Goal: Task Accomplishment & Management: Use online tool/utility

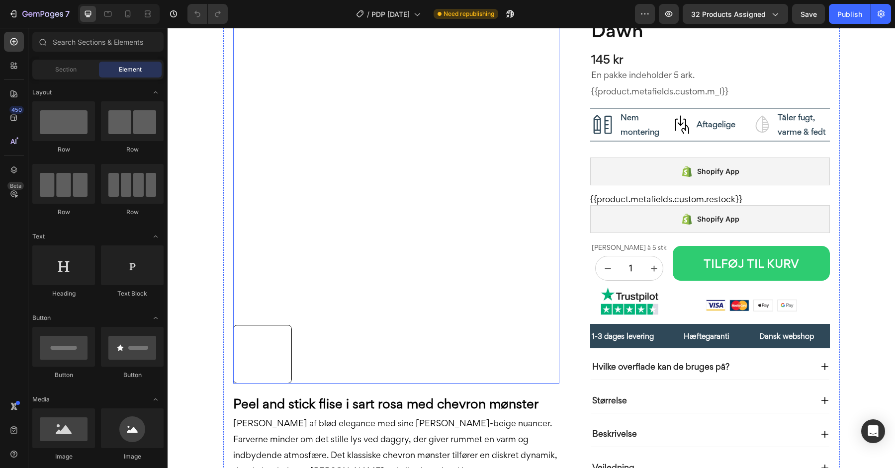
scroll to position [57, 0]
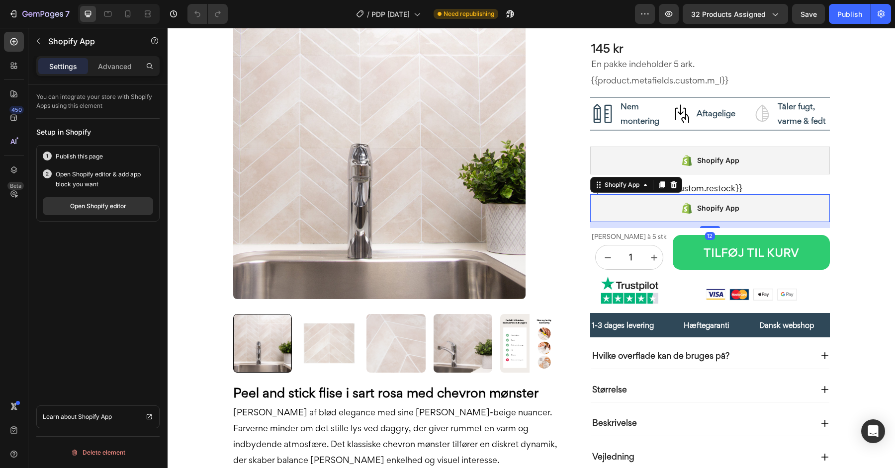
click at [669, 207] on div "Shopify App" at bounding box center [710, 208] width 240 height 28
click at [510, 14] on icon "button" at bounding box center [510, 14] width 10 height 10
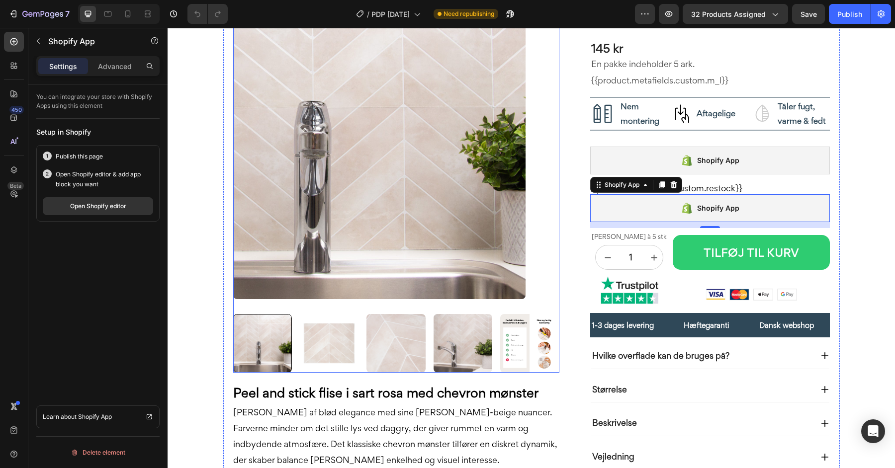
scroll to position [0, 0]
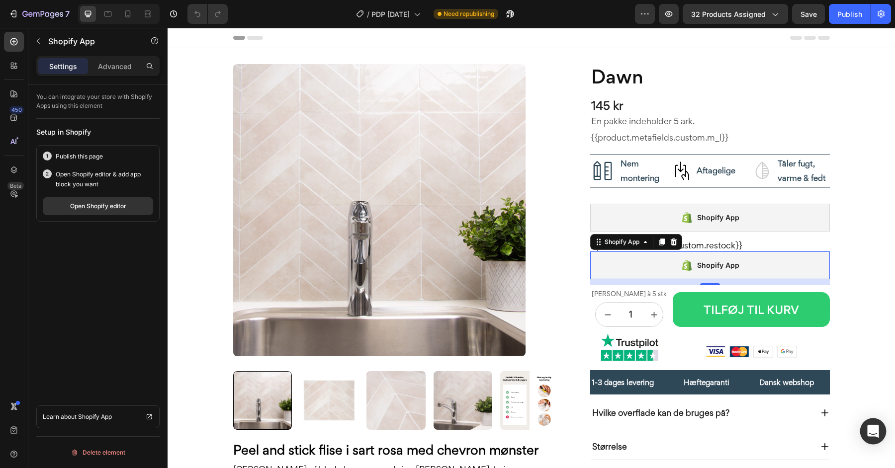
click at [869, 433] on icon "Open Intercom Messenger" at bounding box center [872, 431] width 11 height 13
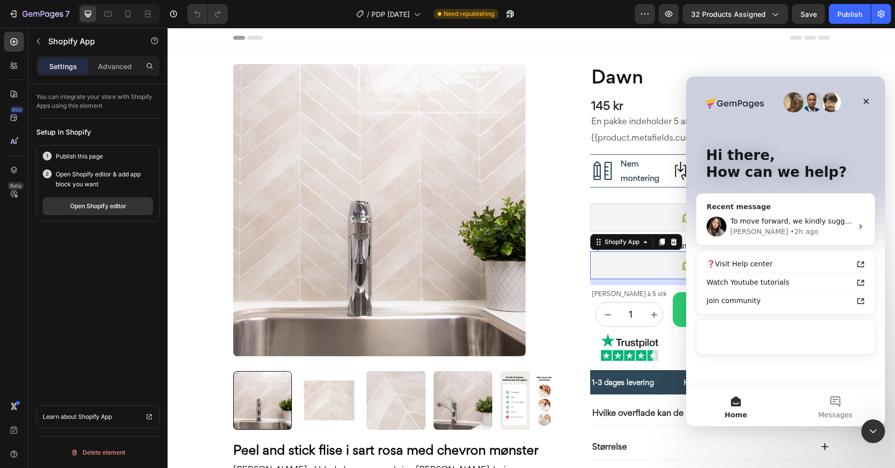
click at [737, 227] on div "Célia" at bounding box center [759, 232] width 58 height 10
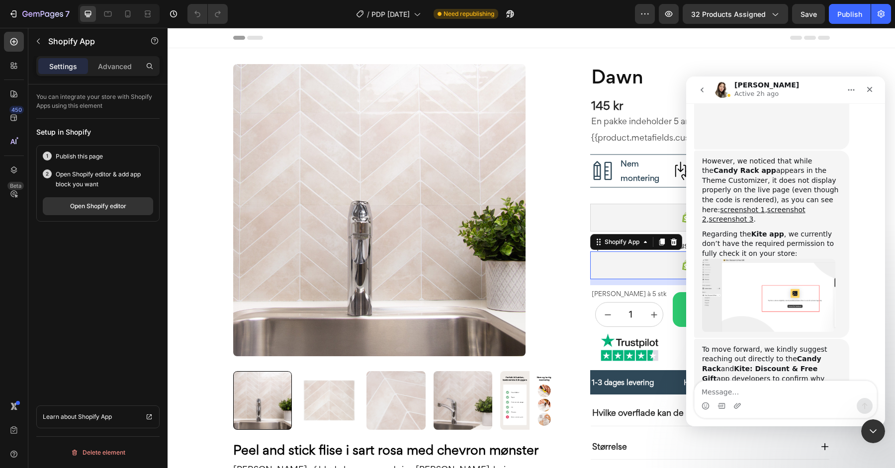
scroll to position [2380, 0]
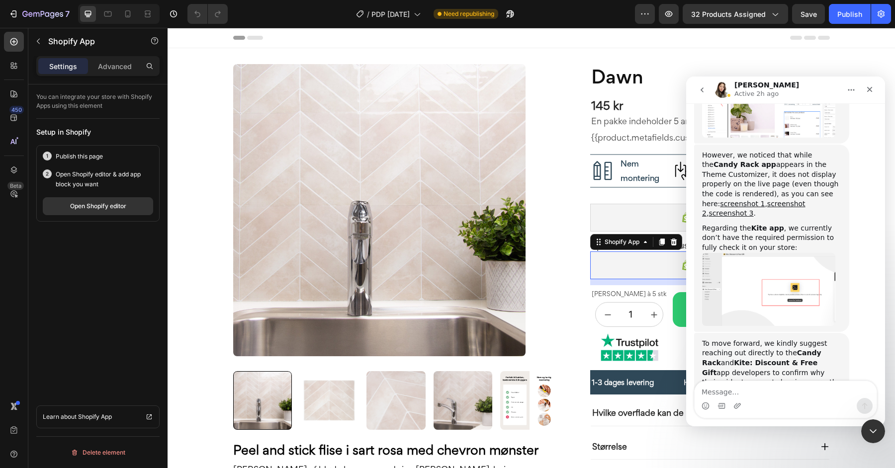
click at [744, 388] on textarea "Message…" at bounding box center [786, 389] width 182 height 17
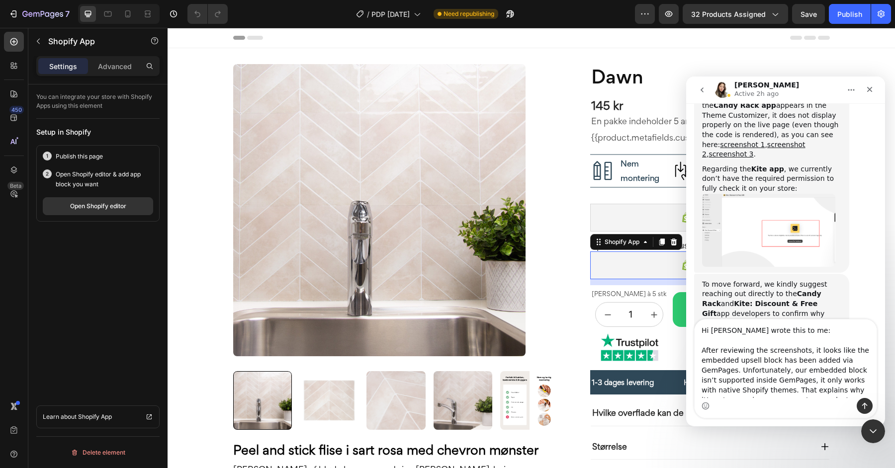
scroll to position [2441, 0]
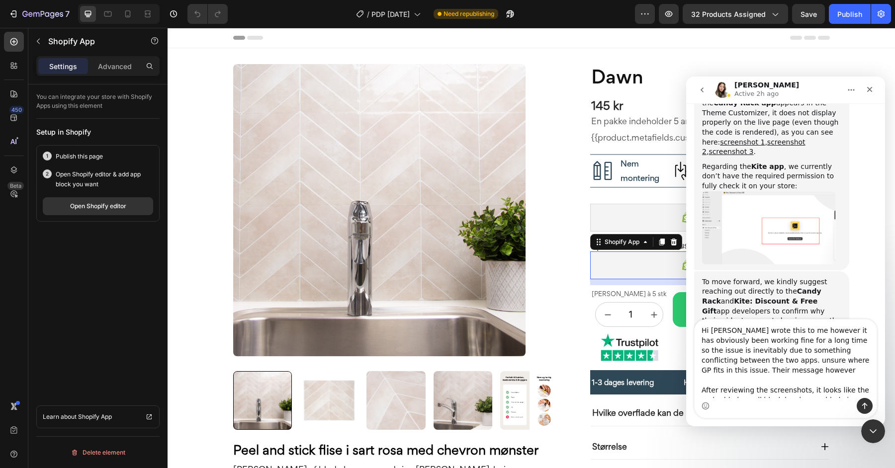
type textarea "Hi Candy Rack wrote this to me however it has obviously been working fine for a…"
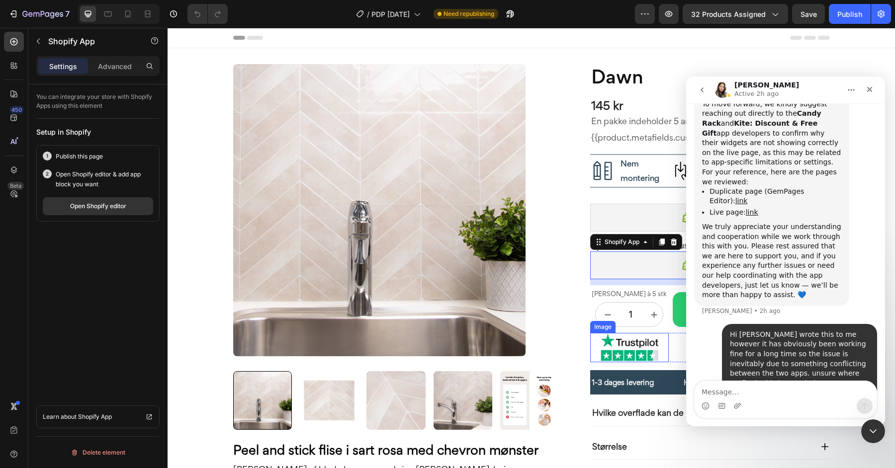
scroll to position [2629, 0]
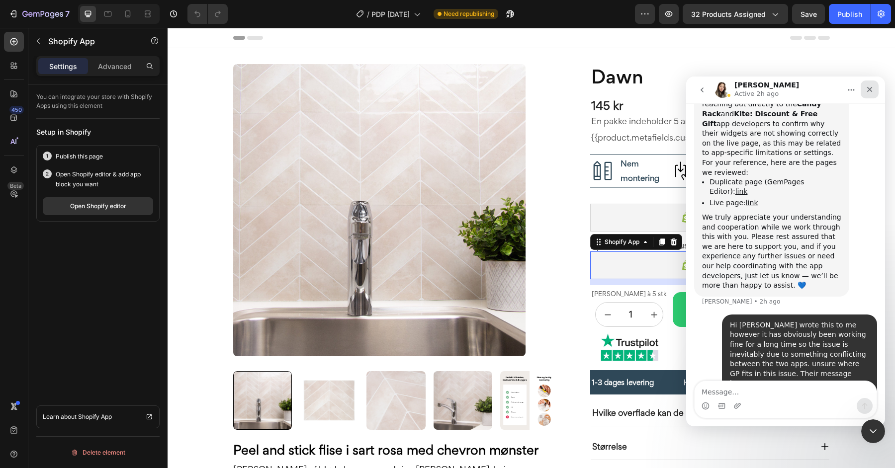
click at [866, 90] on icon "Close" at bounding box center [870, 90] width 8 height 8
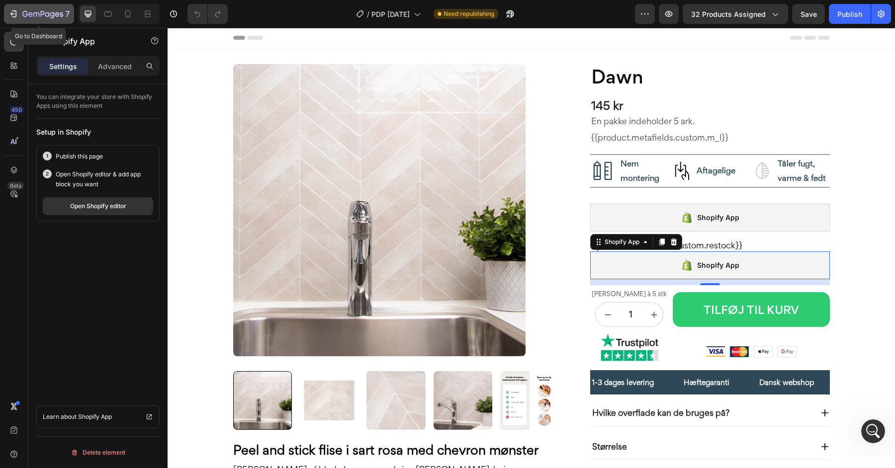
click at [32, 16] on icon "button" at bounding box center [42, 14] width 41 height 8
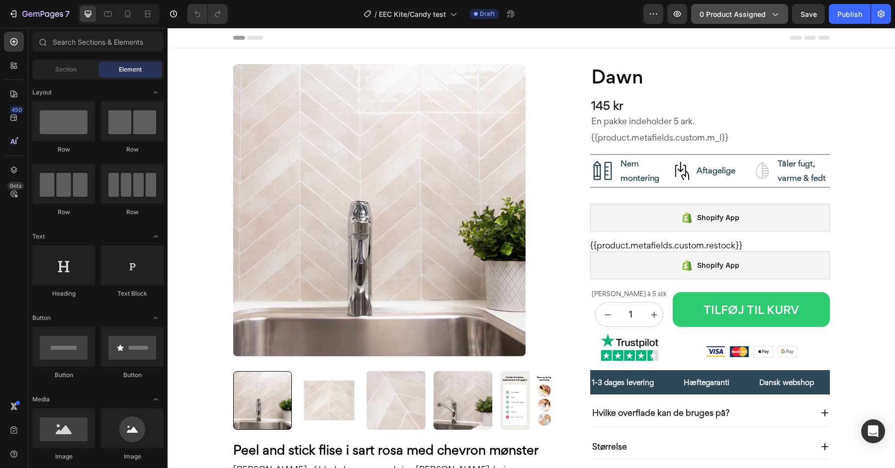
click at [716, 15] on span "0 product assigned" at bounding box center [733, 14] width 66 height 10
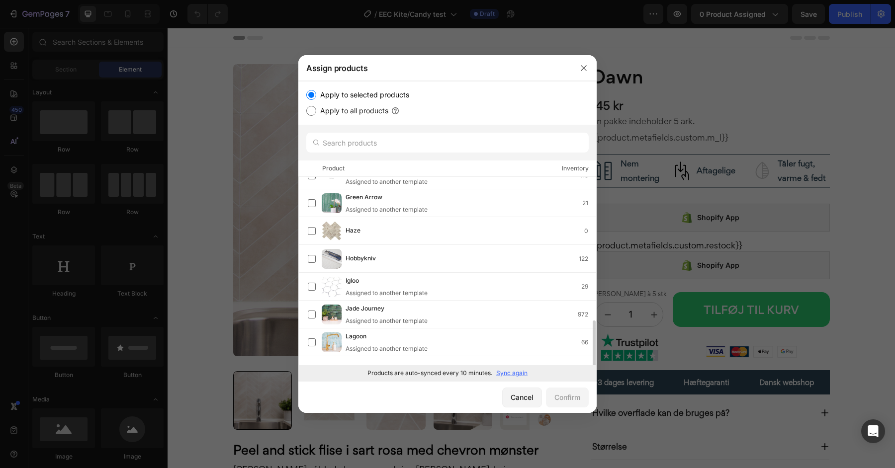
scroll to position [368, 0]
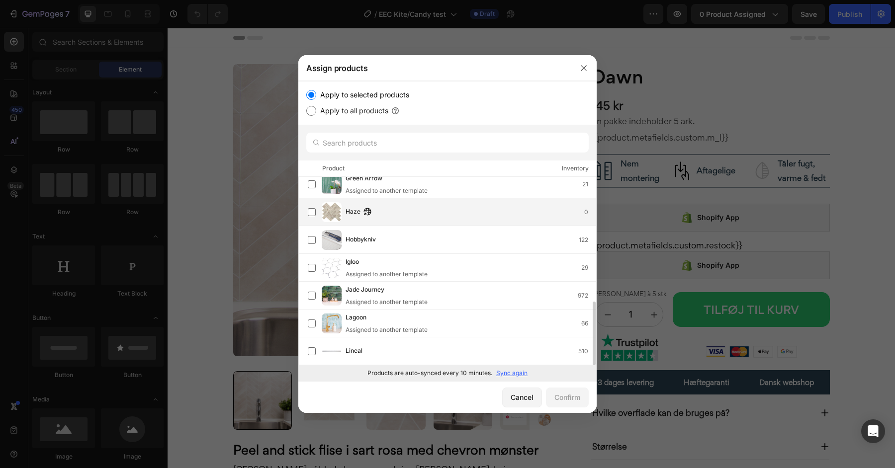
click at [397, 215] on div "Haze 0" at bounding box center [471, 212] width 251 height 11
click at [557, 392] on div "Confirm" at bounding box center [567, 397] width 26 height 10
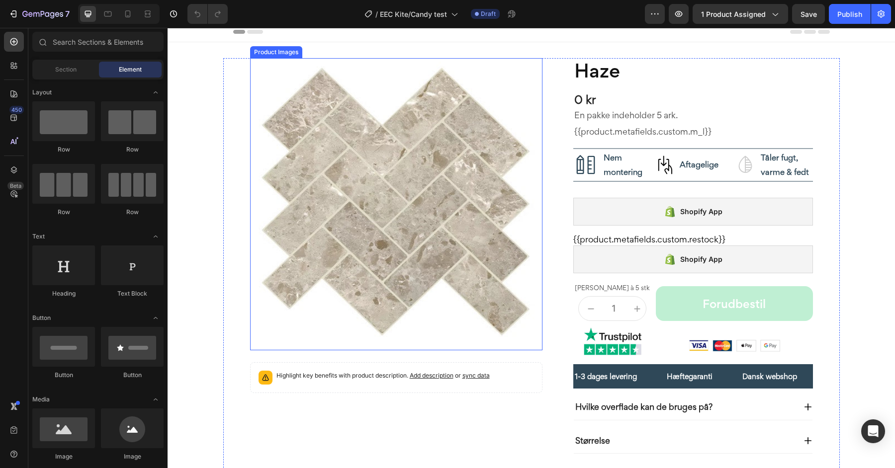
scroll to position [0, 0]
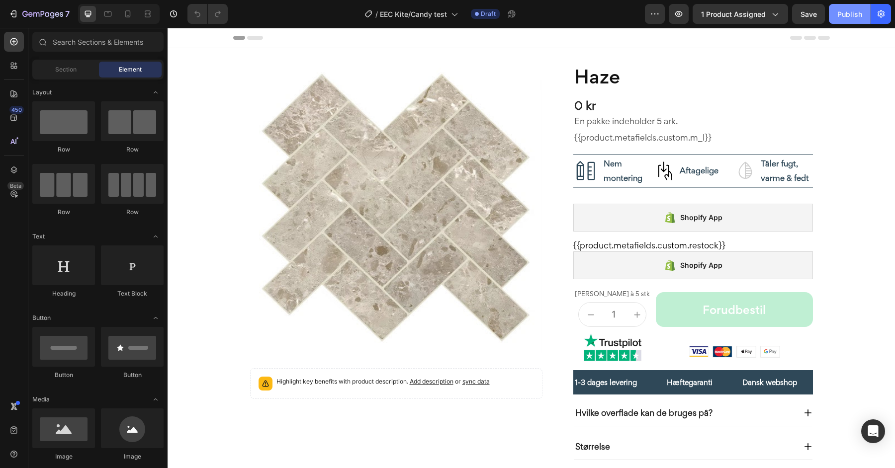
click at [847, 18] on div "Publish" at bounding box center [849, 14] width 25 height 10
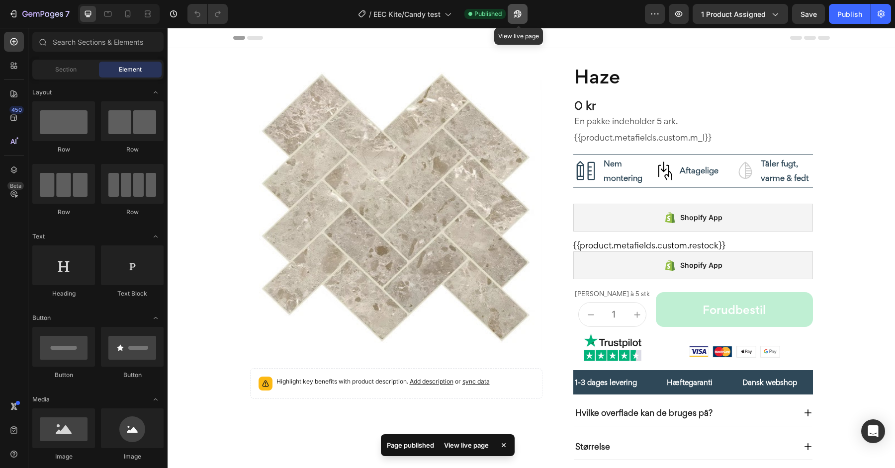
click at [512, 16] on button "button" at bounding box center [518, 14] width 20 height 20
click at [740, 19] on span "1 product assigned" at bounding box center [733, 14] width 65 height 10
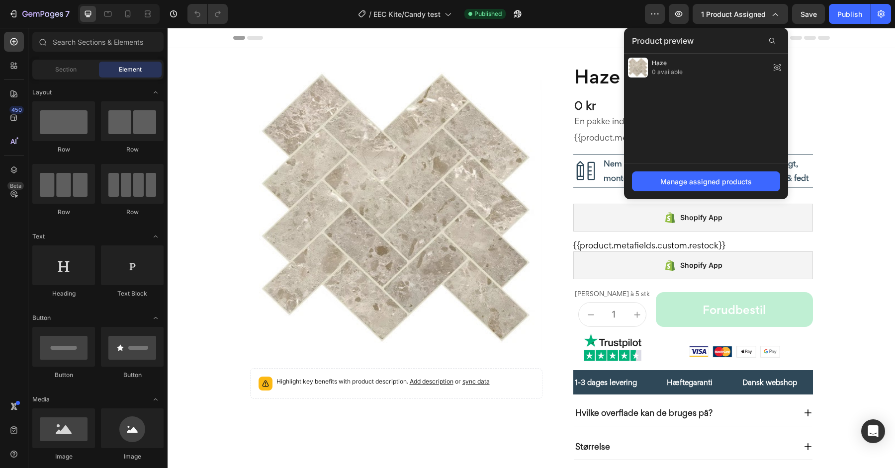
click at [705, 191] on div "Manage assigned products" at bounding box center [706, 181] width 164 height 36
click at [705, 182] on div "Manage assigned products" at bounding box center [705, 182] width 91 height 10
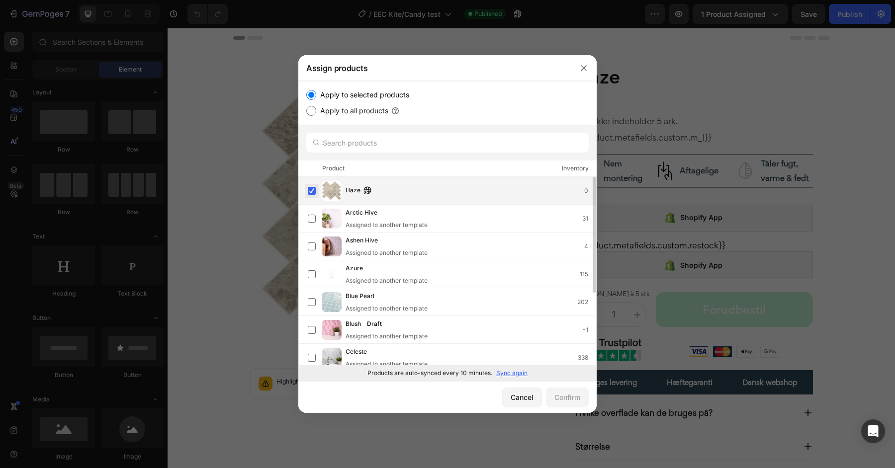
click at [311, 191] on label at bounding box center [312, 191] width 8 height 8
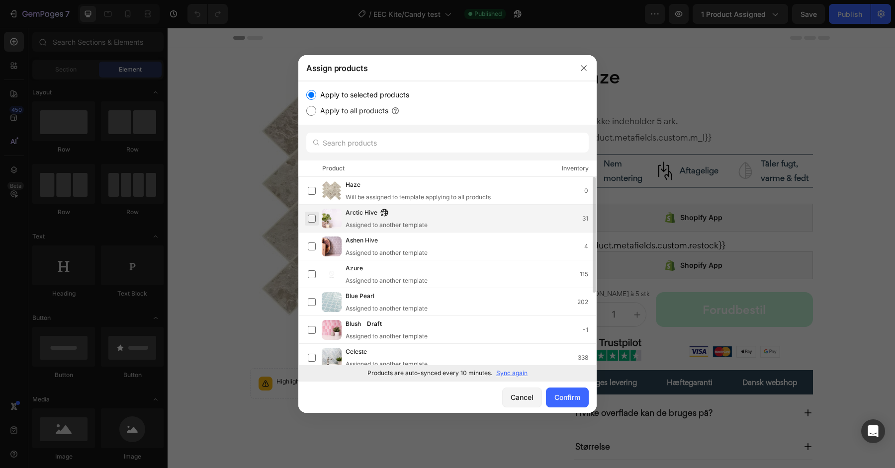
click at [310, 218] on label at bounding box center [312, 219] width 8 height 8
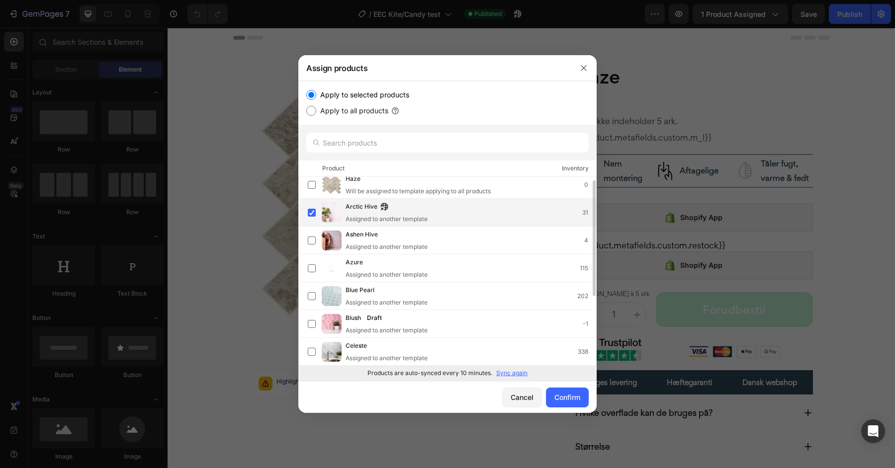
scroll to position [8, 0]
click at [321, 210] on div "Arctic Hive Assigned to another template 31" at bounding box center [452, 211] width 288 height 22
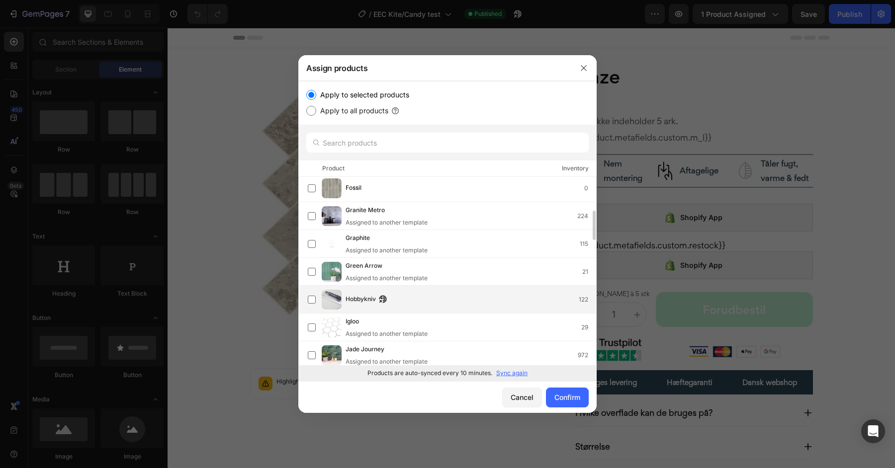
scroll to position [0, 0]
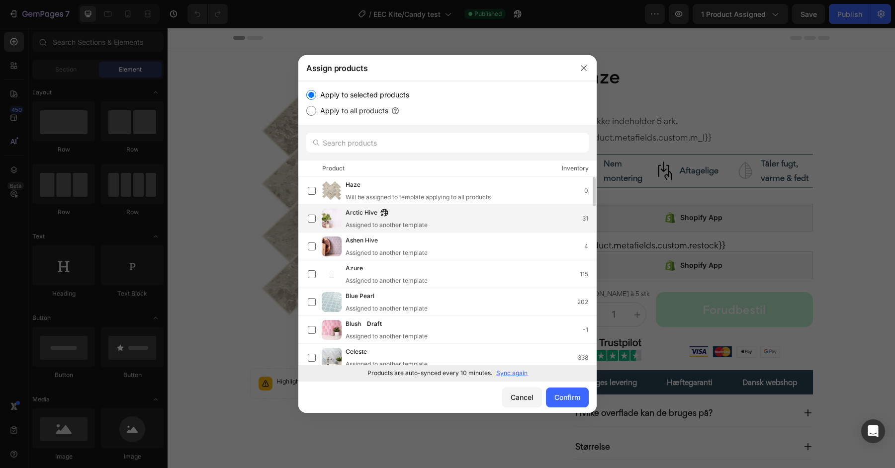
click at [324, 221] on img at bounding box center [332, 219] width 20 height 20
click at [557, 393] on div "Confirm" at bounding box center [567, 397] width 26 height 10
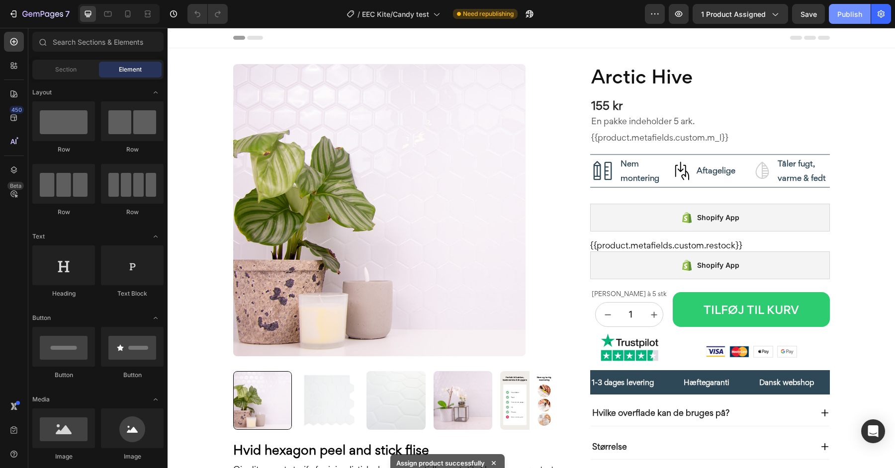
click at [848, 15] on div "Publish" at bounding box center [849, 14] width 25 height 10
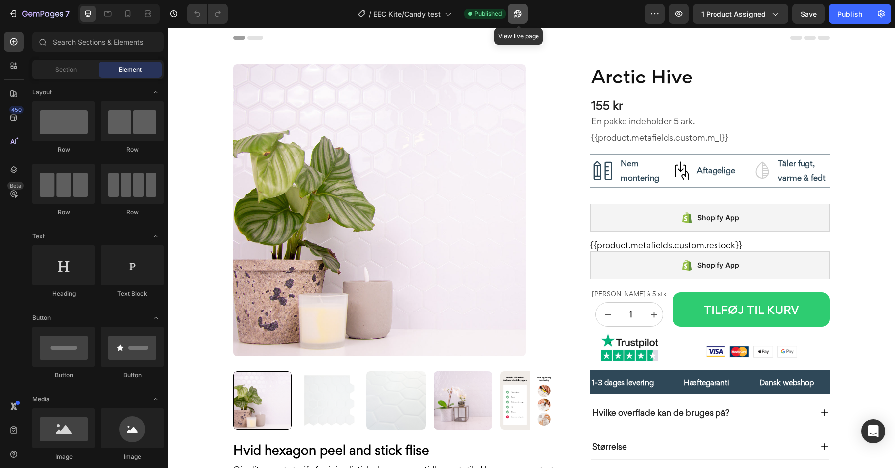
click at [517, 15] on icon "button" at bounding box center [515, 16] width 2 height 2
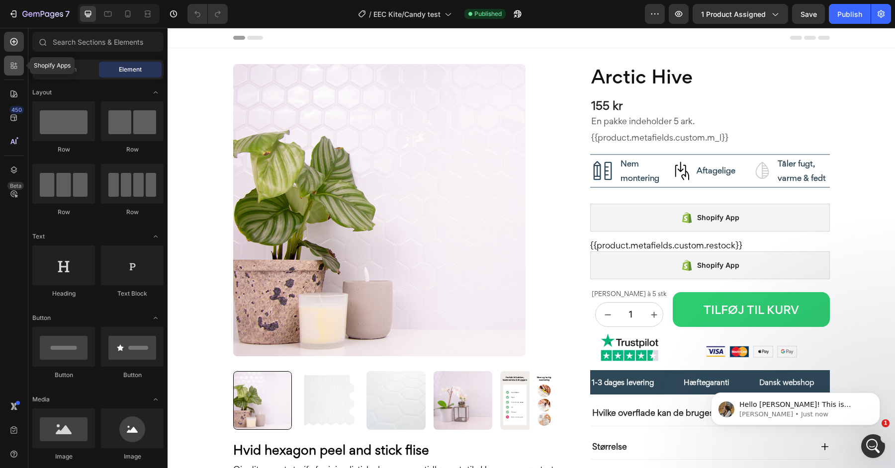
click at [12, 67] on icon at bounding box center [14, 66] width 10 height 10
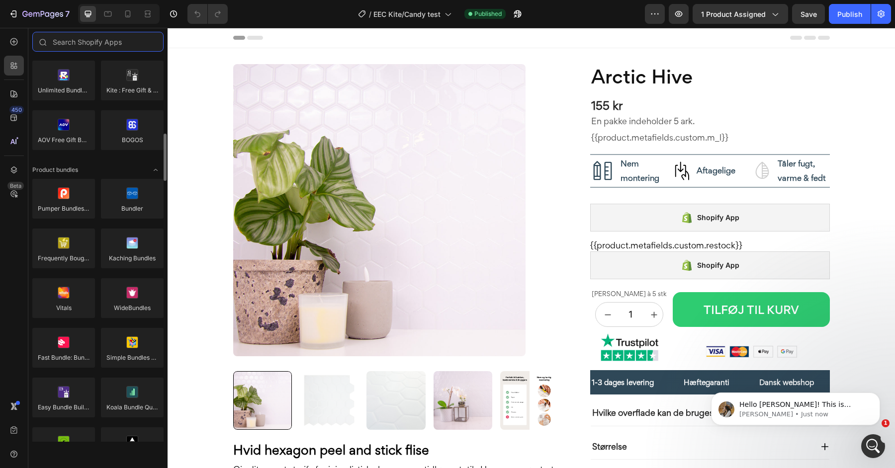
scroll to position [633, 0]
click at [681, 216] on icon at bounding box center [687, 218] width 12 height 12
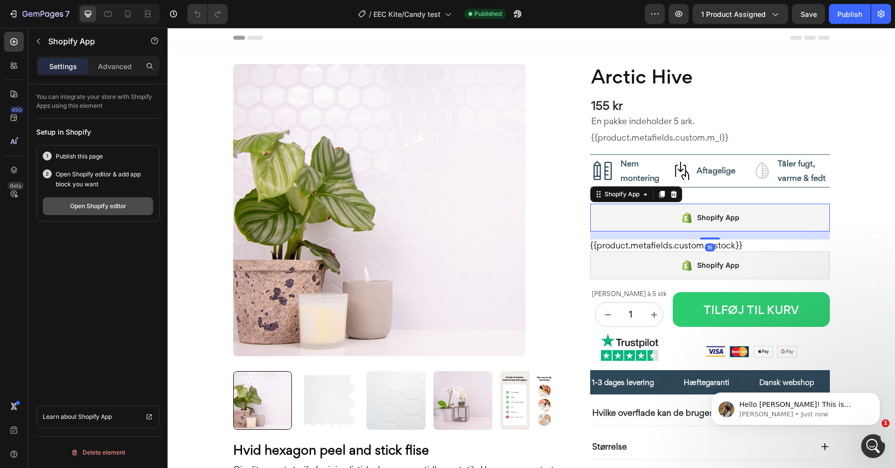
click at [96, 208] on div "Open Shopify editor" at bounding box center [98, 206] width 56 height 9
click at [839, 403] on p "Thank you for informing me about the Candy Rack's response. I would be happy to…" at bounding box center [803, 405] width 128 height 10
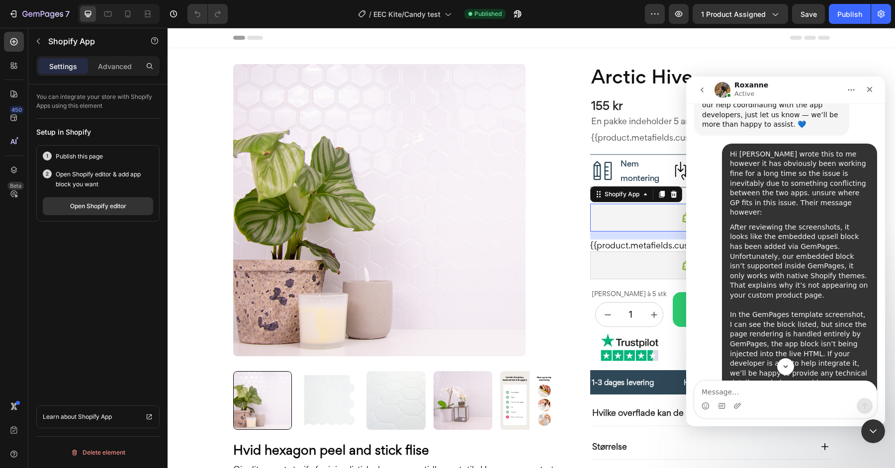
scroll to position [2798, 0]
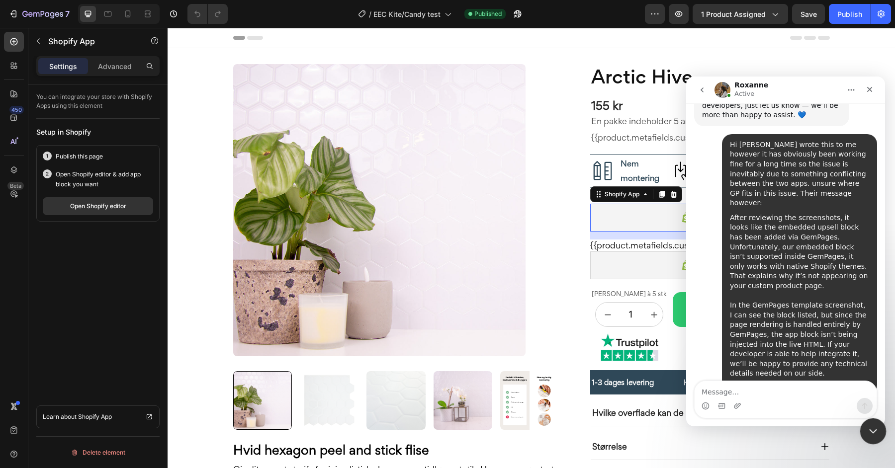
click at [869, 428] on icon "Close Intercom Messenger" at bounding box center [872, 430] width 12 height 12
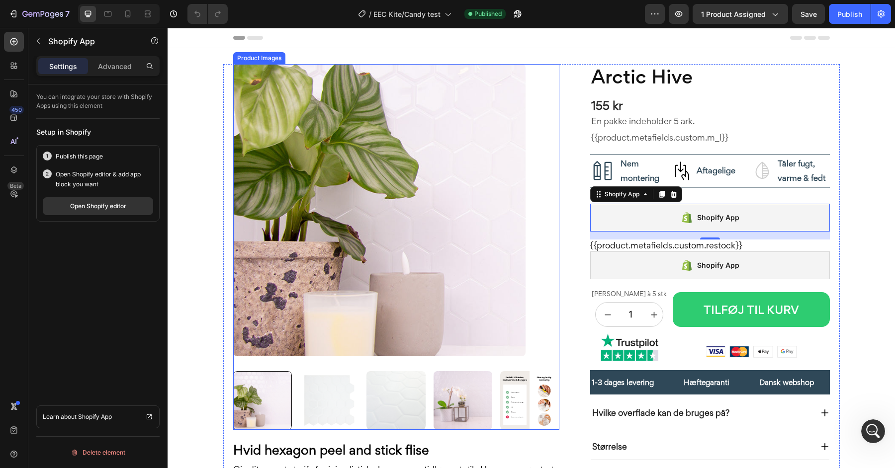
scroll to position [2782, 0]
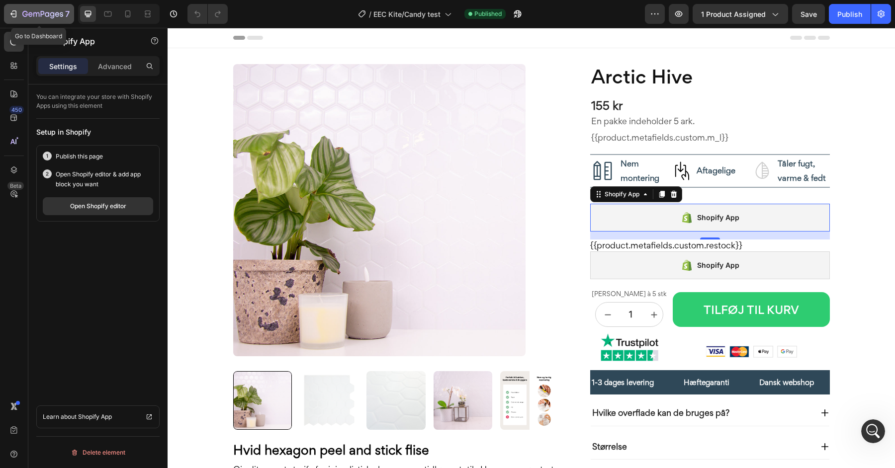
click at [19, 19] on div "7" at bounding box center [38, 14] width 61 height 12
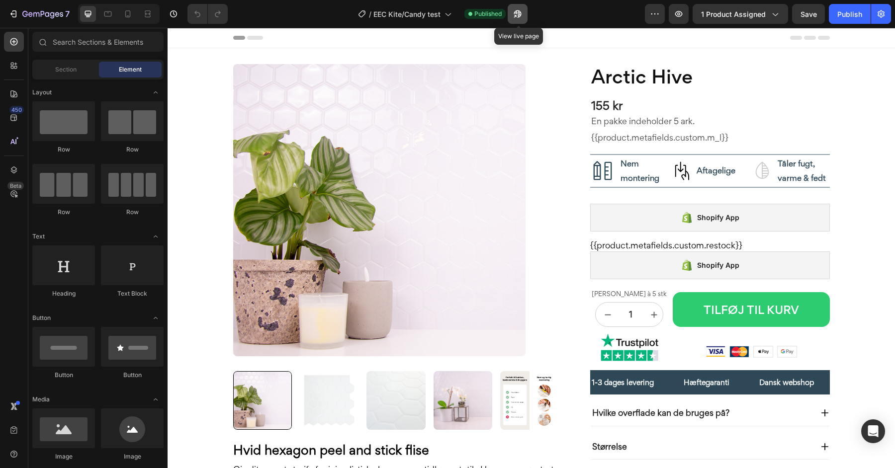
click at [519, 16] on icon "button" at bounding box center [518, 14] width 10 height 10
click at [515, 12] on icon "button" at bounding box center [518, 14] width 10 height 10
click at [631, 255] on div "Shopify App" at bounding box center [710, 266] width 240 height 28
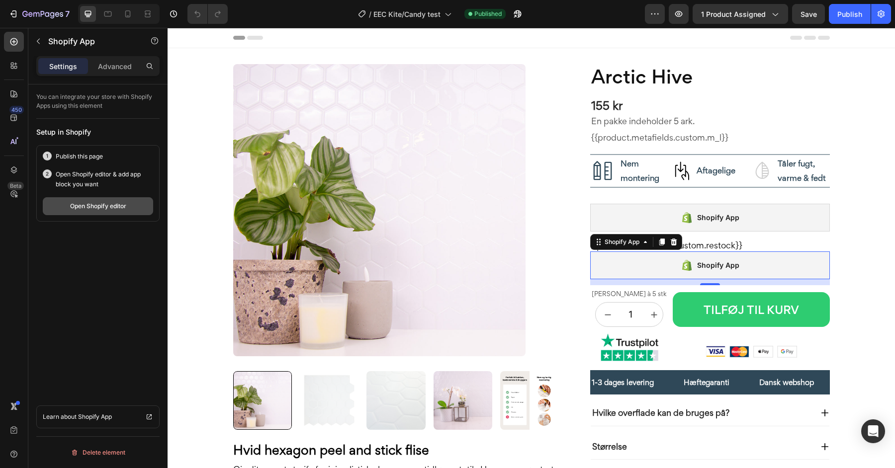
click at [115, 206] on div "Open Shopify editor" at bounding box center [98, 206] width 56 height 9
click at [521, 18] on icon "button" at bounding box center [518, 14] width 10 height 10
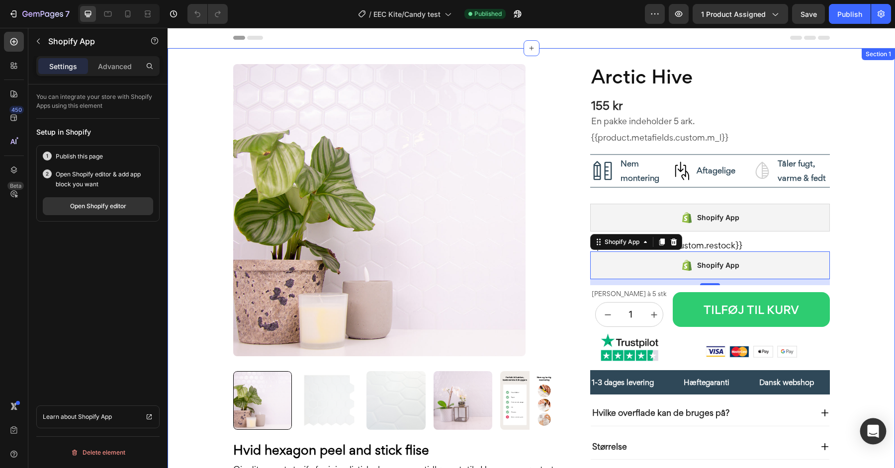
click at [871, 433] on icon "Open Intercom Messenger" at bounding box center [873, 431] width 13 height 13
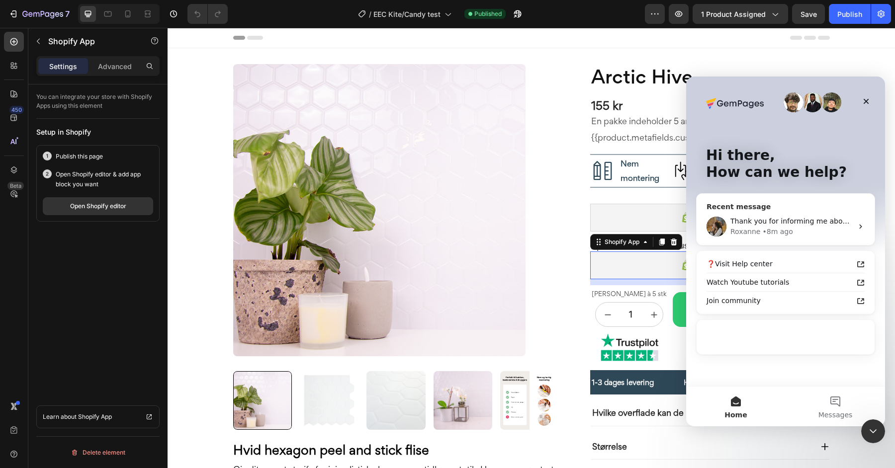
click at [751, 226] on div "Thank you for informing me about the Candy Rack's response. I would be happy to…" at bounding box center [791, 221] width 122 height 10
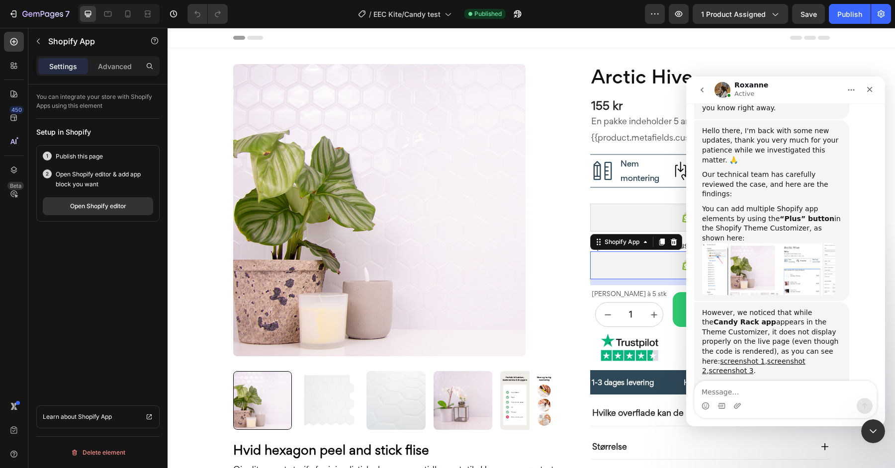
click at [735, 393] on textarea "Message…" at bounding box center [786, 389] width 182 height 17
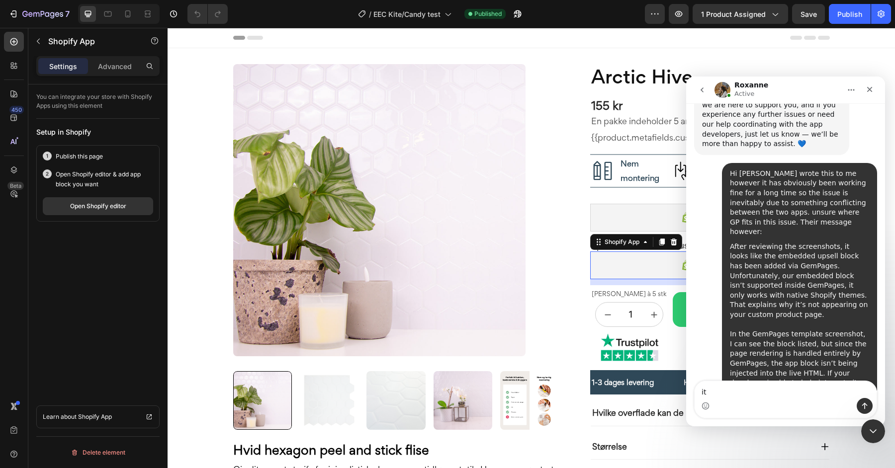
scroll to position [2782, 0]
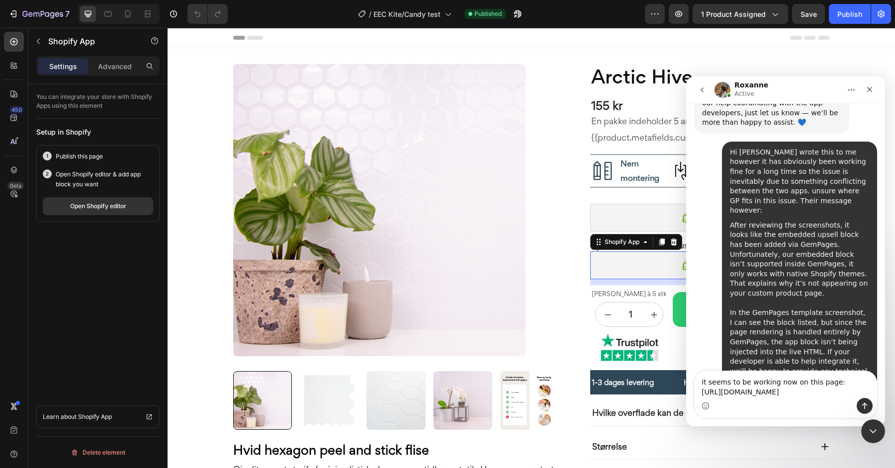
type textarea "it seems to be working now on this page: https://stickoramic.dk/products/arctic…"
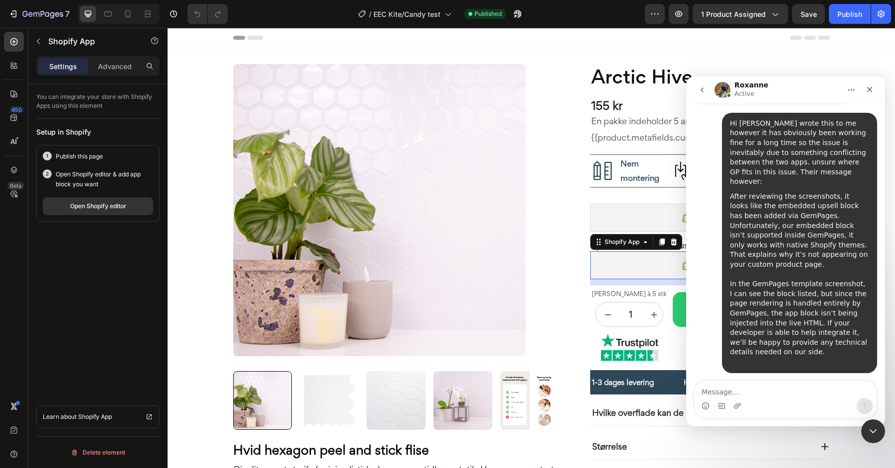
scroll to position [2822, 0]
click at [868, 89] on icon "Close" at bounding box center [870, 90] width 8 height 8
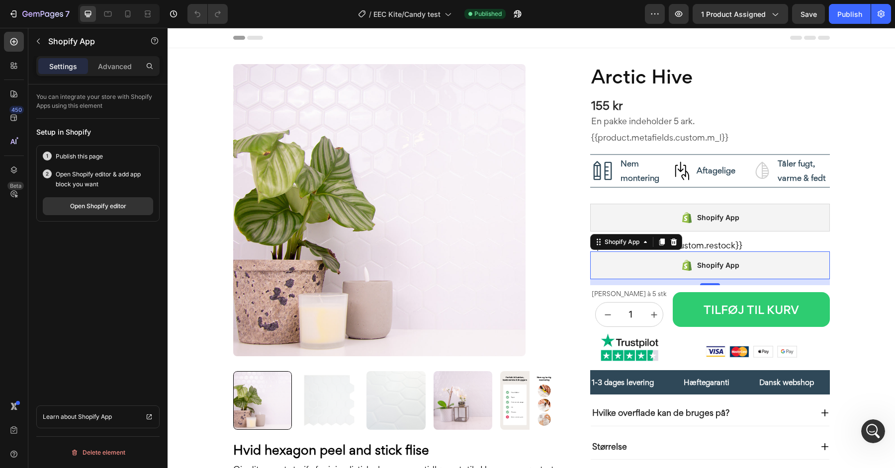
click at [634, 263] on div "Shopify App" at bounding box center [710, 266] width 240 height 28
click at [717, 246] on div "{{product.metafields.custom.restock}}" at bounding box center [710, 246] width 240 height 12
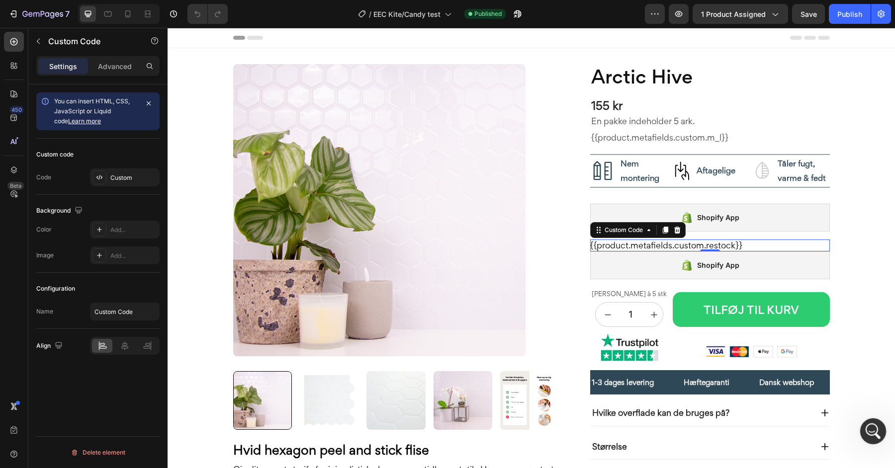
click at [874, 430] on icon "Open Intercom Messenger" at bounding box center [872, 430] width 16 height 16
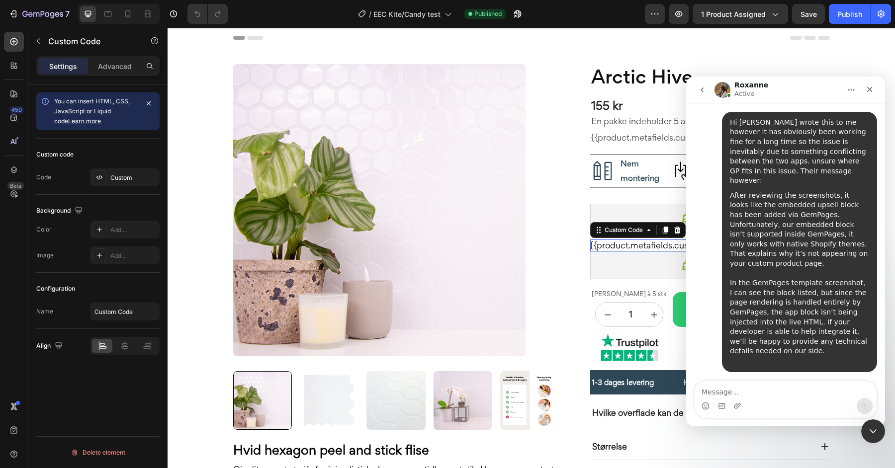
click at [761, 396] on textarea "Message…" at bounding box center [786, 389] width 182 height 17
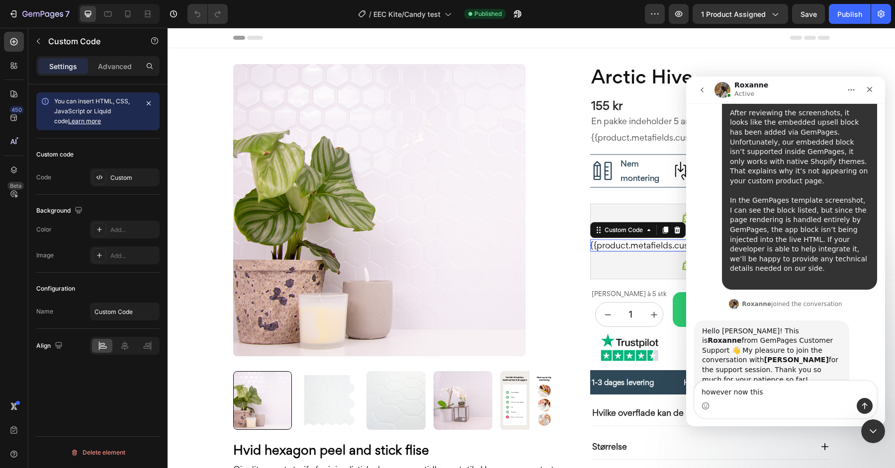
scroll to position [2906, 0]
type textarea "however now this element gets removed"
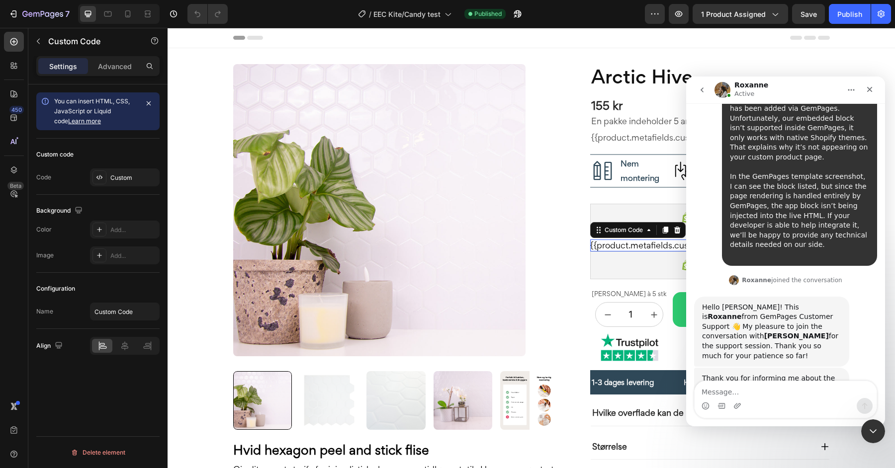
scroll to position [2928, 0]
click at [869, 427] on icon "Close Intercom Messenger" at bounding box center [872, 430] width 12 height 12
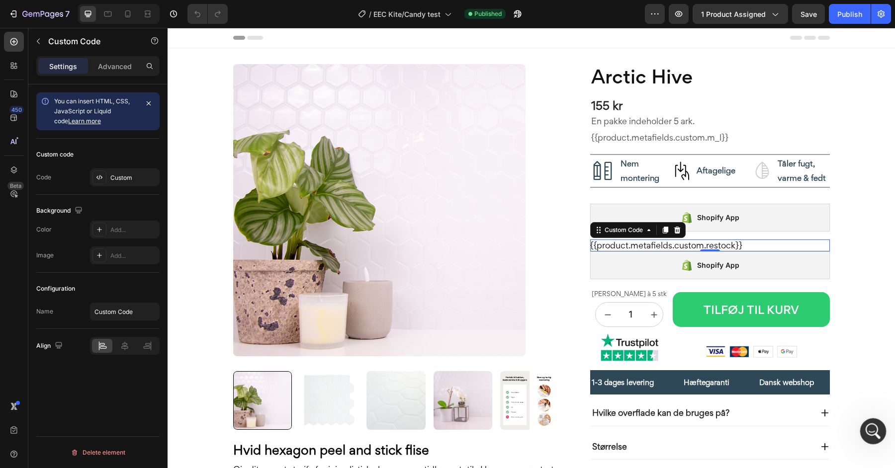
click at [864, 427] on div "Open Intercom Messenger" at bounding box center [871, 430] width 33 height 33
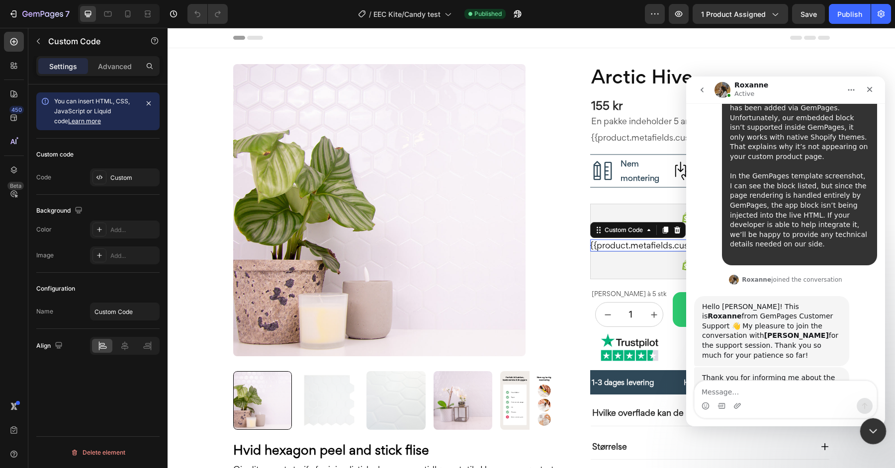
click at [871, 429] on icon "Close Intercom Messenger" at bounding box center [872, 430] width 12 height 12
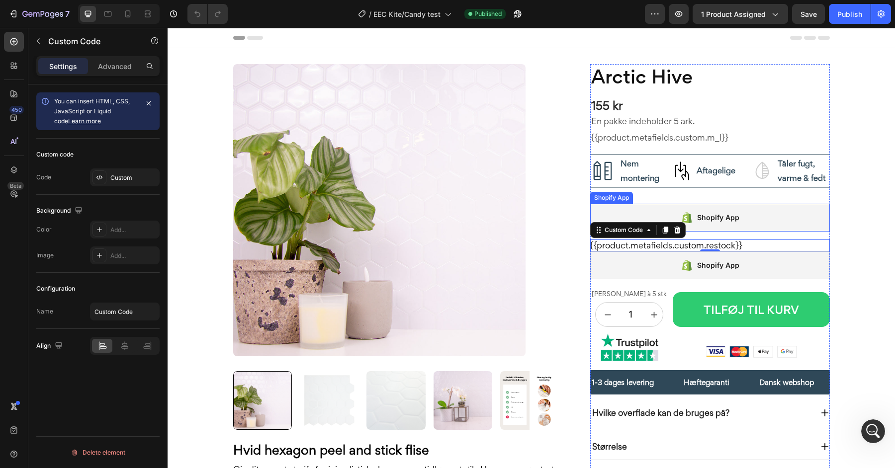
click at [707, 221] on div "Shopify App" at bounding box center [718, 218] width 42 height 12
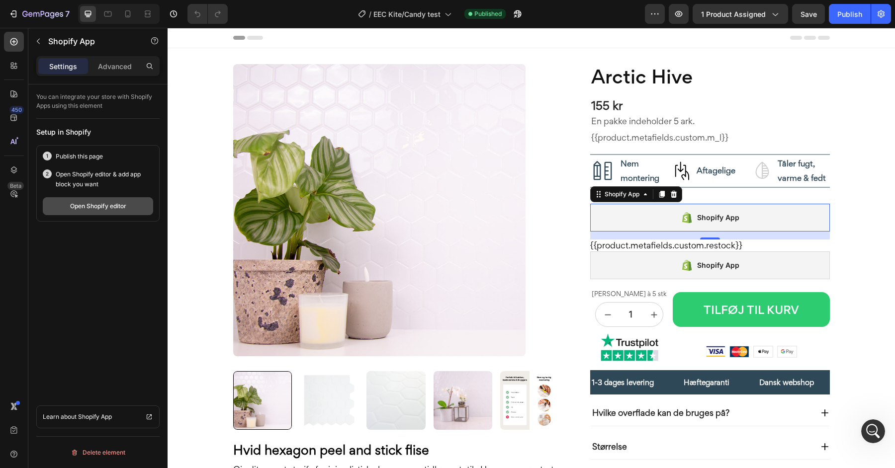
click at [98, 209] on div "Open Shopify editor" at bounding box center [98, 206] width 56 height 9
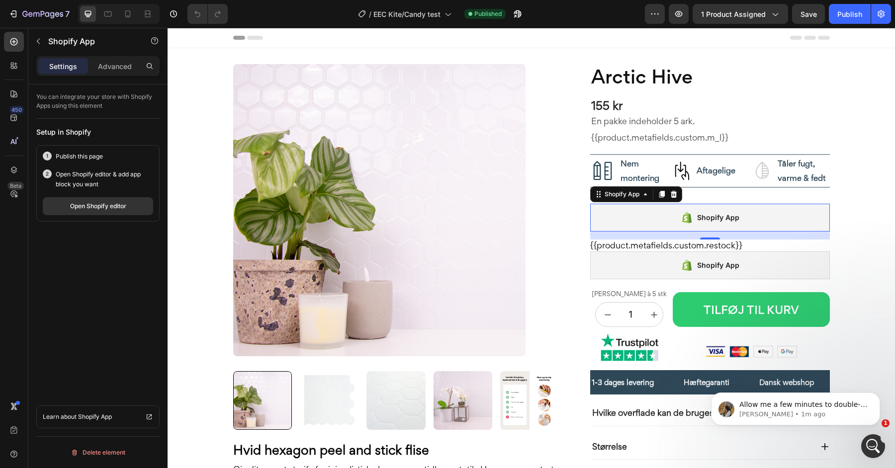
scroll to position [3006, 0]
click at [808, 407] on p "Allow me a few minutes to double-check it on my side" at bounding box center [803, 405] width 128 height 10
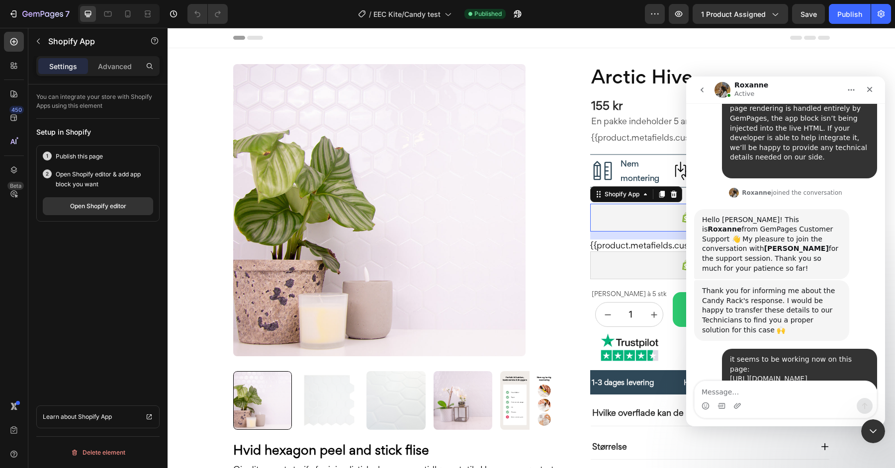
scroll to position [3022, 0]
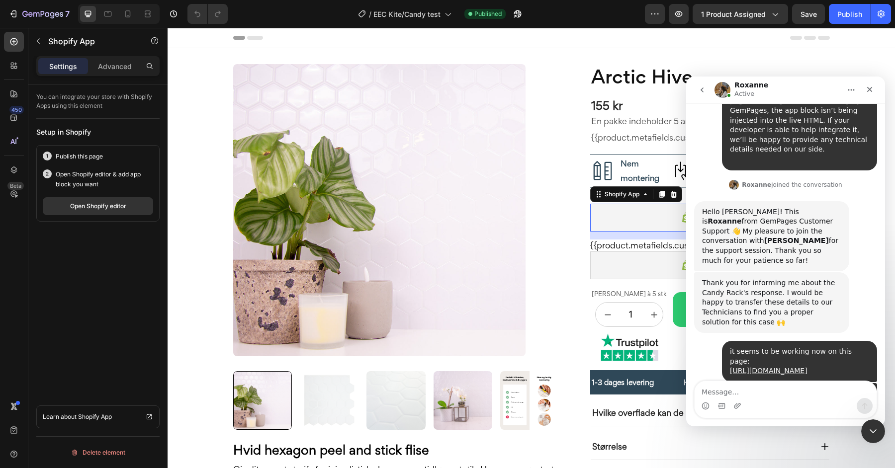
click at [736, 389] on textarea "Message…" at bounding box center [786, 389] width 182 height 17
type textarea "this was on the EEC kite/candy test"
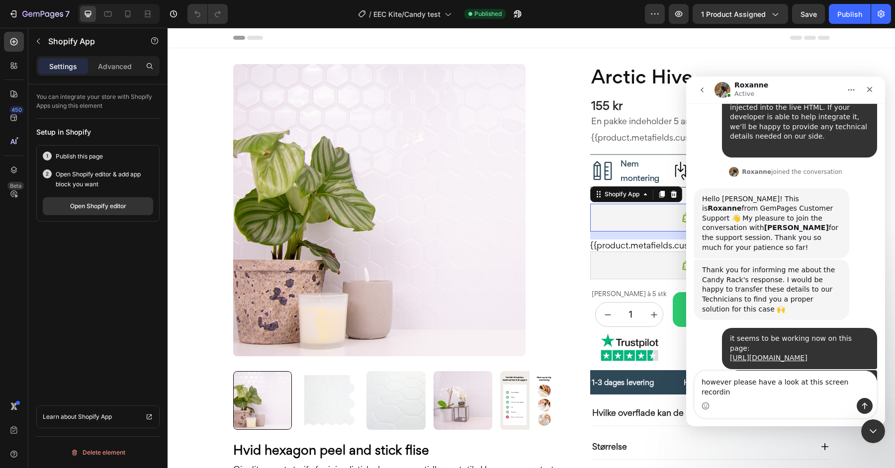
type textarea "however please have a look at this screen recording"
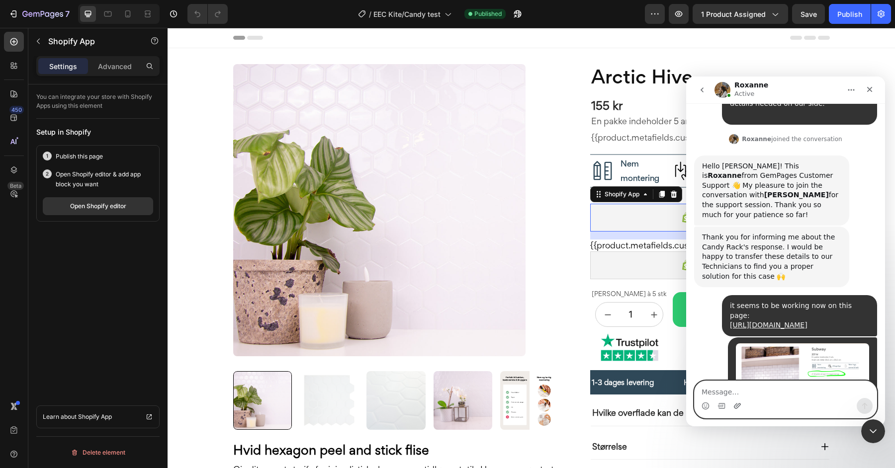
click at [735, 407] on icon "Upload attachment" at bounding box center [737, 406] width 8 height 8
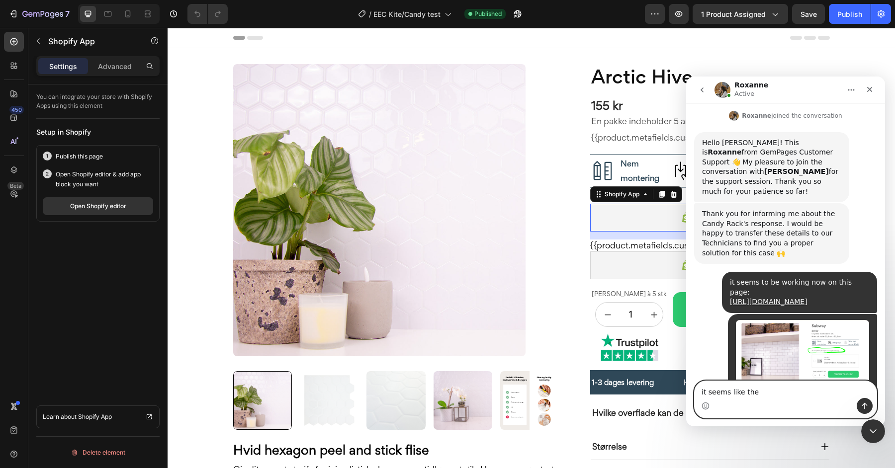
scroll to position [3145, 0]
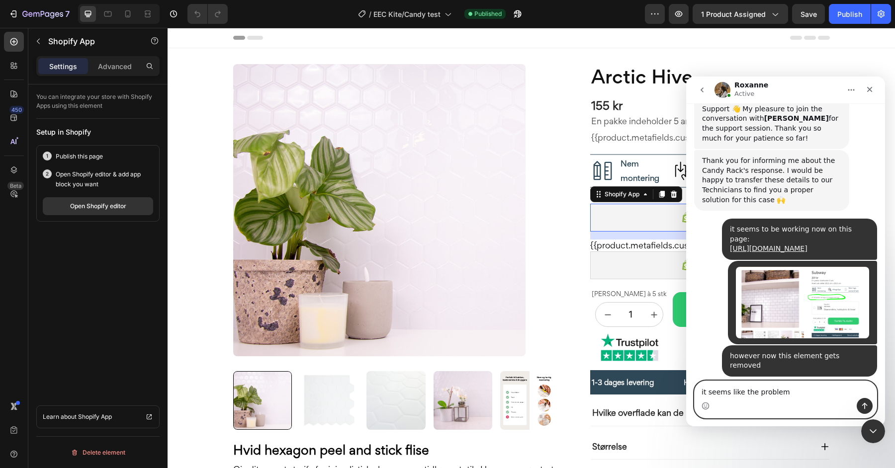
type textarea "it seems like the problem"
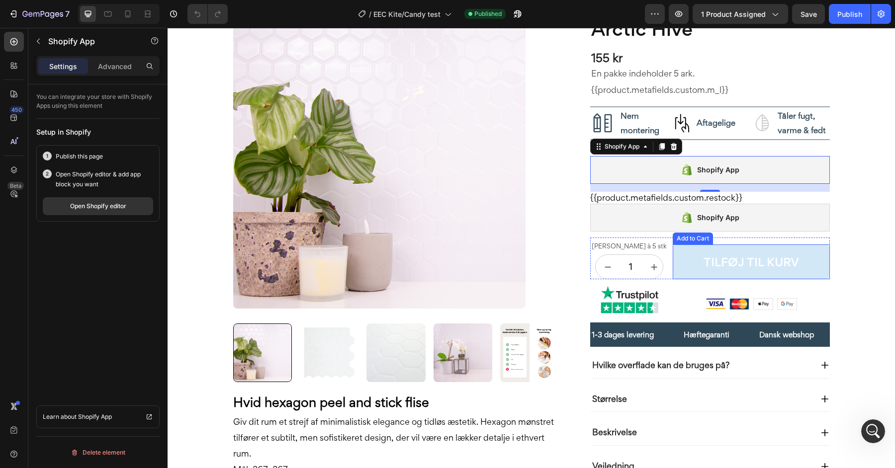
scroll to position [0, 0]
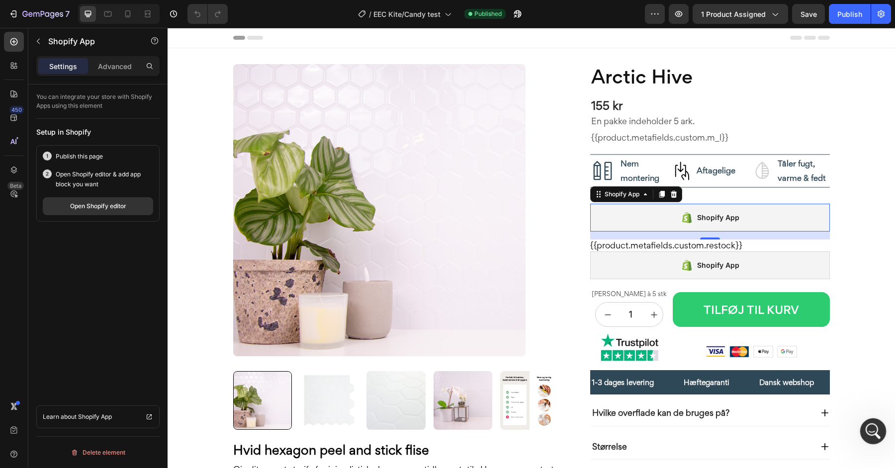
click at [874, 433] on icon "Open Intercom Messenger" at bounding box center [872, 430] width 16 height 16
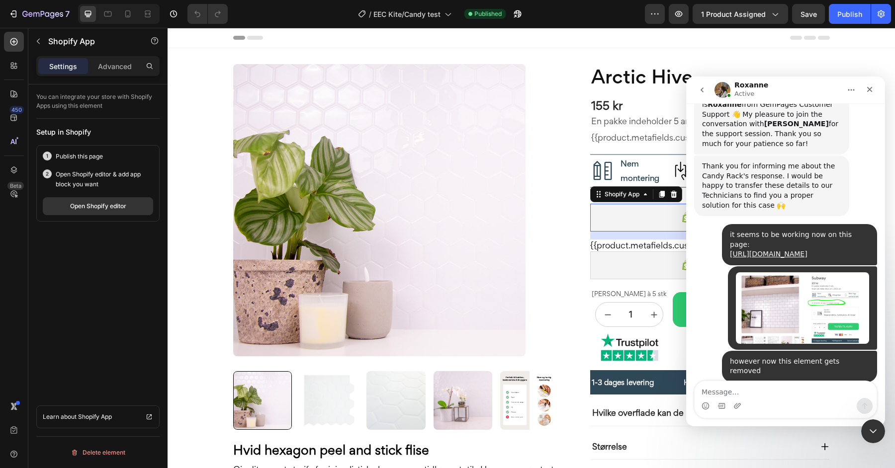
scroll to position [3152, 0]
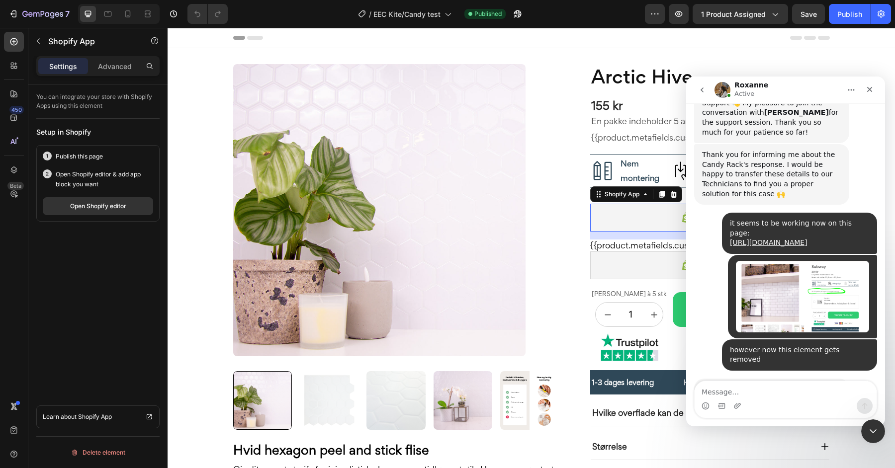
click at [749, 393] on textarea "Message…" at bounding box center [786, 389] width 182 height 17
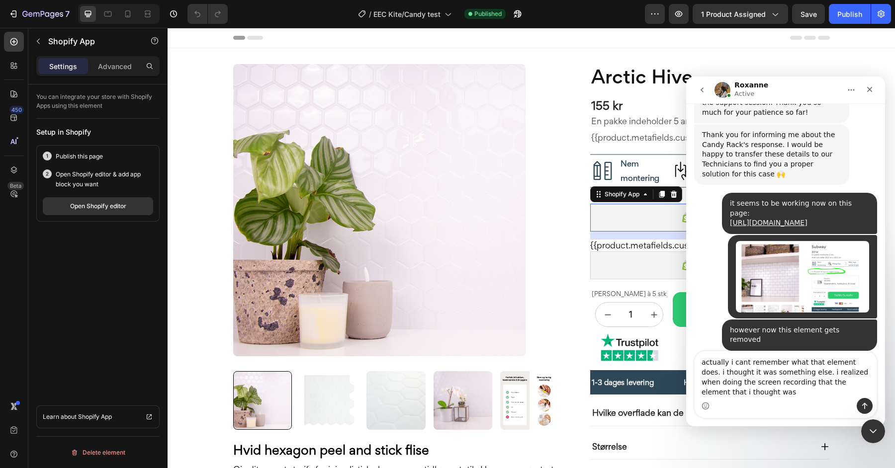
scroll to position [3181, 0]
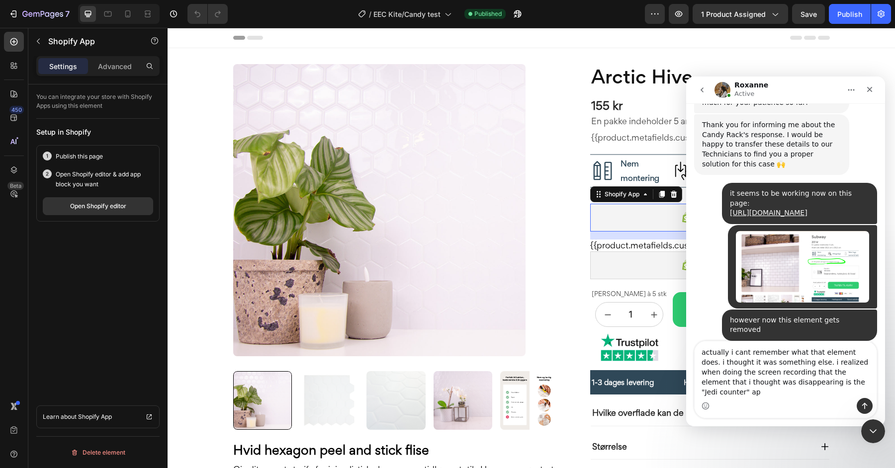
type textarea "actually i cant remember what that element does. i thought it was something els…"
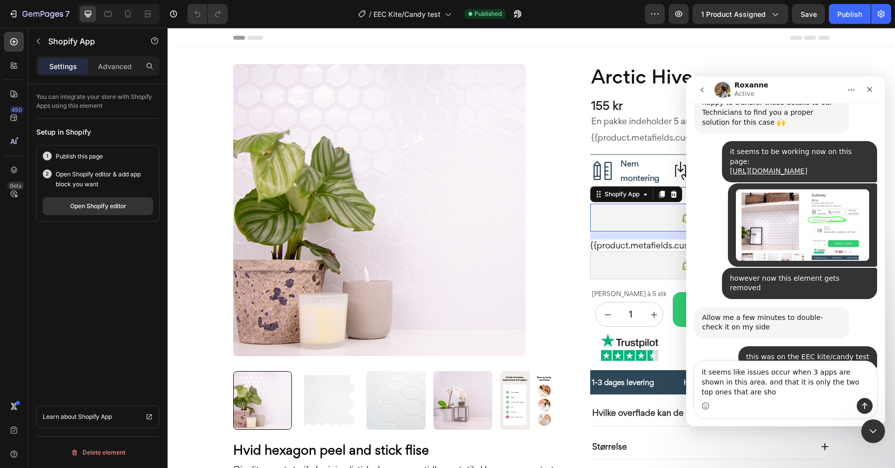
scroll to position [3233, 0]
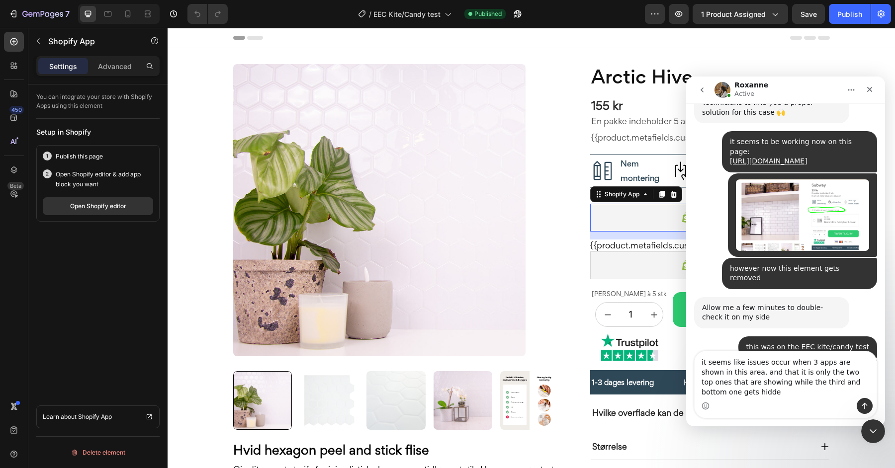
type textarea "it seems like issues occur when 3 apps are shown in this area. and that it is o…"
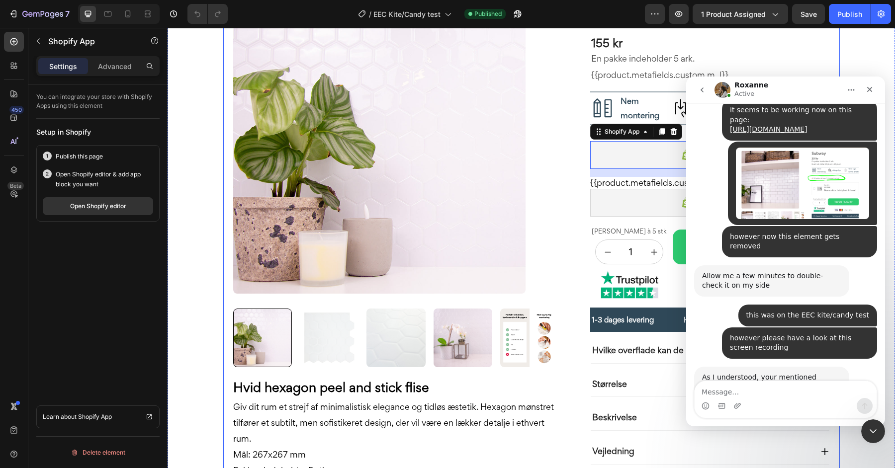
scroll to position [14, 0]
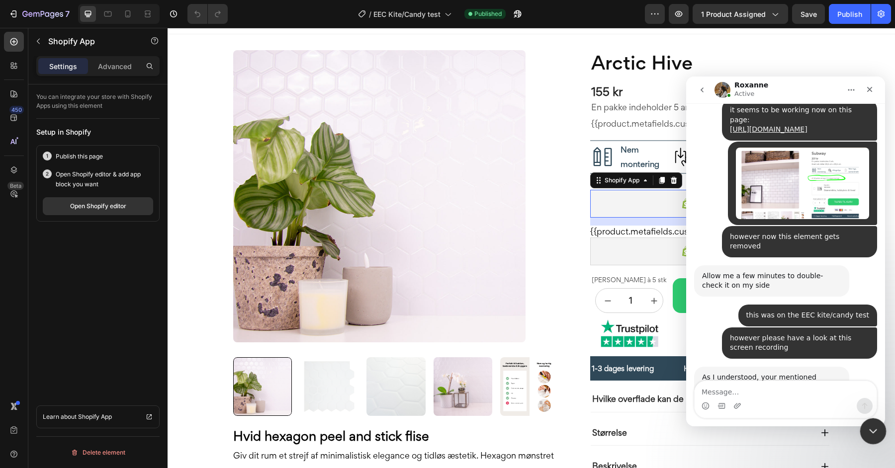
click at [874, 434] on icon "Close Intercom Messenger" at bounding box center [872, 430] width 12 height 12
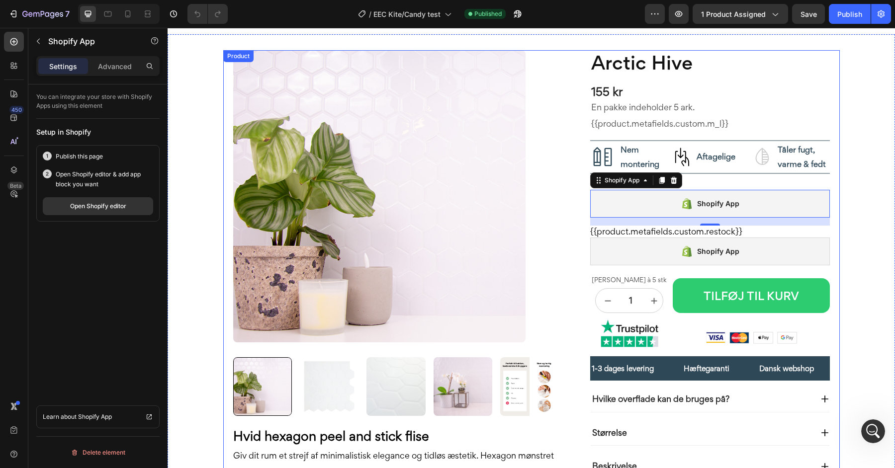
click at [570, 224] on div "Product Images Hvid hexagon peel and stick flise Giv dit rum et strejf af minim…" at bounding box center [531, 303] width 617 height 507
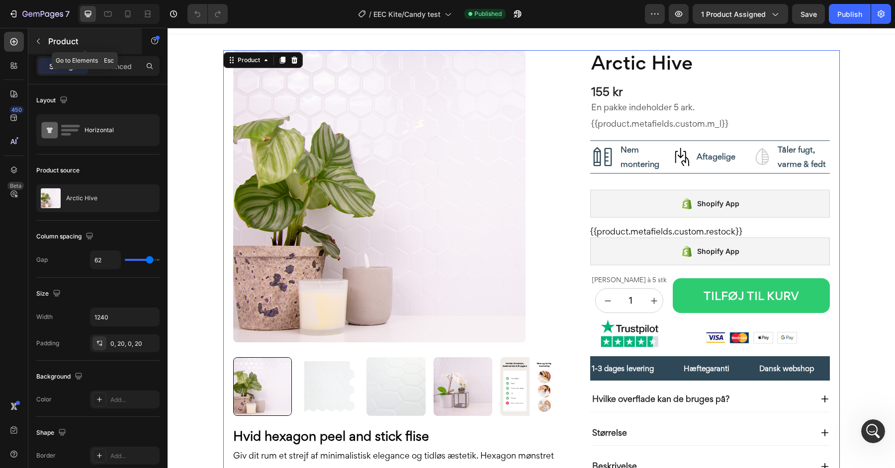
click at [40, 43] on icon "button" at bounding box center [38, 41] width 8 height 8
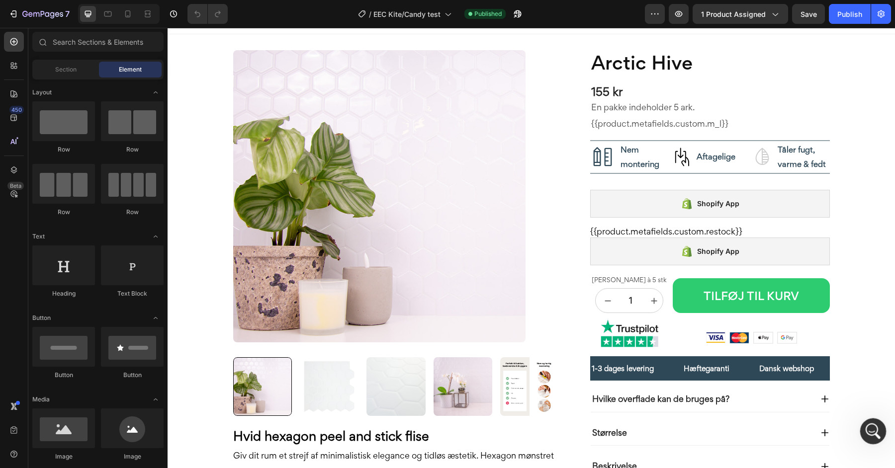
click at [864, 422] on div at bounding box center [873, 432] width 26 height 26
click at [866, 427] on icon "Open Intercom Messenger" at bounding box center [872, 430] width 16 height 16
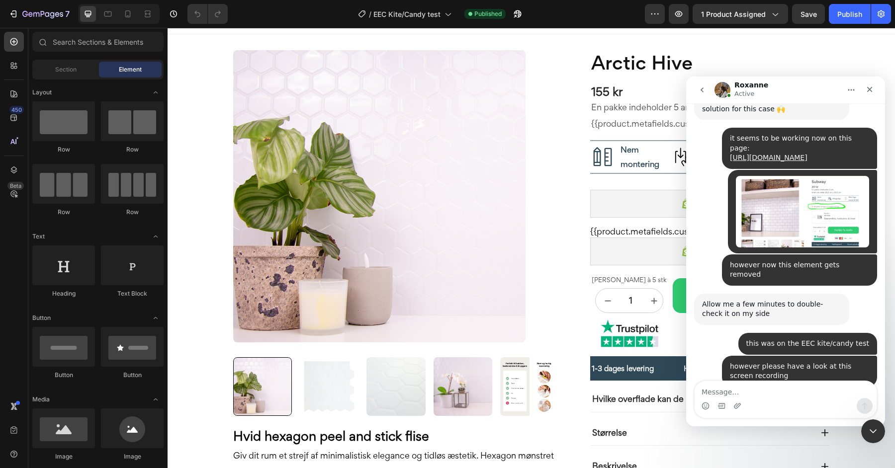
scroll to position [3265, 0]
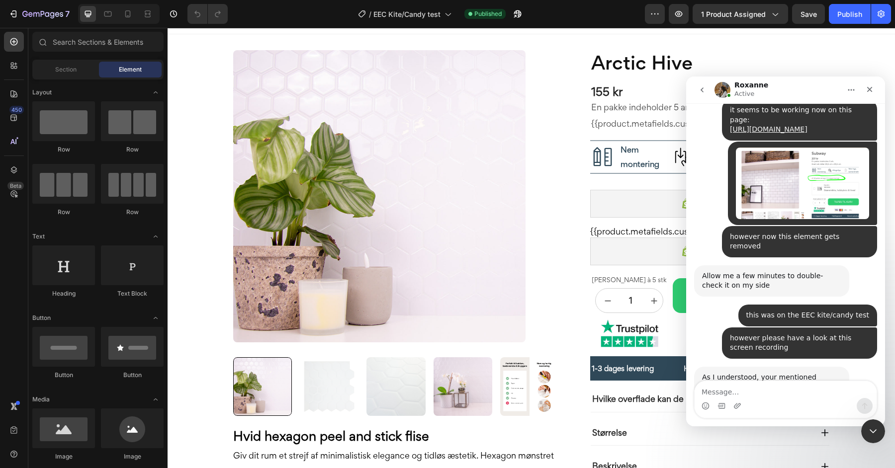
click at [778, 388] on textarea "Message…" at bounding box center [786, 389] width 182 height 17
type textarea "im gonna try to insert rows instead now"
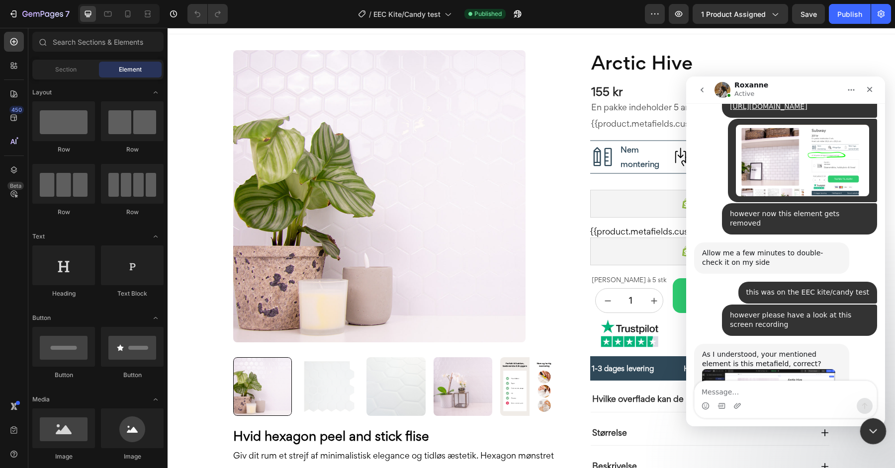
click at [870, 427] on icon "Close Intercom Messenger" at bounding box center [872, 430] width 12 height 12
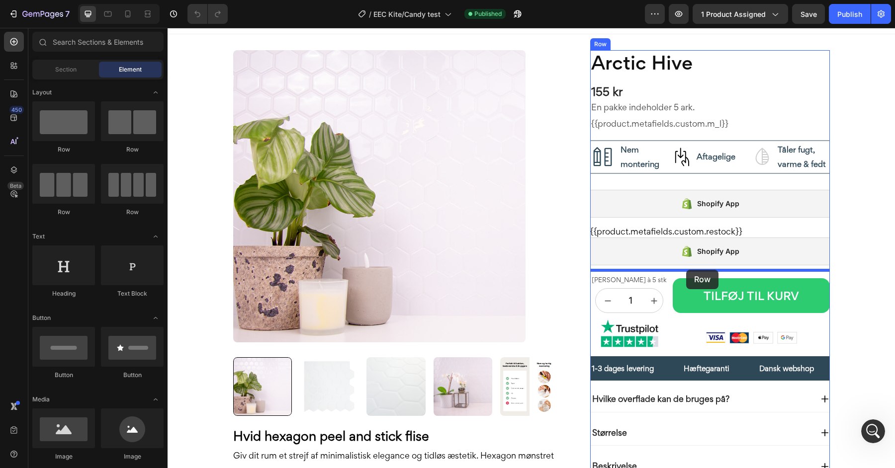
drag, startPoint x: 247, startPoint y: 162, endPoint x: 686, endPoint y: 270, distance: 452.1
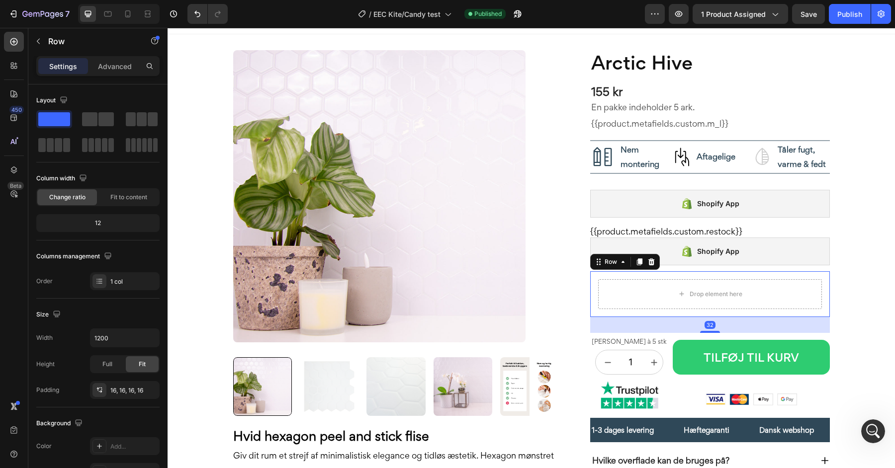
scroll to position [3326, 0]
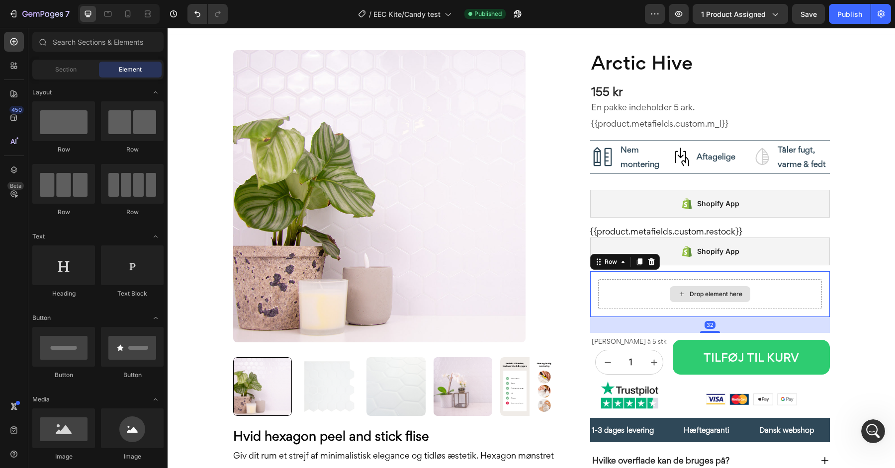
click at [712, 286] on div "Drop element here" at bounding box center [710, 294] width 81 height 16
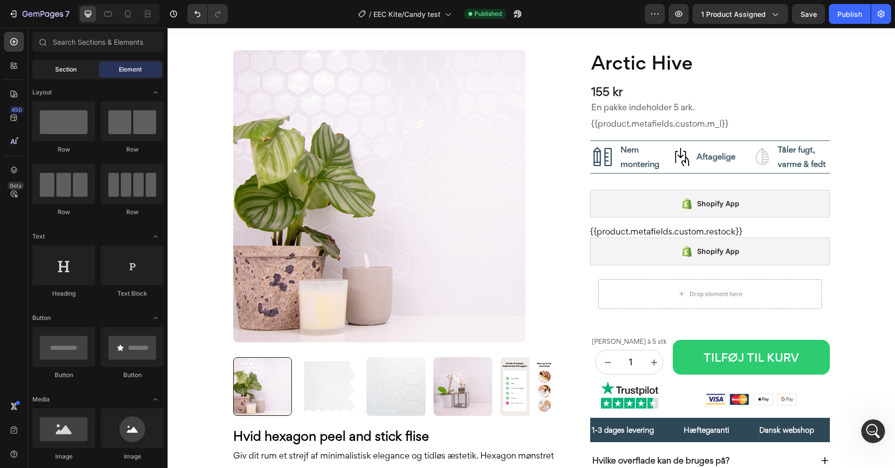
click at [63, 69] on span "Section" at bounding box center [65, 69] width 21 height 9
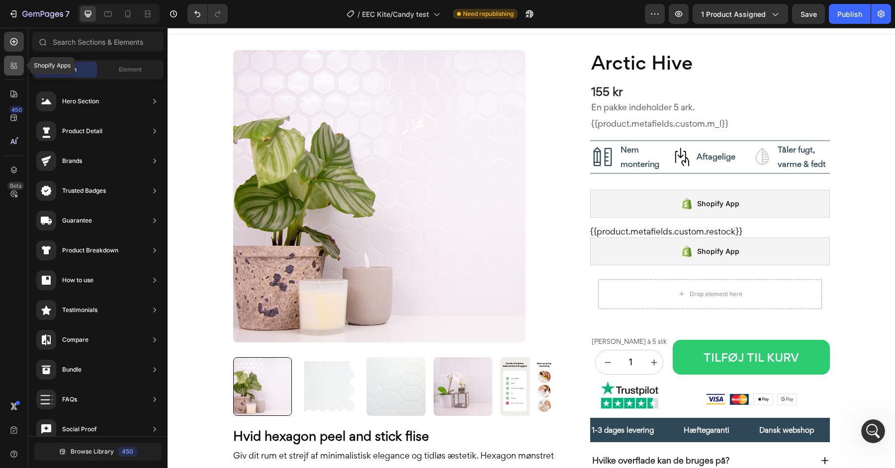
click at [15, 66] on icon at bounding box center [15, 67] width 3 height 3
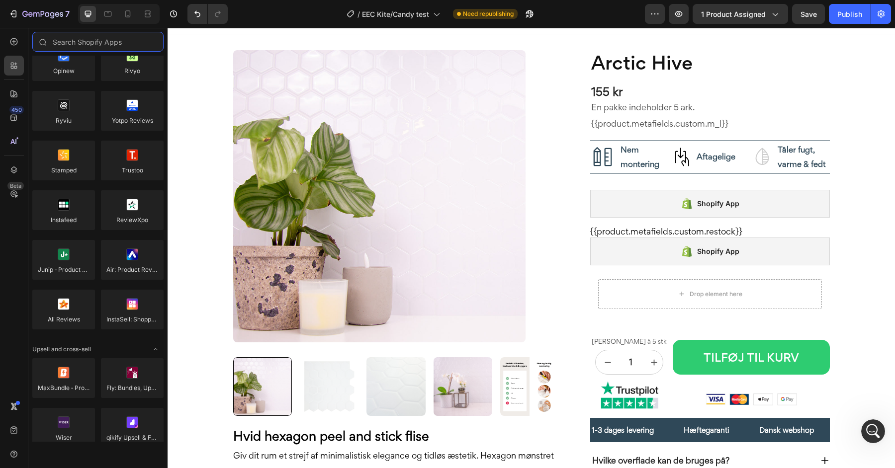
scroll to position [184, 0]
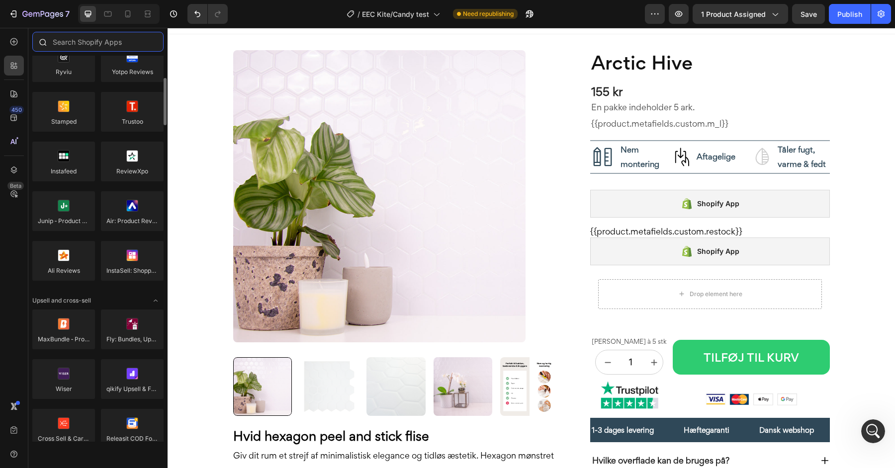
click at [102, 47] on input "text" at bounding box center [97, 42] width 131 height 20
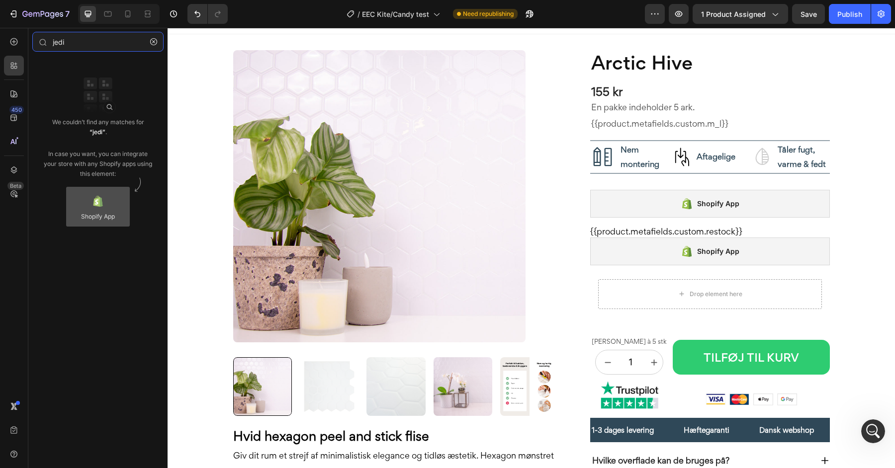
type input "jedi"
click at [102, 209] on div at bounding box center [98, 207] width 64 height 40
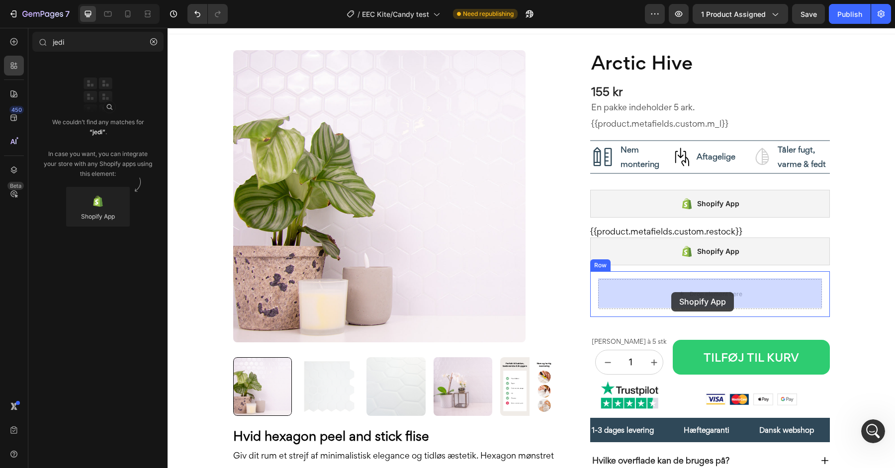
drag, startPoint x: 269, startPoint y: 237, endPoint x: 671, endPoint y: 292, distance: 405.5
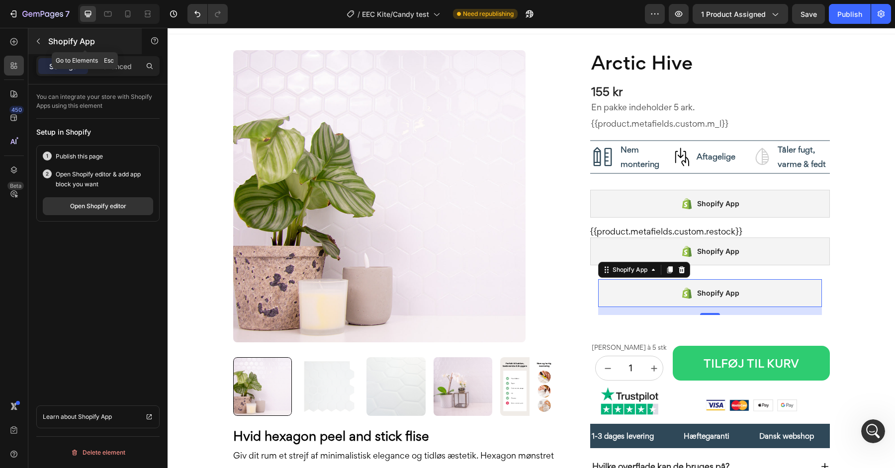
click at [86, 44] on p "Shopify App" at bounding box center [90, 41] width 85 height 12
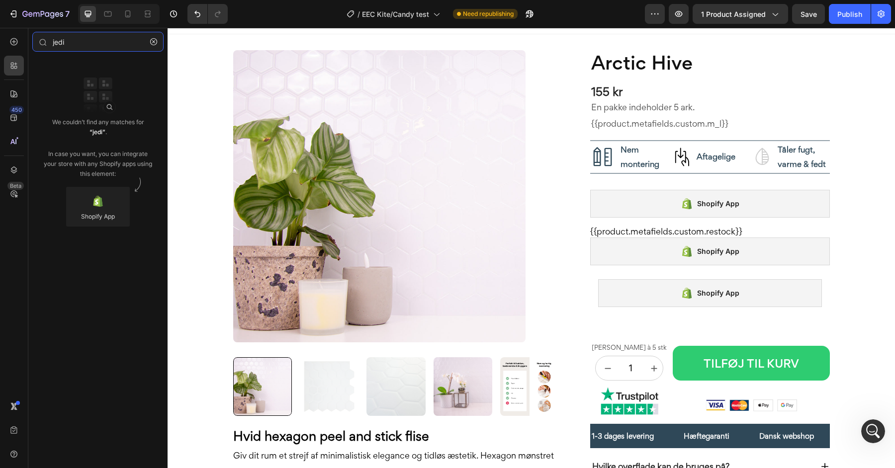
click at [86, 44] on input "jedi" at bounding box center [97, 42] width 131 height 20
click at [150, 44] on icon "button" at bounding box center [153, 41] width 7 height 7
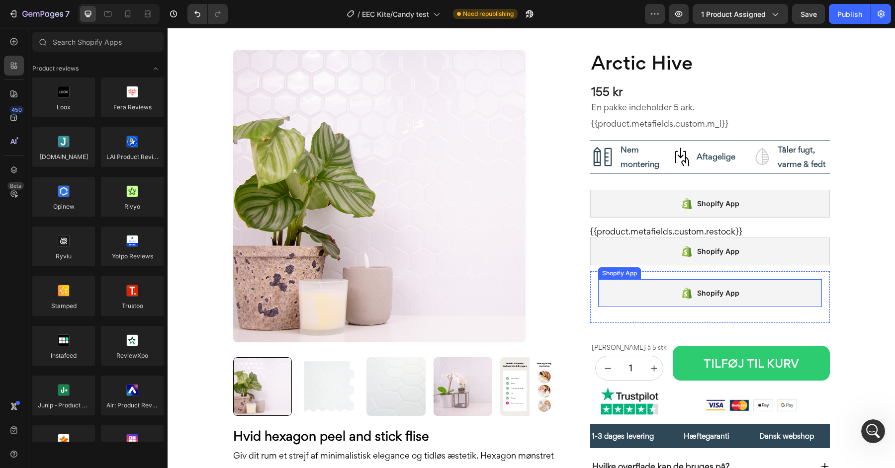
click at [653, 293] on div "Shopify App" at bounding box center [710, 293] width 224 height 28
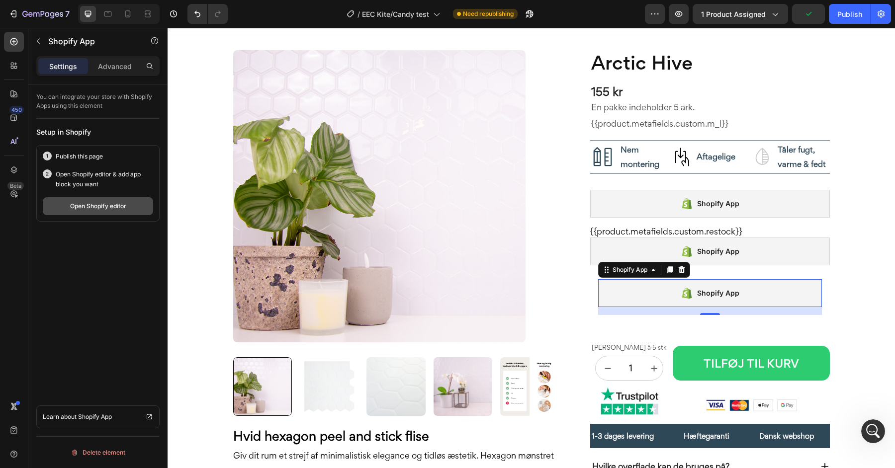
click at [112, 203] on div "Open Shopify editor" at bounding box center [98, 206] width 56 height 9
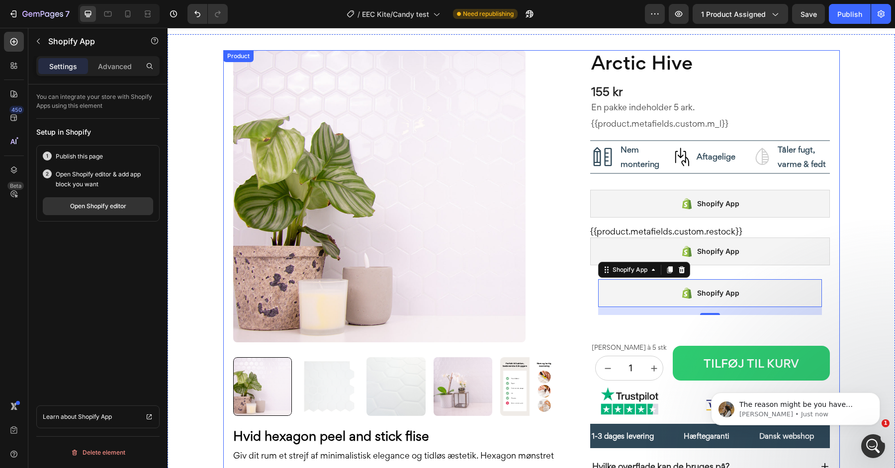
scroll to position [3385, 0]
click at [797, 409] on p "The reason might be you have implemented 3 different 3rd-party apps, however, o…" at bounding box center [803, 405] width 128 height 10
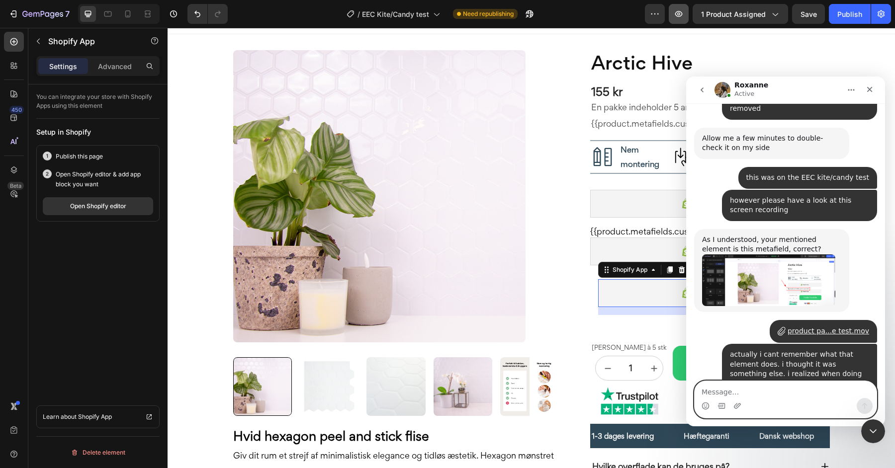
scroll to position [3398, 0]
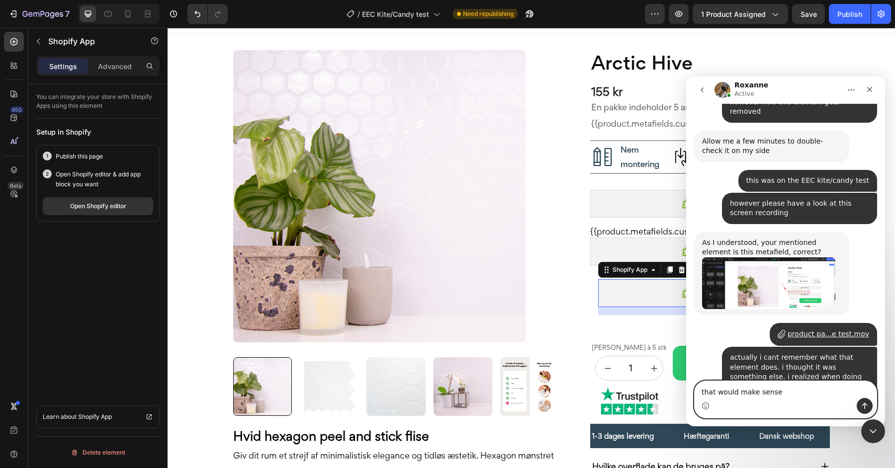
type textarea "that would make sense"
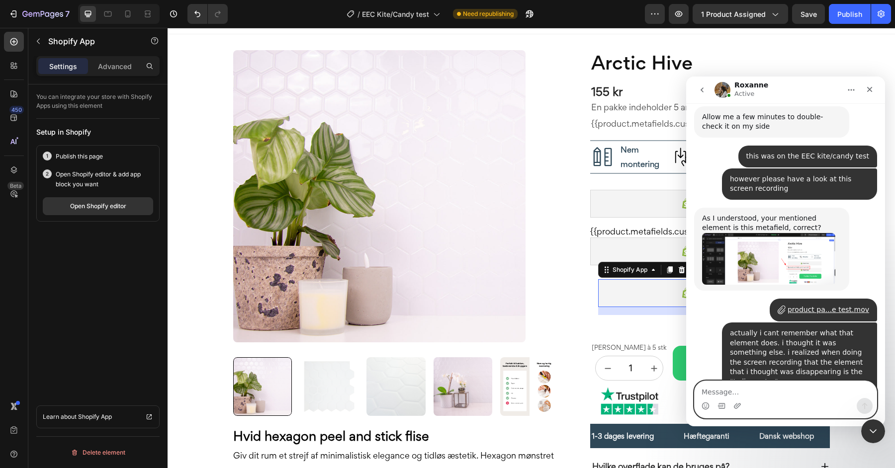
scroll to position [3428, 0]
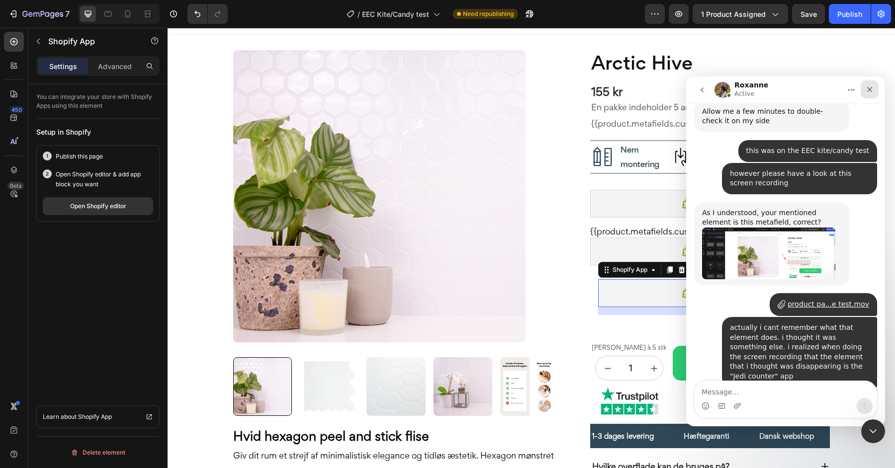
click at [871, 88] on icon "Close" at bounding box center [869, 89] width 5 height 5
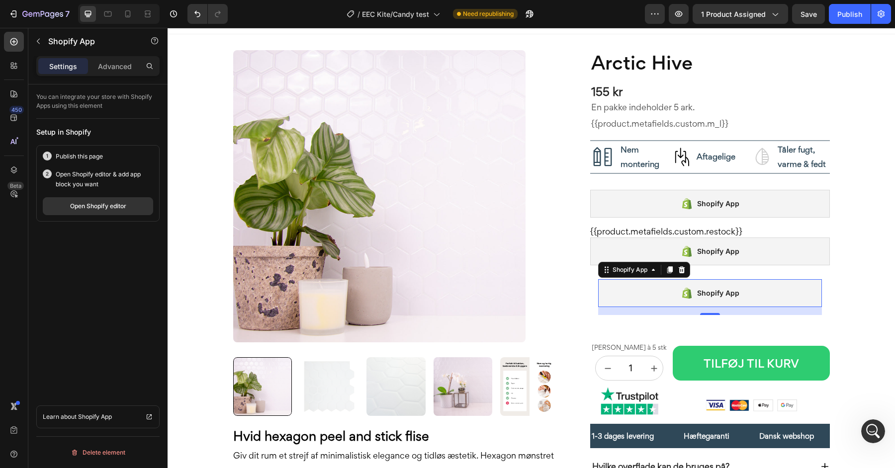
click at [700, 294] on div "Shopify App" at bounding box center [718, 293] width 42 height 12
click at [120, 209] on div "Open Shopify editor" at bounding box center [98, 206] width 56 height 9
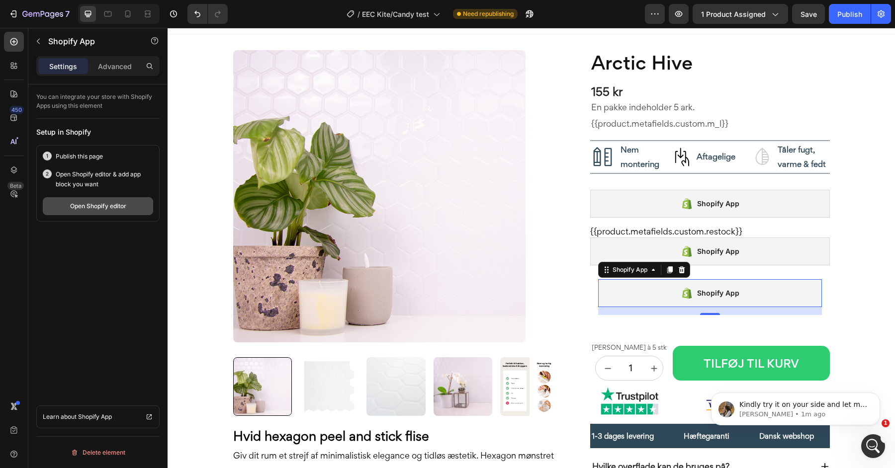
scroll to position [3467, 0]
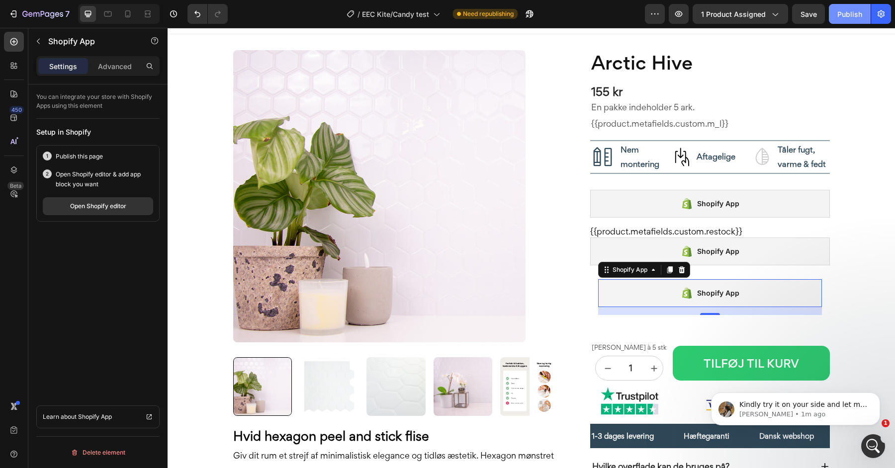
click at [848, 13] on div "Publish" at bounding box center [849, 14] width 25 height 10
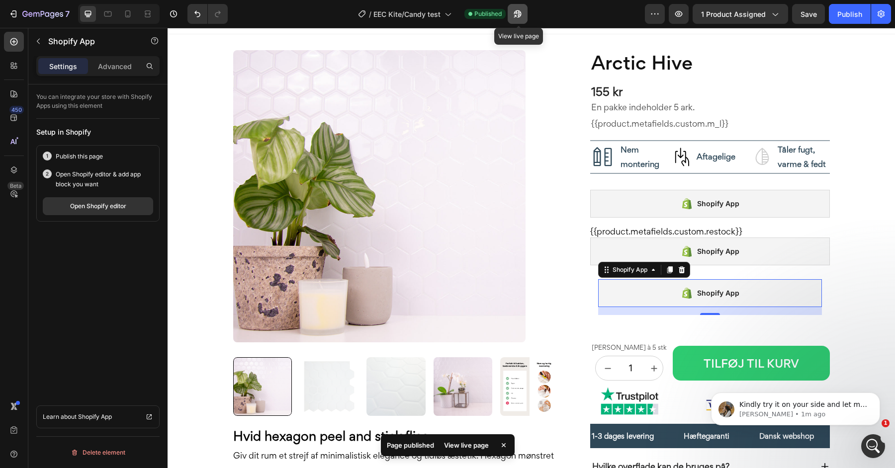
click at [521, 17] on icon "button" at bounding box center [518, 14] width 10 height 10
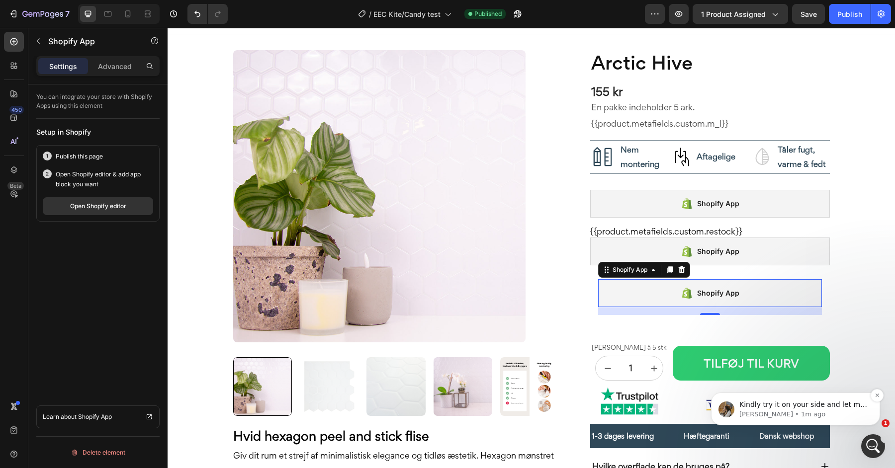
click at [797, 407] on p "Kindly try it on your side and let me know the result so I can further assist y…" at bounding box center [803, 405] width 128 height 10
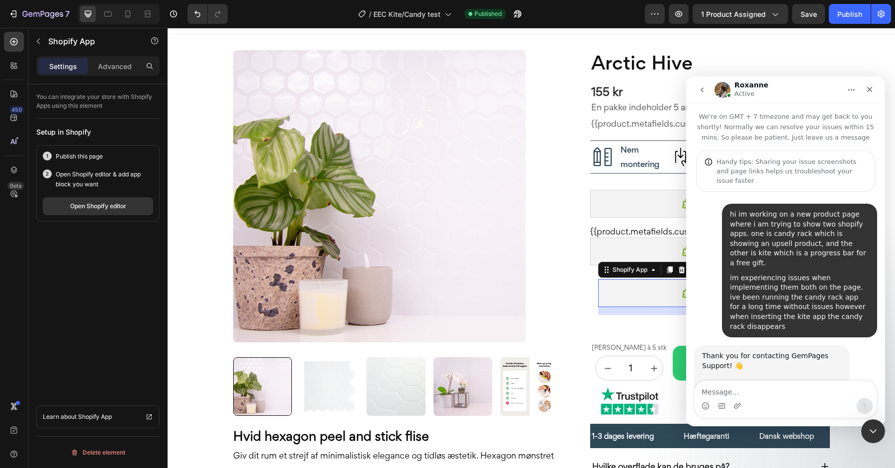
scroll to position [1, 0]
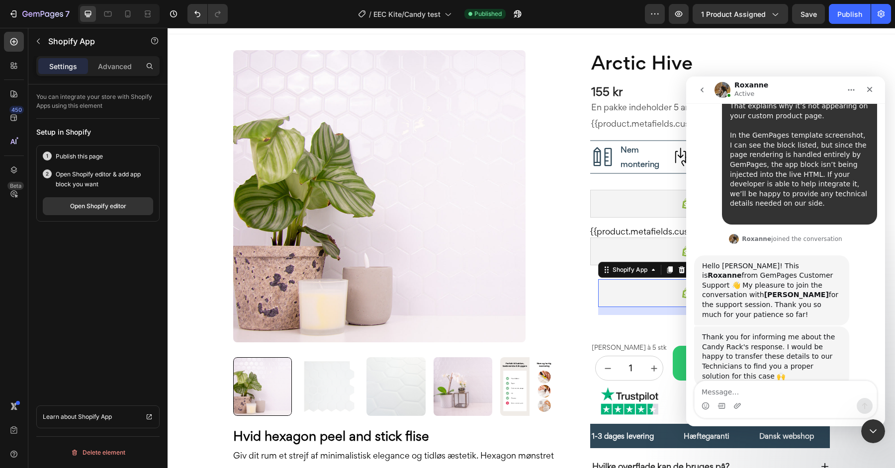
click at [773, 395] on textarea "Message…" at bounding box center [786, 389] width 182 height 17
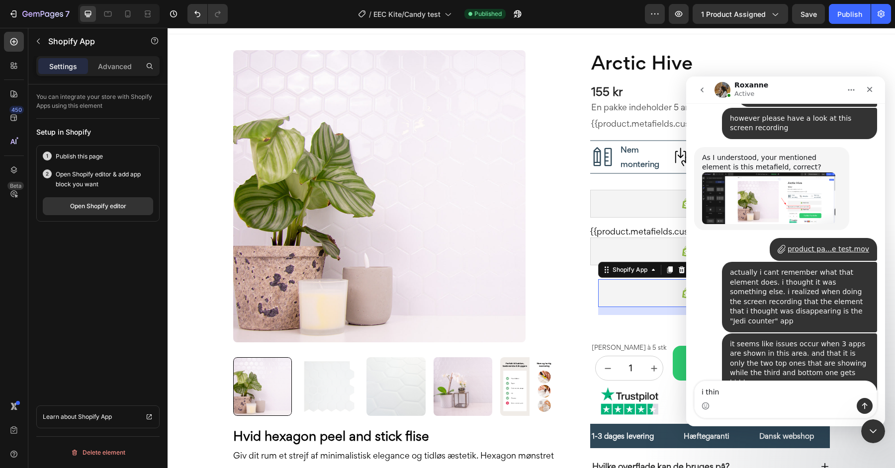
scroll to position [3484, 0]
type textarea "i think it works"
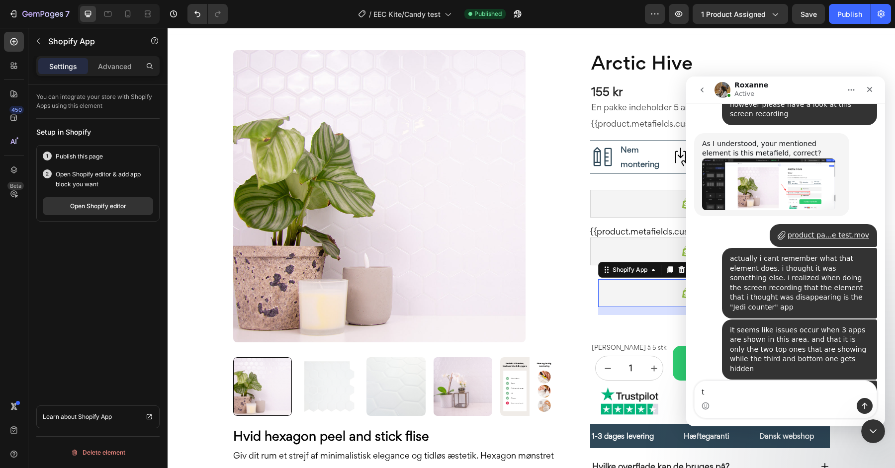
type textarea "tr"
click at [869, 86] on icon "Close" at bounding box center [870, 90] width 8 height 8
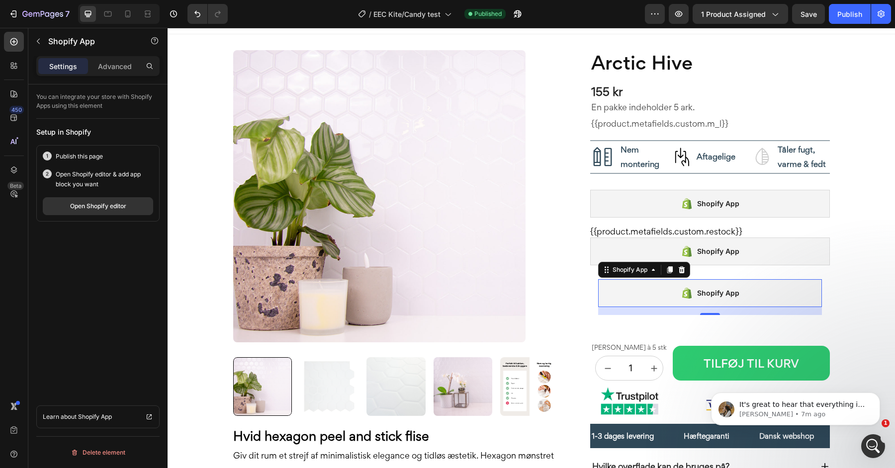
scroll to position [3546, 0]
click at [814, 411] on p "Roxanne • 7m ago" at bounding box center [803, 414] width 128 height 9
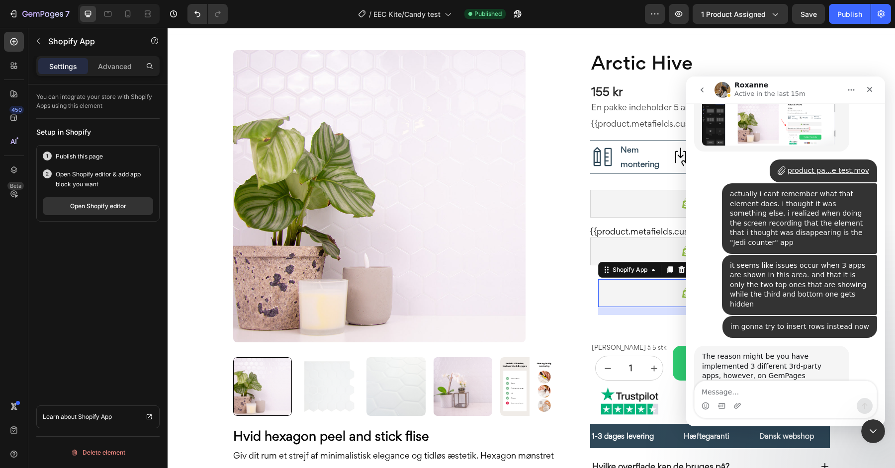
scroll to position [3562, 0]
click at [865, 432] on div "Close Intercom Messenger" at bounding box center [872, 430] width 24 height 24
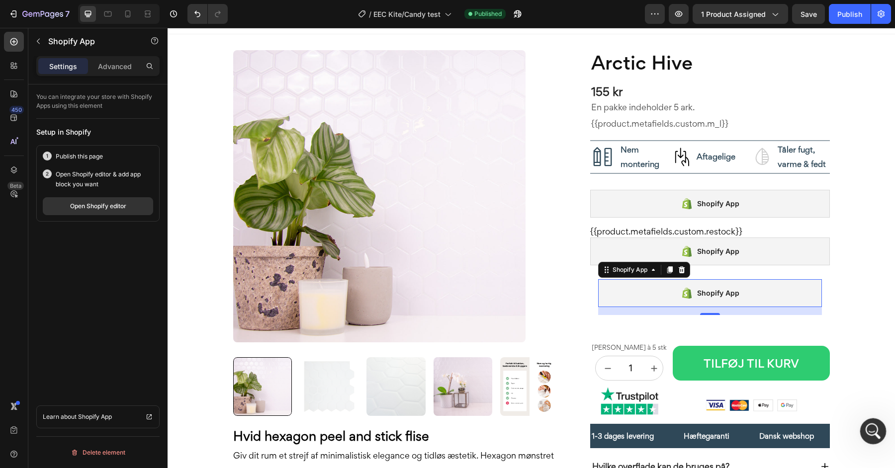
click at [878, 433] on div "Open Intercom Messenger" at bounding box center [871, 430] width 33 height 33
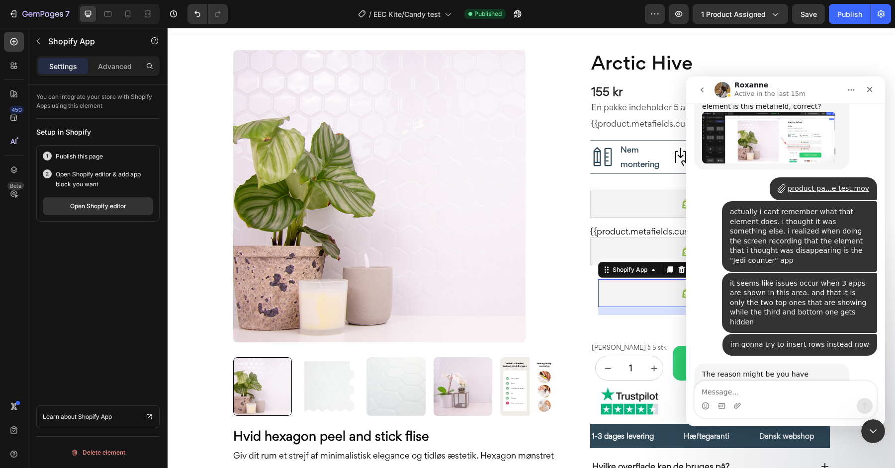
scroll to position [3546, 0]
click at [738, 394] on textarea "Message…" at bounding box center [786, 389] width 182 height 17
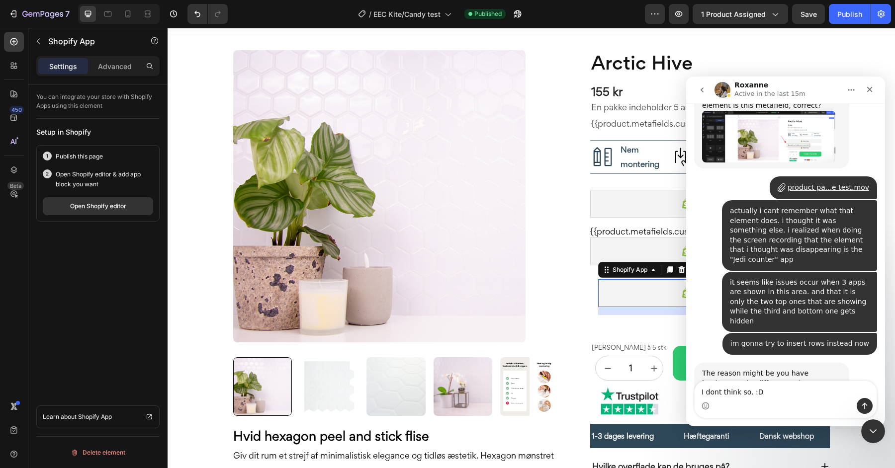
type textarea "I dont think so. :D"
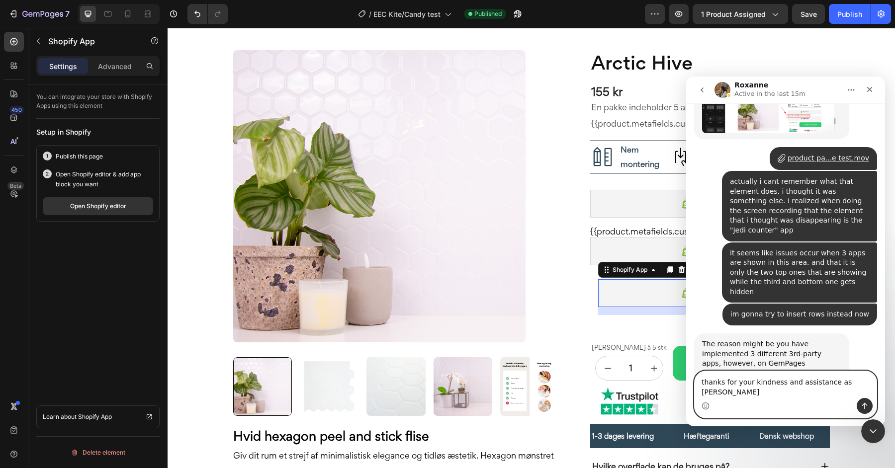
type textarea "thanks for your kindness and assistance as always"
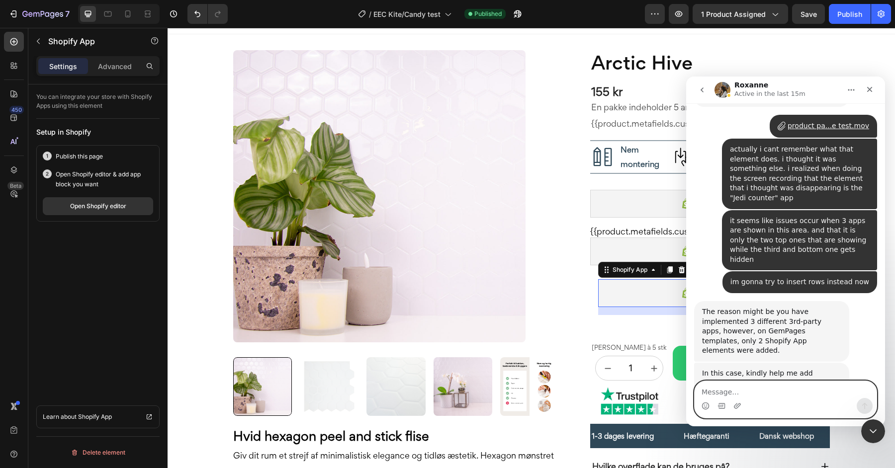
scroll to position [3647, 0]
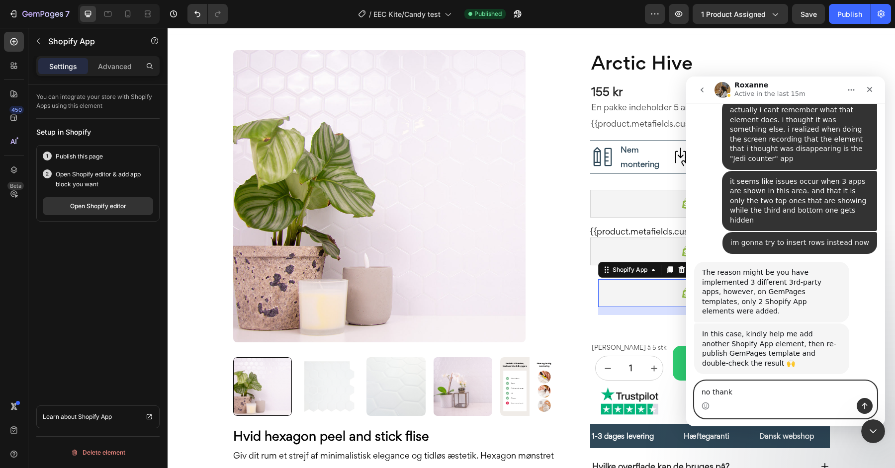
type textarea "no thanks"
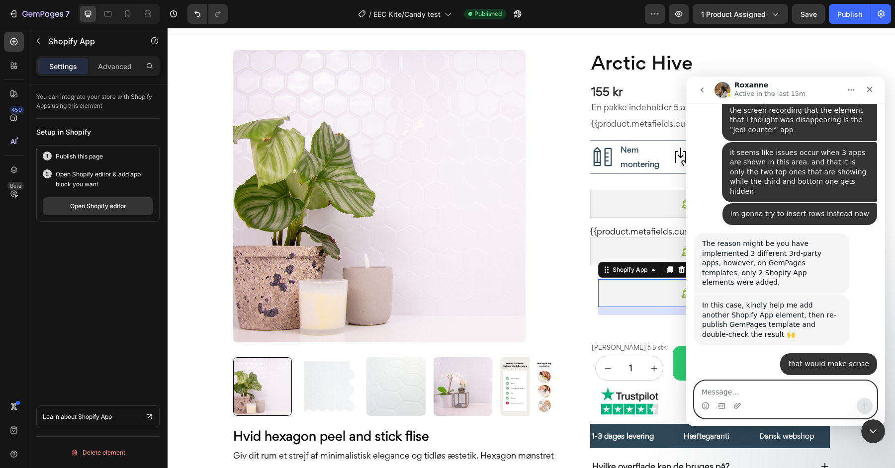
scroll to position [3677, 0]
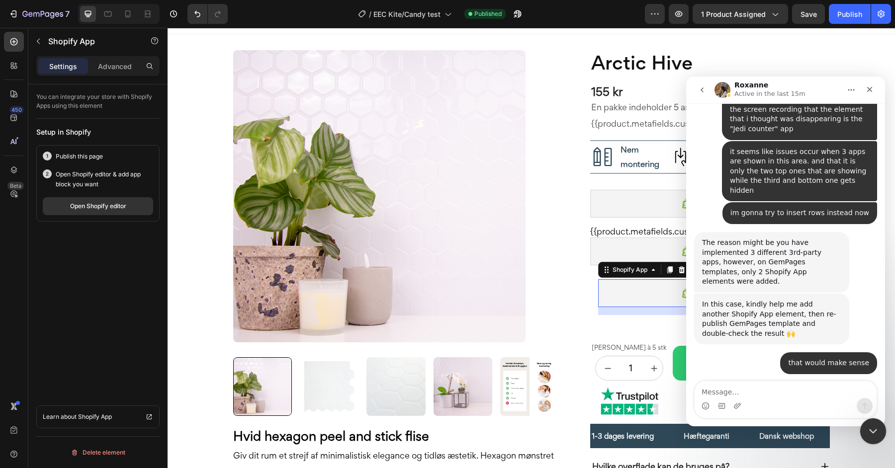
click at [874, 432] on icon "Close Intercom Messenger" at bounding box center [872, 430] width 12 height 12
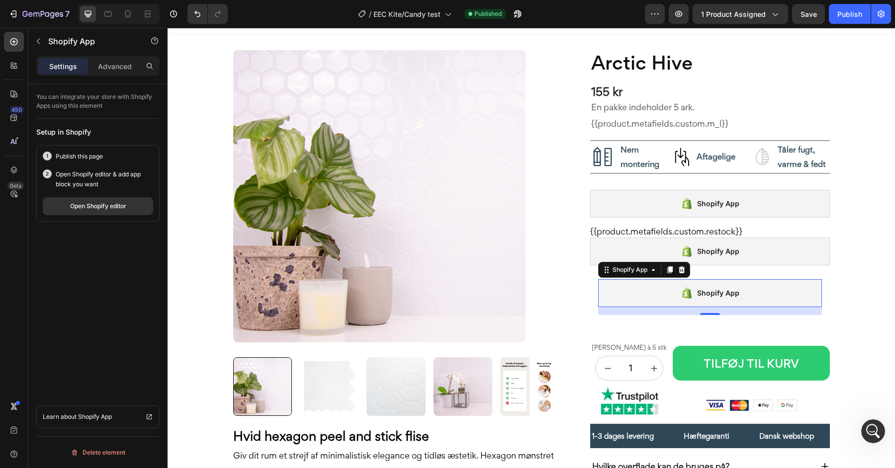
click at [688, 287] on icon at bounding box center [687, 293] width 12 height 12
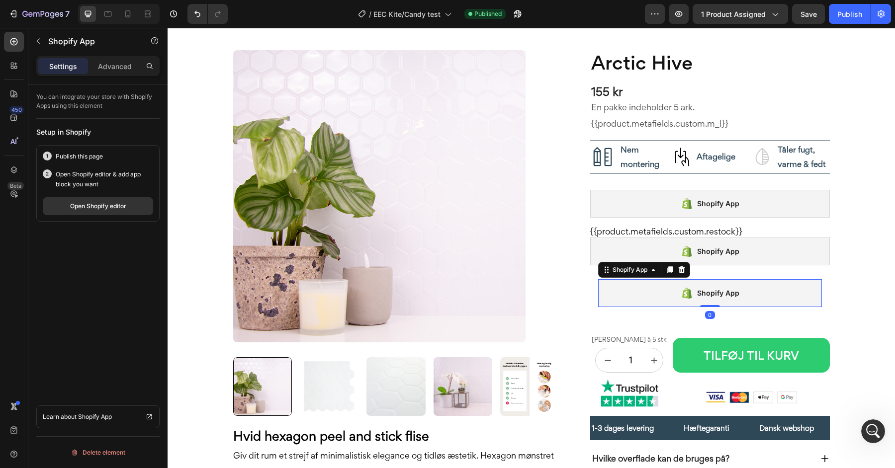
drag, startPoint x: 714, startPoint y: 313, endPoint x: 706, endPoint y: 290, distance: 24.2
click at [706, 290] on div "Shopify App Shopify App 0" at bounding box center [710, 293] width 224 height 28
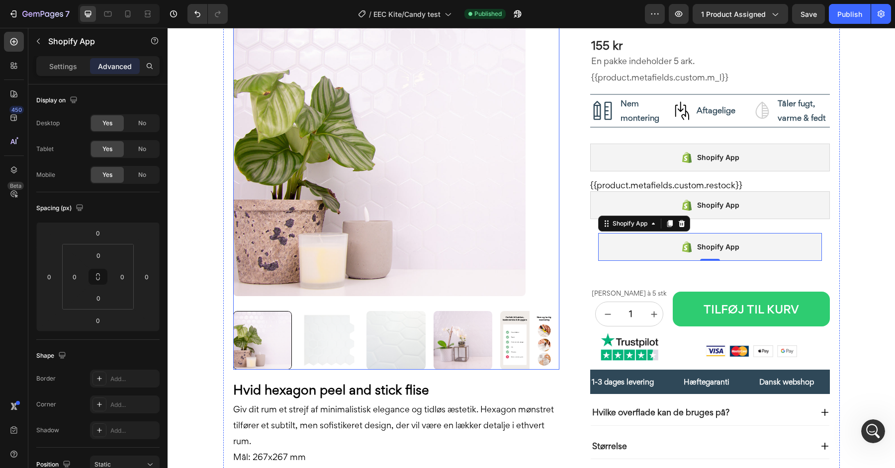
scroll to position [68, 0]
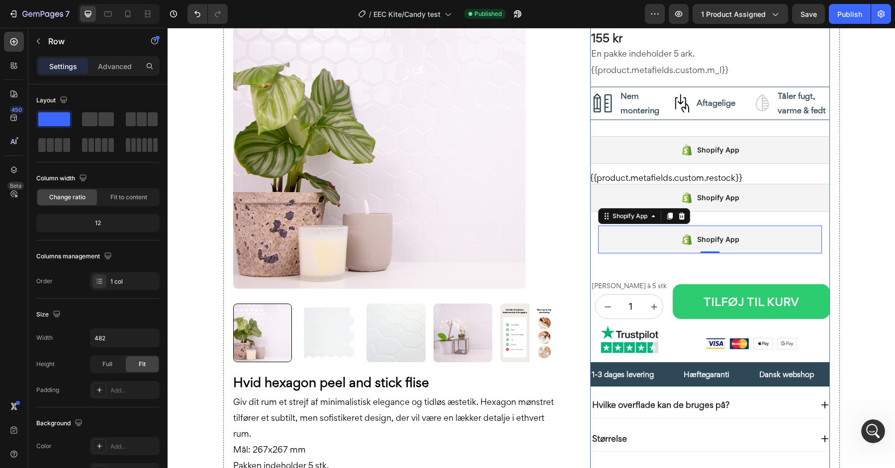
click at [724, 265] on div "Arctic Hive Product Title 155 kr Product Price Product Price En pakke indeholde…" at bounding box center [710, 275] width 240 height 557
click at [711, 247] on div "Shopify App" at bounding box center [710, 240] width 224 height 28
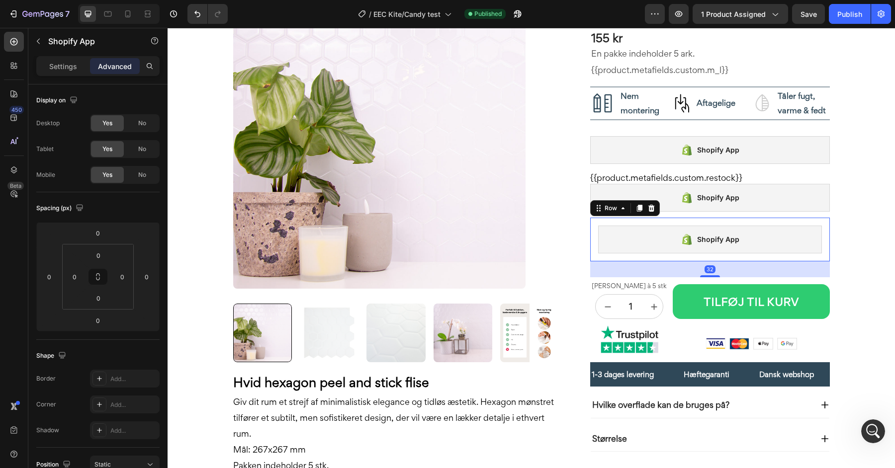
click at [592, 239] on div "Shopify App Shopify App Row 32" at bounding box center [710, 240] width 240 height 44
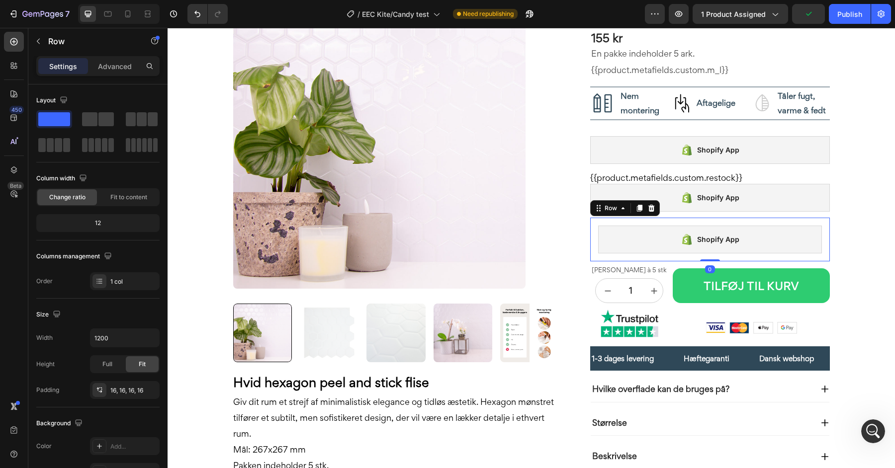
drag, startPoint x: 706, startPoint y: 275, endPoint x: 693, endPoint y: 255, distance: 23.9
click at [693, 255] on div "Shopify App Shopify App Row 0" at bounding box center [710, 240] width 240 height 44
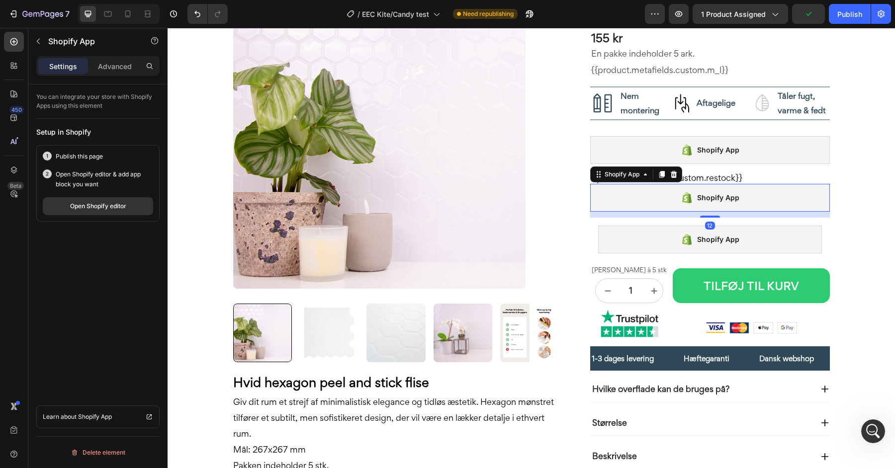
click at [696, 195] on div "Shopify App" at bounding box center [710, 198] width 59 height 14
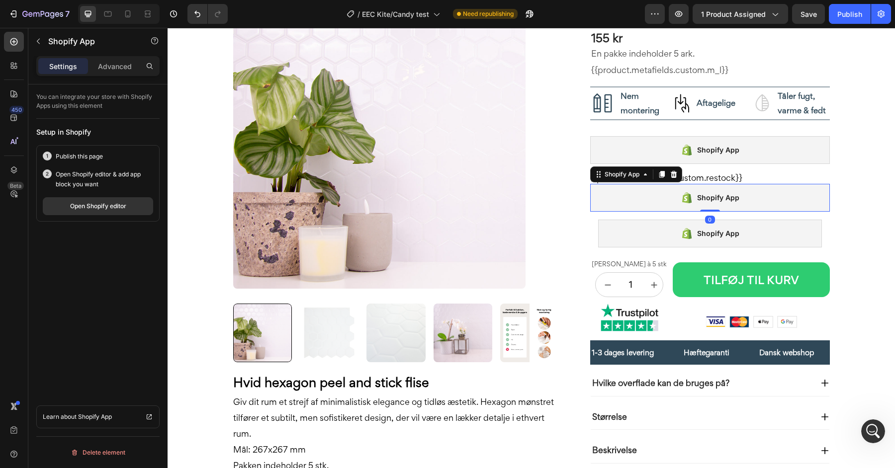
drag, startPoint x: 714, startPoint y: 216, endPoint x: 707, endPoint y: 193, distance: 24.4
click at [707, 193] on div "Shopify App Shopify App 0" at bounding box center [710, 198] width 240 height 28
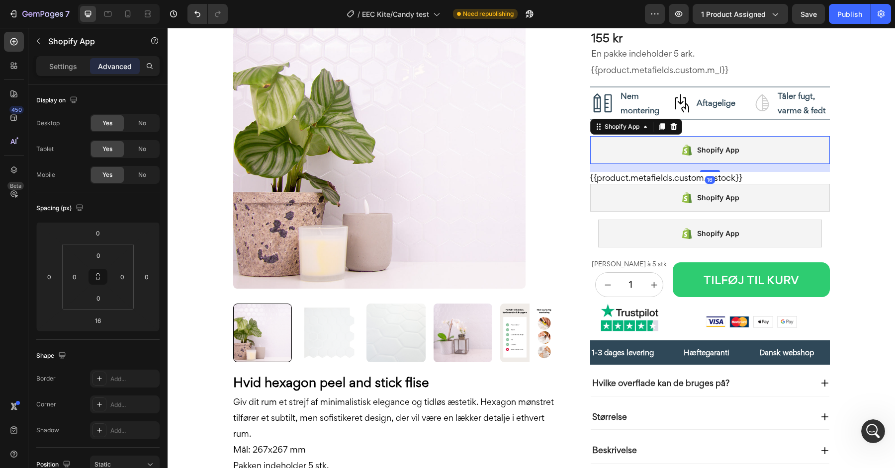
click at [699, 144] on div "Shopify App" at bounding box center [718, 150] width 42 height 12
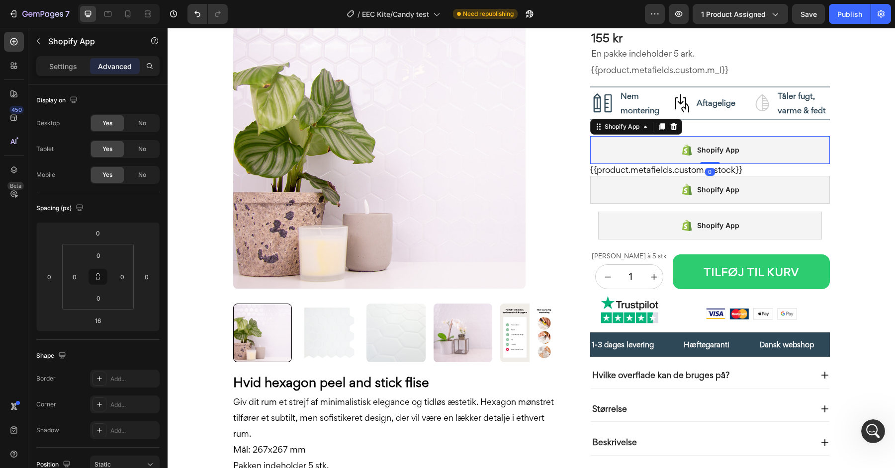
drag, startPoint x: 709, startPoint y: 169, endPoint x: 703, endPoint y: 144, distance: 25.6
click at [703, 144] on div "Shopify App Shopify App 0" at bounding box center [710, 150] width 240 height 28
type input "0"
click at [853, 12] on div "Publish" at bounding box center [849, 14] width 25 height 10
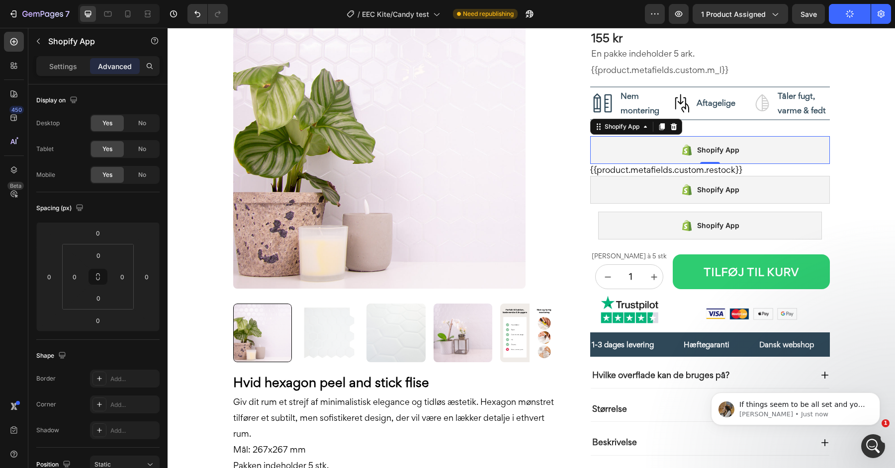
scroll to position [3834, 0]
click at [805, 413] on p "Roxanne • Just now" at bounding box center [803, 414] width 128 height 9
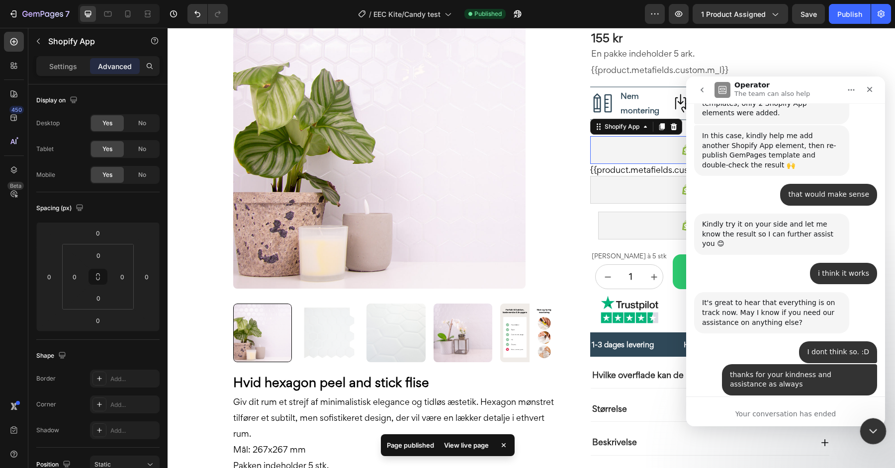
scroll to position [0, 0]
click at [872, 429] on icon "Close Intercom Messenger" at bounding box center [872, 430] width 12 height 12
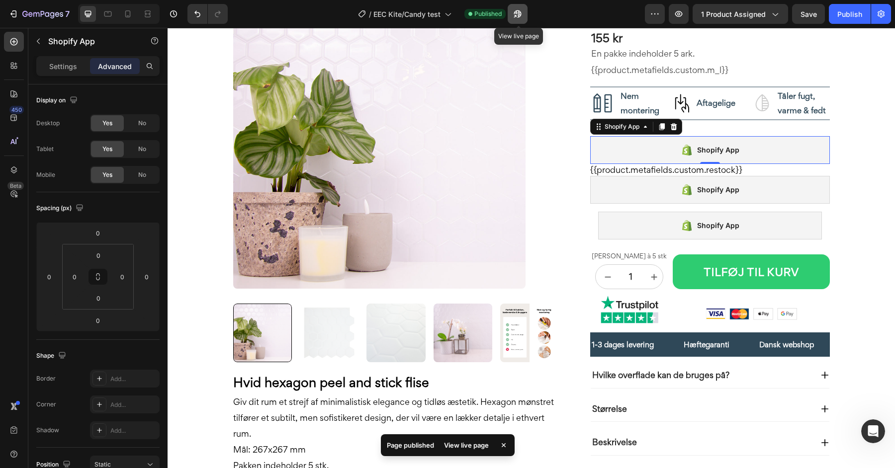
click at [517, 15] on icon "button" at bounding box center [515, 16] width 2 height 2
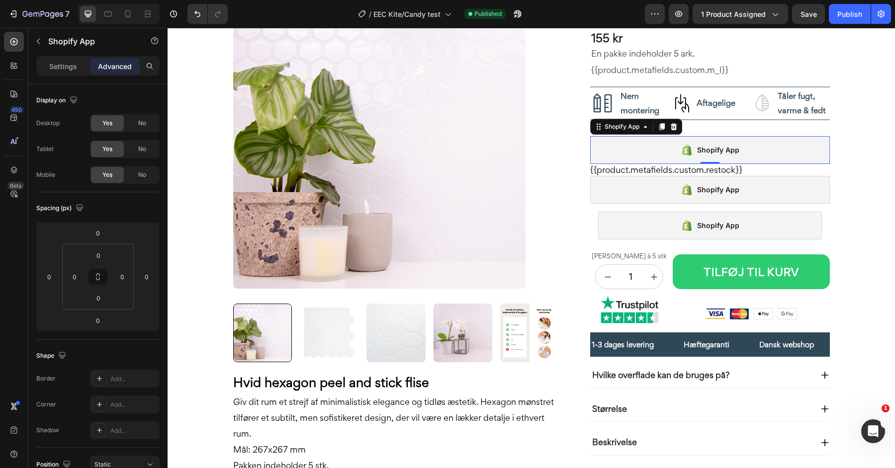
click at [651, 153] on div "Shopify App" at bounding box center [710, 150] width 240 height 28
click at [658, 152] on div "Shopify App" at bounding box center [710, 150] width 240 height 28
click at [645, 149] on div "Shopify App" at bounding box center [710, 150] width 240 height 28
click at [54, 74] on div "Settings" at bounding box center [63, 66] width 50 height 16
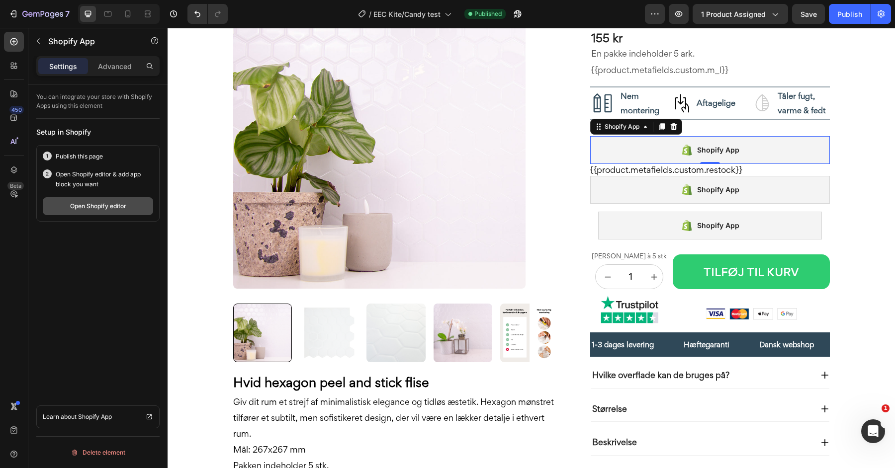
click at [92, 209] on div "Open Shopify editor" at bounding box center [98, 206] width 56 height 9
click at [693, 232] on div "Shopify App" at bounding box center [710, 226] width 224 height 28
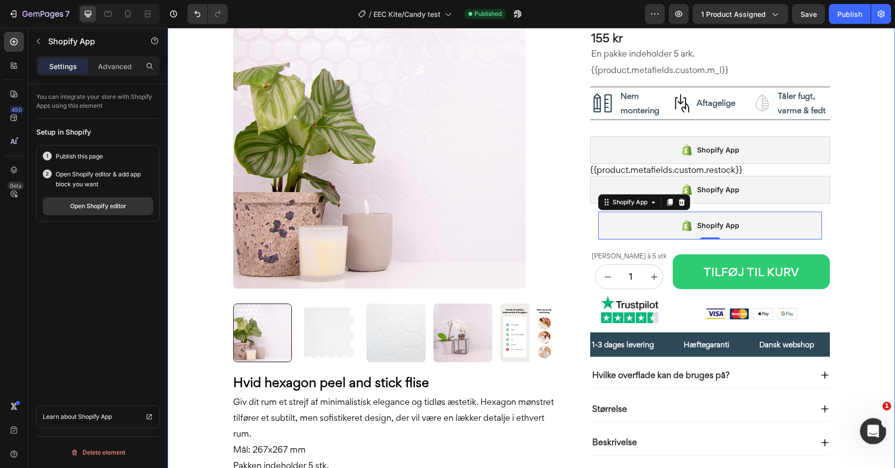
click at [882, 430] on div "Open Intercom Messenger" at bounding box center [871, 430] width 33 height 33
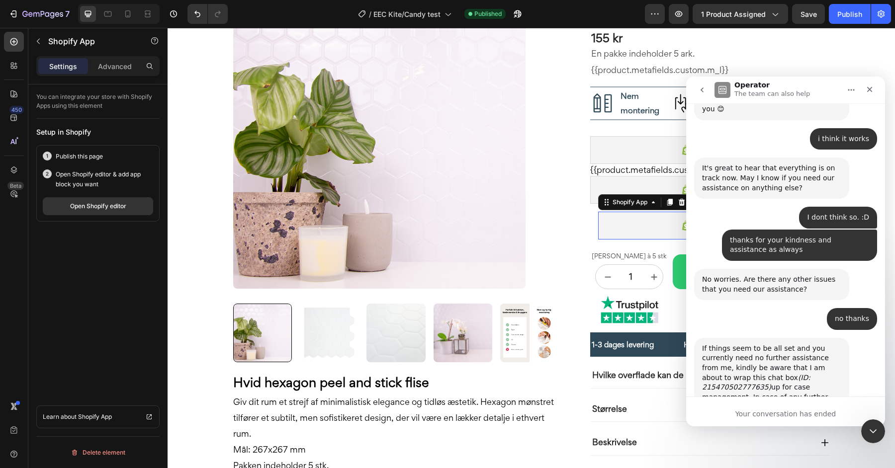
scroll to position [3985, 0]
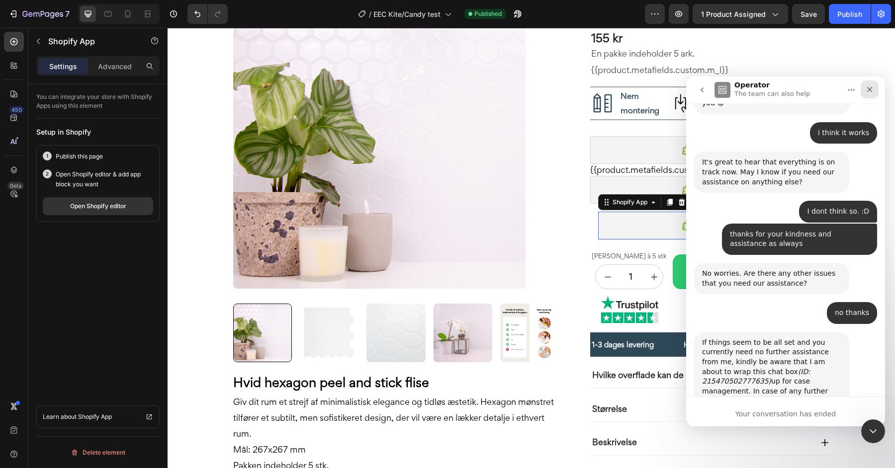
click at [869, 88] on icon "Close" at bounding box center [870, 90] width 8 height 8
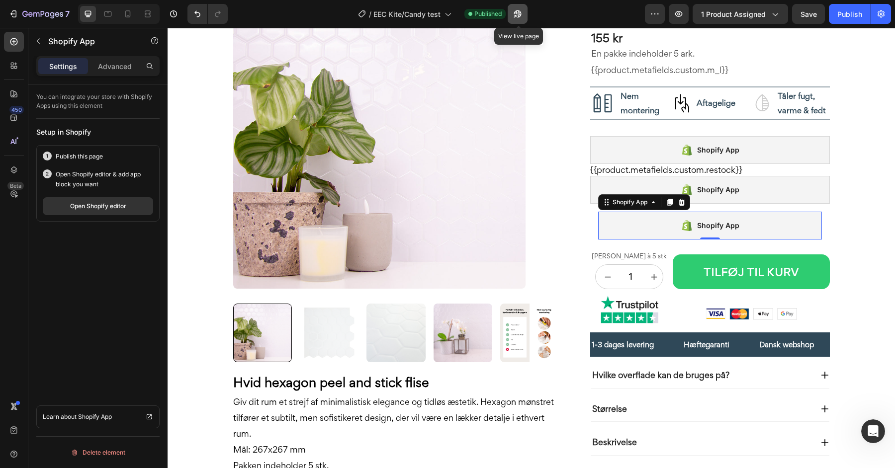
click at [517, 14] on icon "button" at bounding box center [518, 14] width 10 height 10
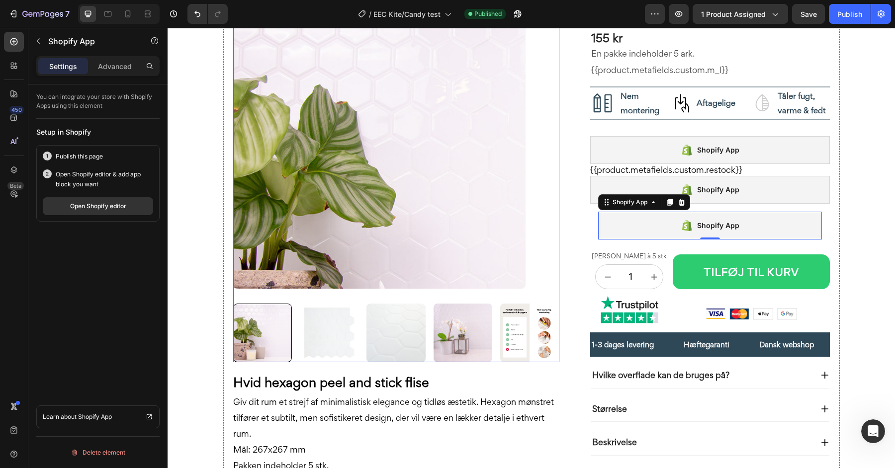
scroll to position [0, 0]
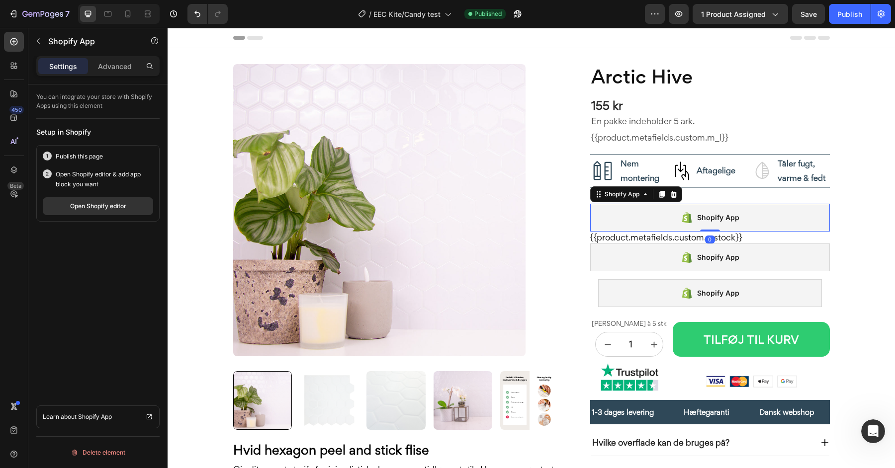
click at [671, 213] on div "Shopify App" at bounding box center [710, 218] width 240 height 28
click at [78, 202] on div "Open Shopify editor" at bounding box center [98, 206] width 56 height 9
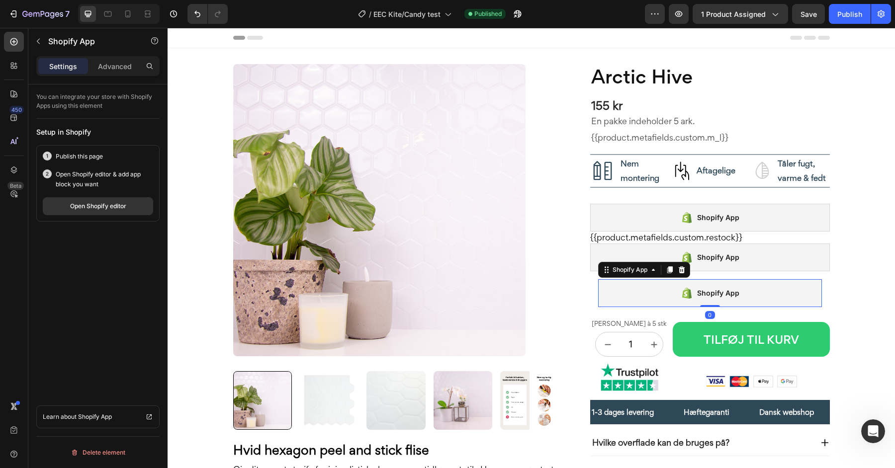
click at [657, 292] on div "Shopify App" at bounding box center [710, 293] width 224 height 28
click at [111, 67] on p "Advanced" at bounding box center [115, 66] width 34 height 10
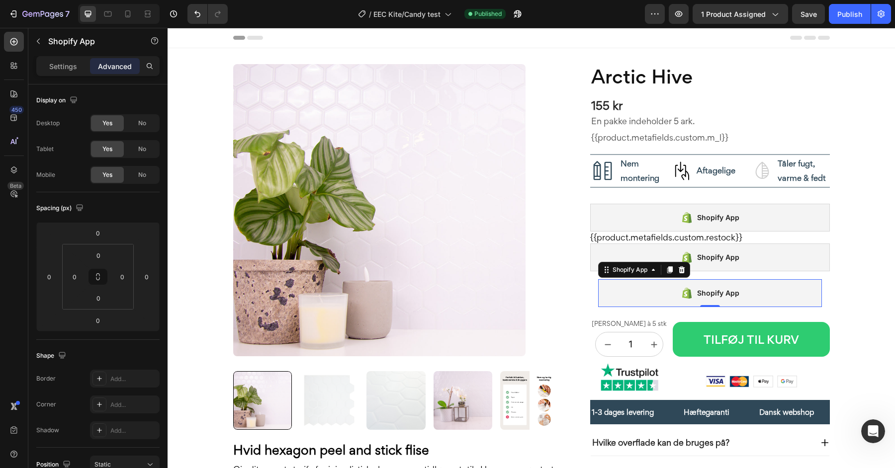
click at [628, 294] on div "Shopify App" at bounding box center [710, 293] width 224 height 28
click at [591, 295] on div "Shopify App Shopify App Row 0" at bounding box center [710, 293] width 240 height 44
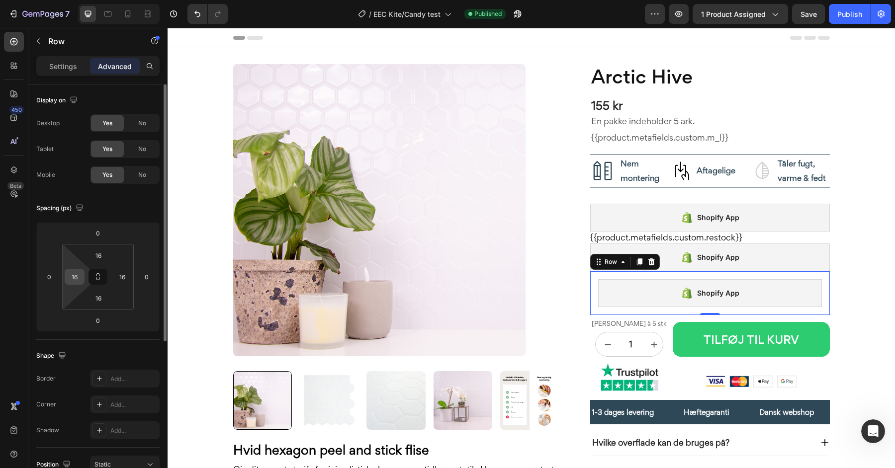
click at [76, 277] on input "16" at bounding box center [74, 276] width 15 height 15
type input "0"
click at [121, 277] on input "16" at bounding box center [122, 276] width 15 height 15
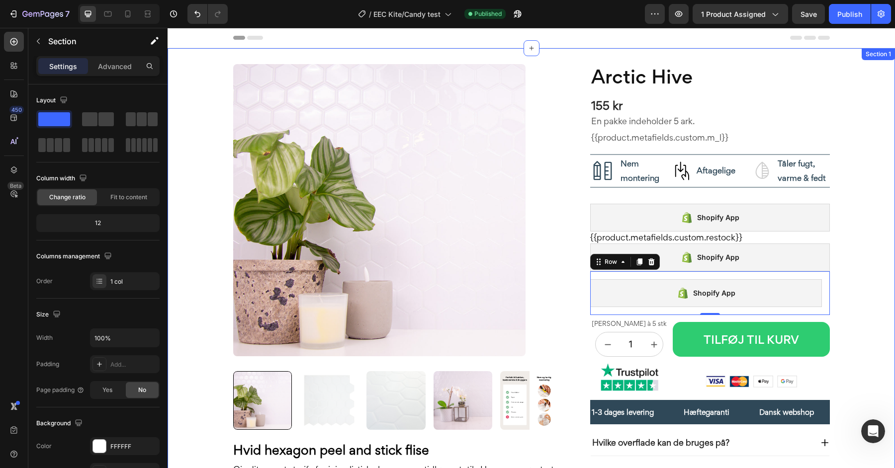
click at [185, 293] on div "Product Images Hvid hexagon peel and stick flise Giv dit rum et strejf af minim…" at bounding box center [531, 319] width 727 height 543
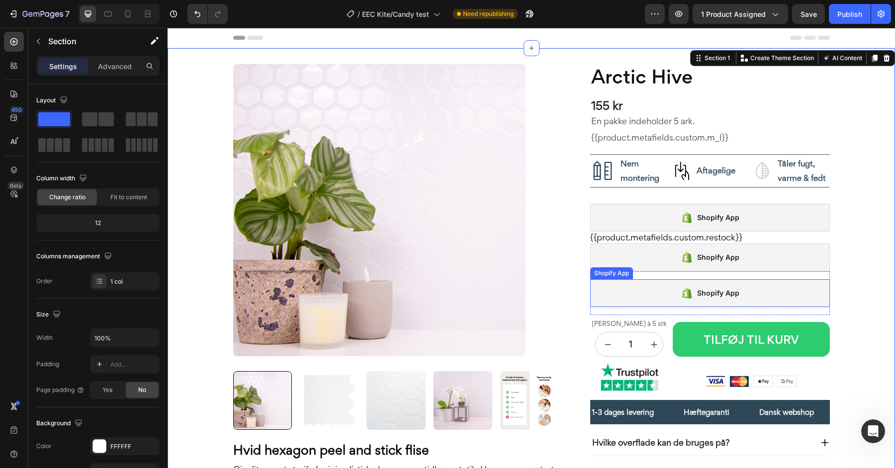
click at [634, 296] on div "Shopify App" at bounding box center [710, 293] width 240 height 28
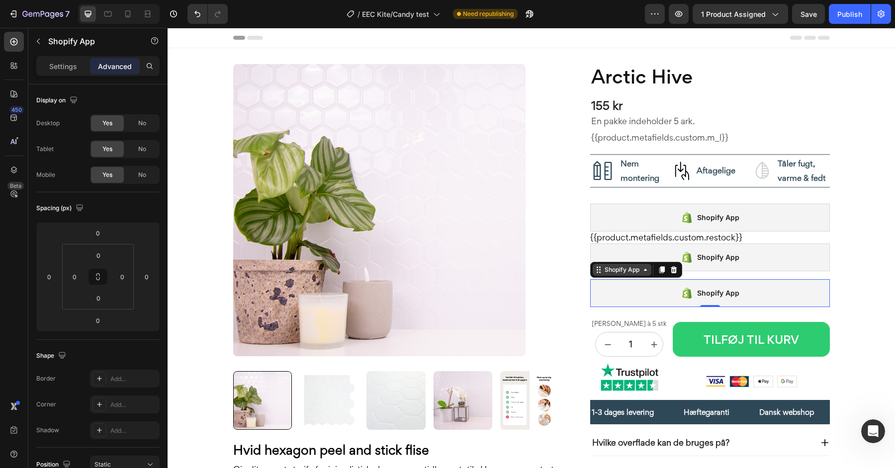
click at [609, 264] on div "Shopify App" at bounding box center [622, 270] width 59 height 12
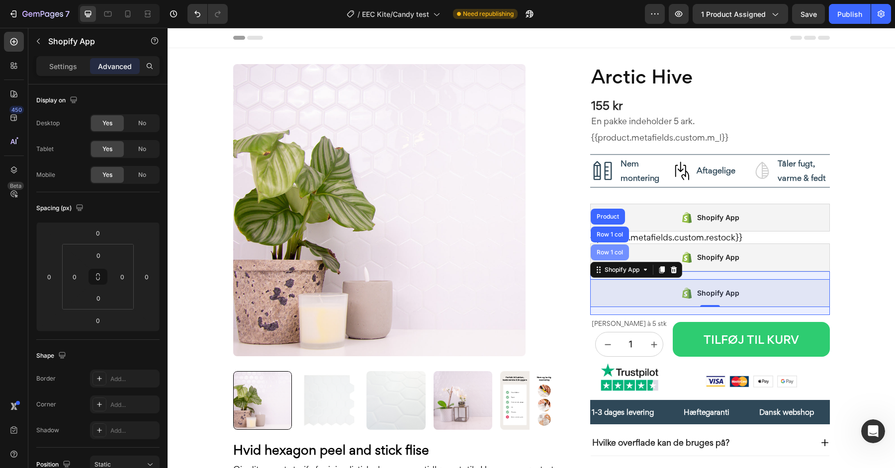
click at [606, 250] on div "Row 1 col" at bounding box center [610, 253] width 30 height 6
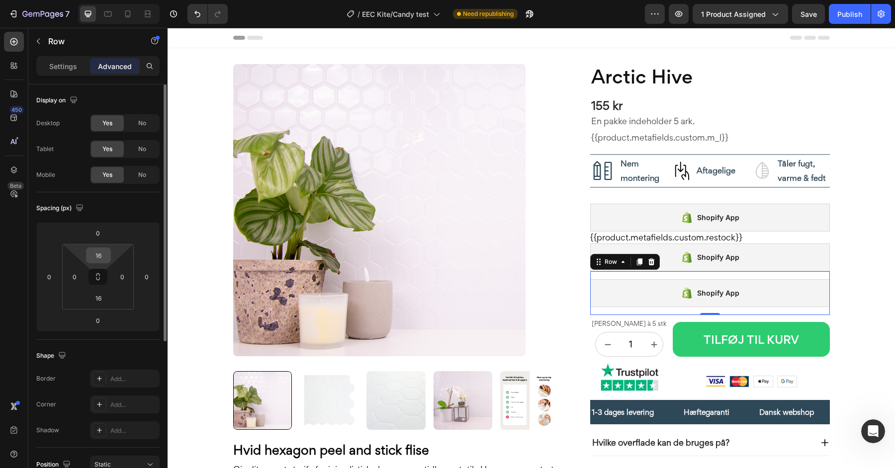
click at [100, 259] on input "16" at bounding box center [98, 255] width 20 height 15
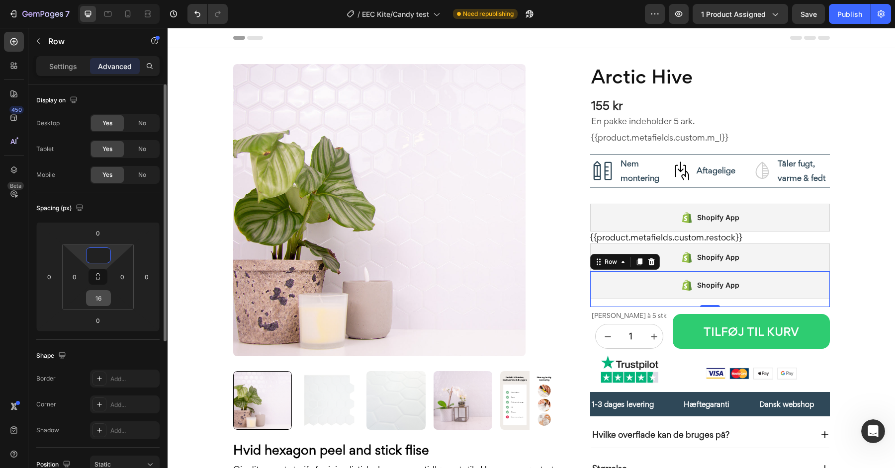
type input "0"
click at [97, 294] on input "16" at bounding box center [98, 298] width 20 height 15
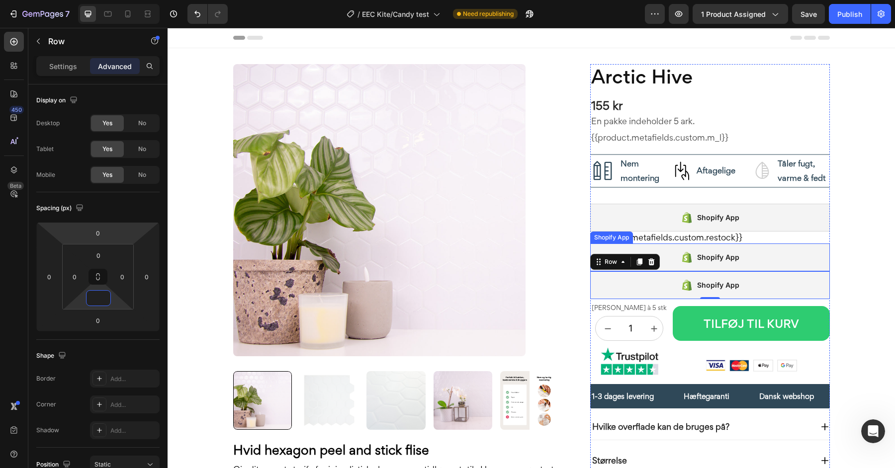
click at [605, 244] on div "Shopify App" at bounding box center [710, 258] width 240 height 28
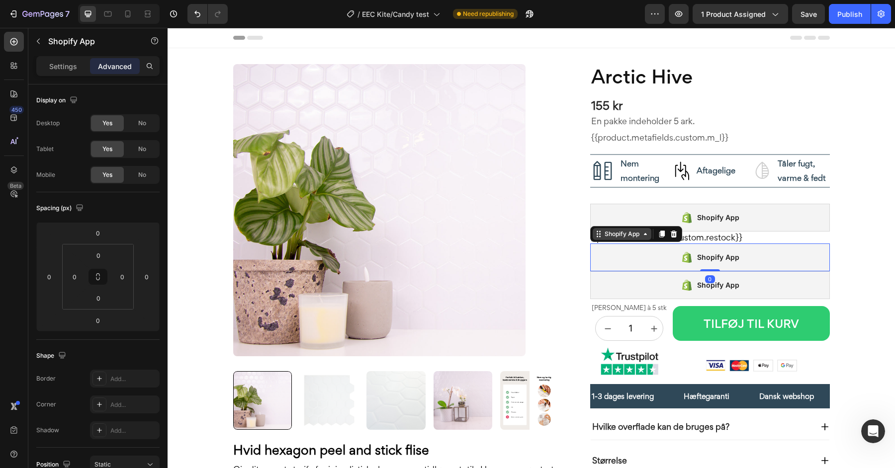
click at [604, 231] on div "Shopify App" at bounding box center [622, 234] width 39 height 9
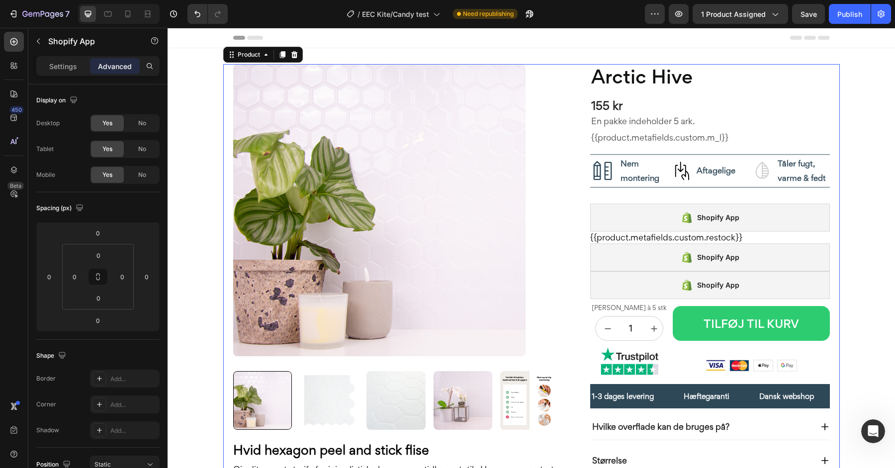
click at [569, 235] on div "Product Images Hvid hexagon peel and stick flise Giv dit rum et strejf af minim…" at bounding box center [531, 319] width 617 height 511
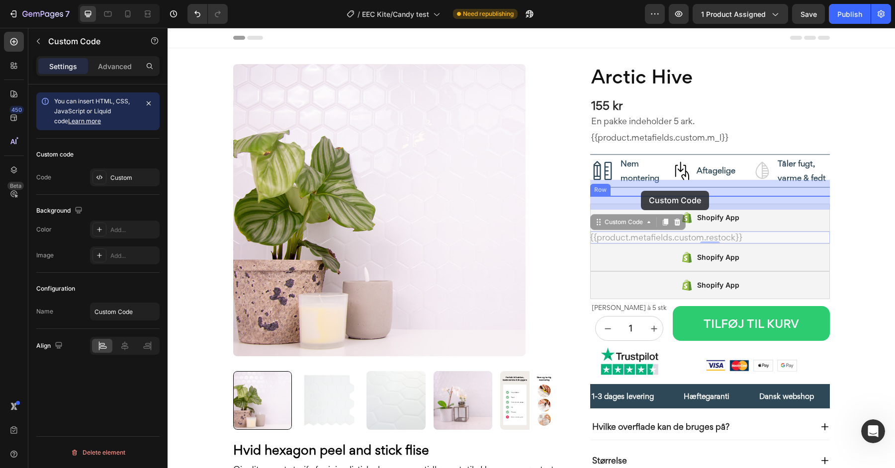
drag, startPoint x: 648, startPoint y: 236, endPoint x: 641, endPoint y: 191, distance: 45.3
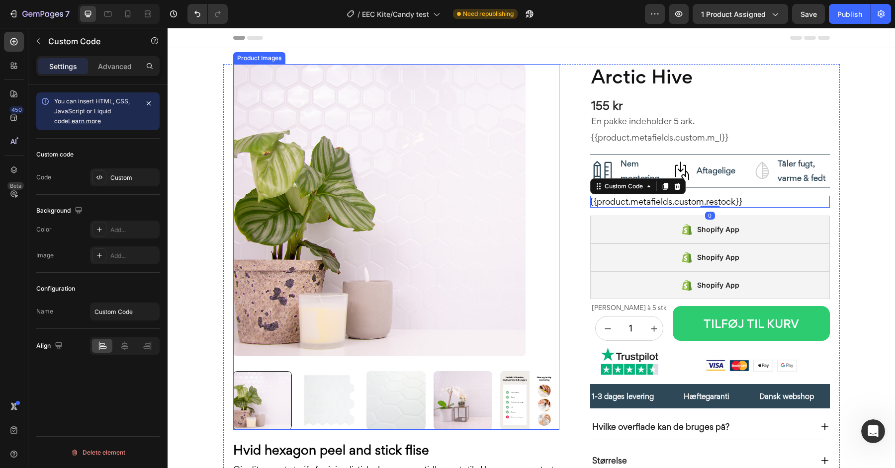
click at [557, 182] on div at bounding box center [396, 210] width 326 height 292
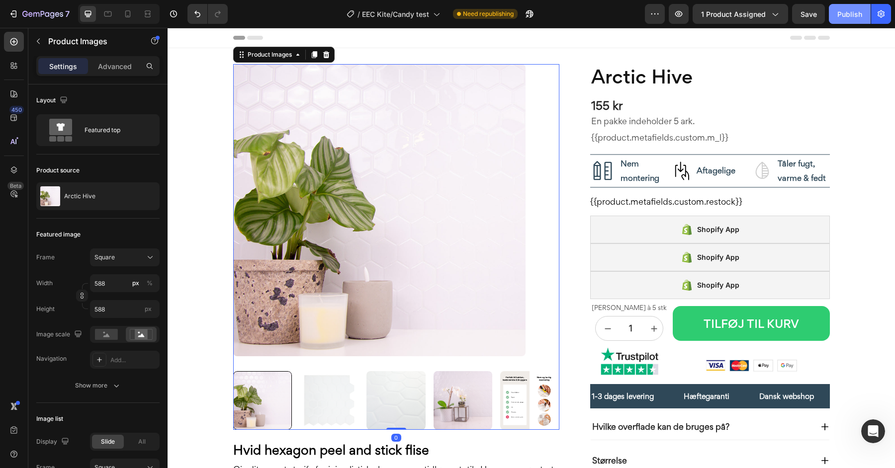
click at [840, 15] on div "Publish" at bounding box center [849, 14] width 25 height 10
click at [515, 15] on icon "button" at bounding box center [515, 16] width 2 height 2
click at [665, 288] on div "Shopify App" at bounding box center [710, 285] width 240 height 28
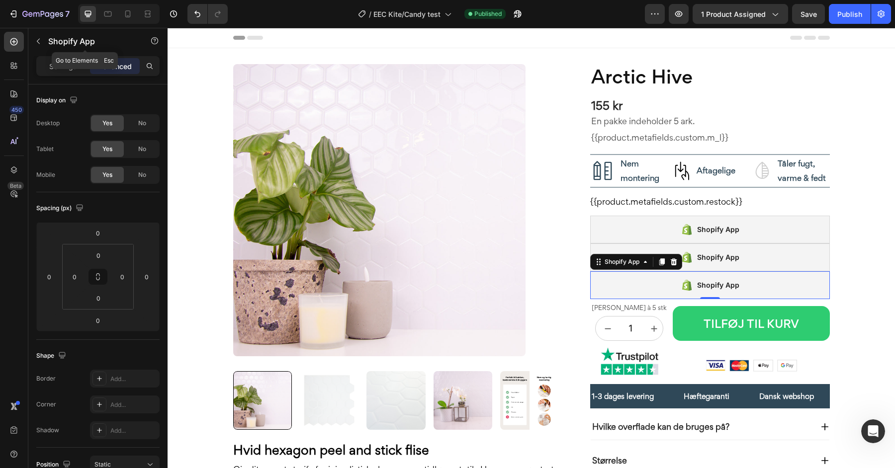
click at [62, 57] on div "Settings Advanced" at bounding box center [97, 66] width 123 height 20
click at [62, 66] on p "Settings" at bounding box center [63, 66] width 28 height 10
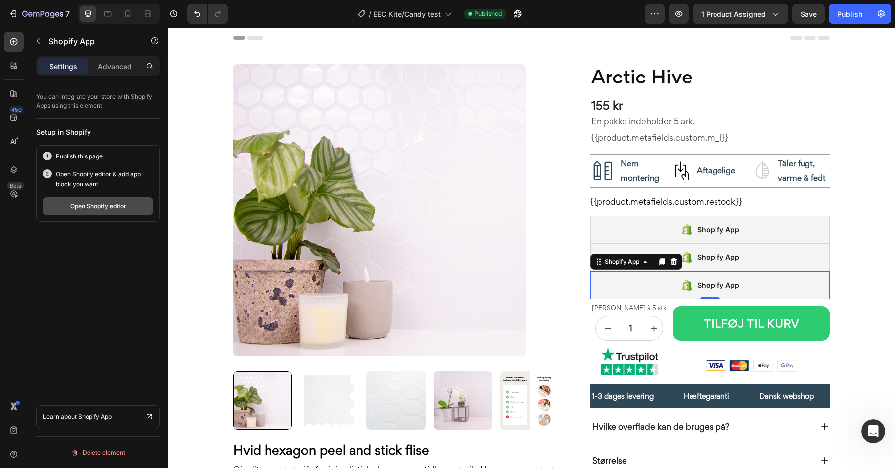
click at [87, 211] on button "Open Shopify editor" at bounding box center [98, 206] width 110 height 18
click at [525, 13] on button "button" at bounding box center [518, 14] width 20 height 20
click at [64, 209] on button "Open Shopify editor" at bounding box center [98, 206] width 110 height 18
click at [517, 19] on icon "button" at bounding box center [518, 14] width 10 height 10
click at [626, 17] on div "/ EEC Kite/Candy test Published" at bounding box center [440, 14] width 409 height 20
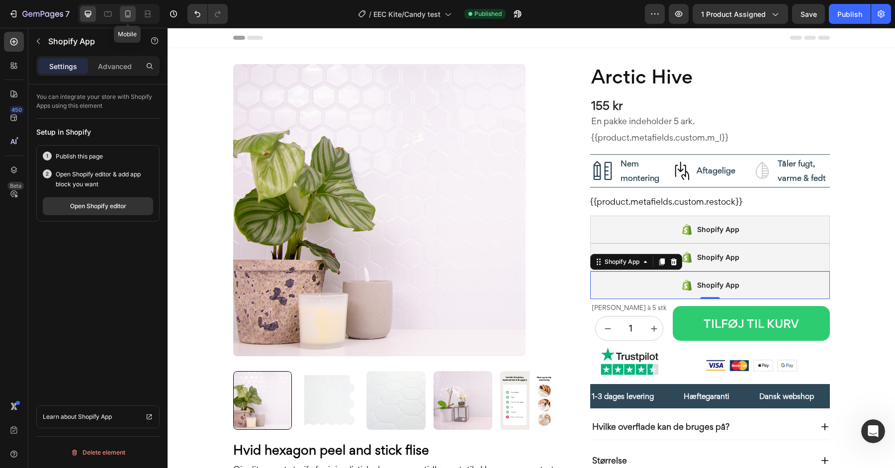
click at [129, 17] on icon at bounding box center [127, 13] width 5 height 7
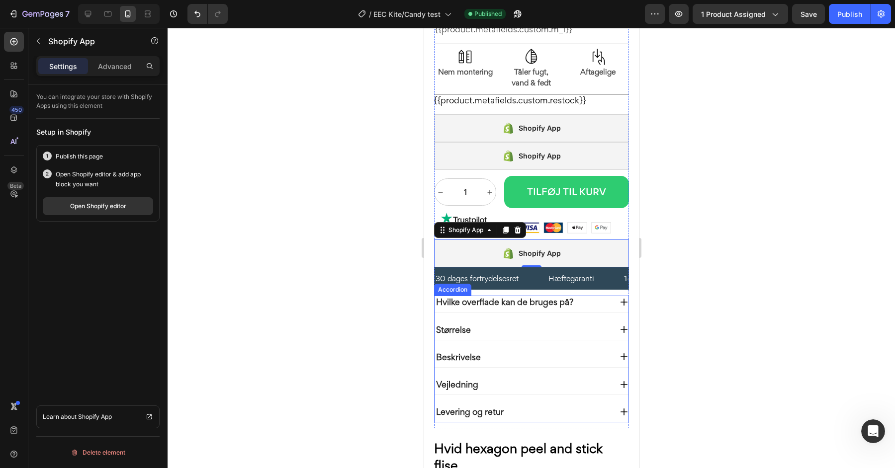
scroll to position [271, 0]
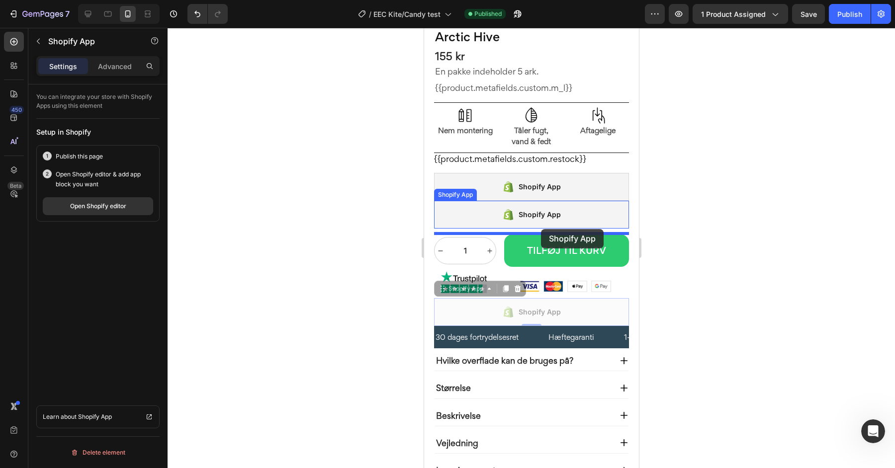
drag, startPoint x: 538, startPoint y: 310, endPoint x: 541, endPoint y: 229, distance: 80.6
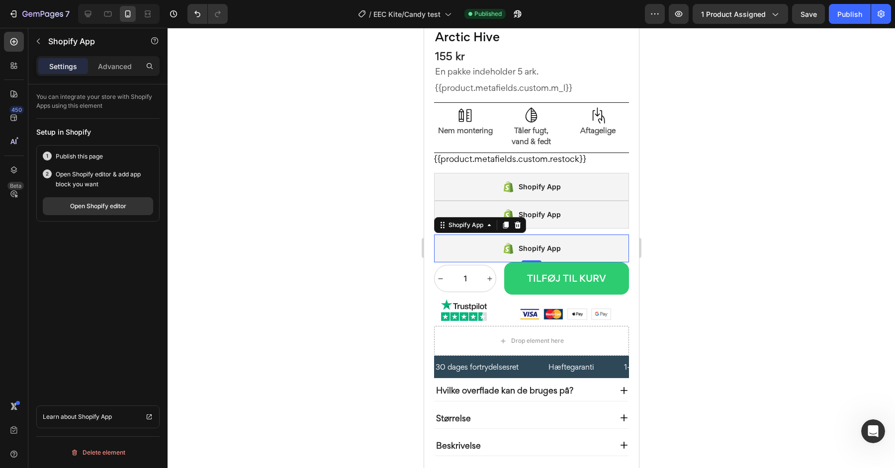
click at [468, 242] on div "Shopify App" at bounding box center [531, 249] width 195 height 28
click at [465, 222] on div "Shopify App" at bounding box center [465, 225] width 39 height 9
click at [401, 242] on div at bounding box center [531, 248] width 727 height 441
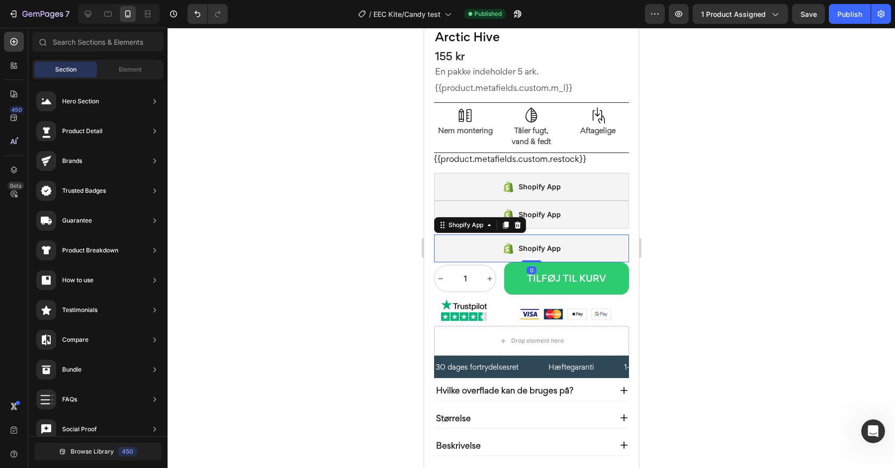
click at [506, 242] on div "Shopify App" at bounding box center [531, 249] width 59 height 14
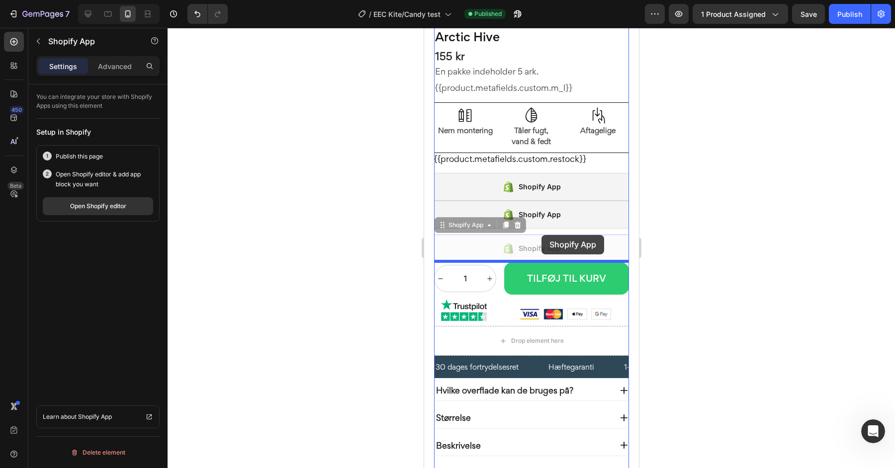
drag, startPoint x: 442, startPoint y: 225, endPoint x: 541, endPoint y: 235, distance: 100.0
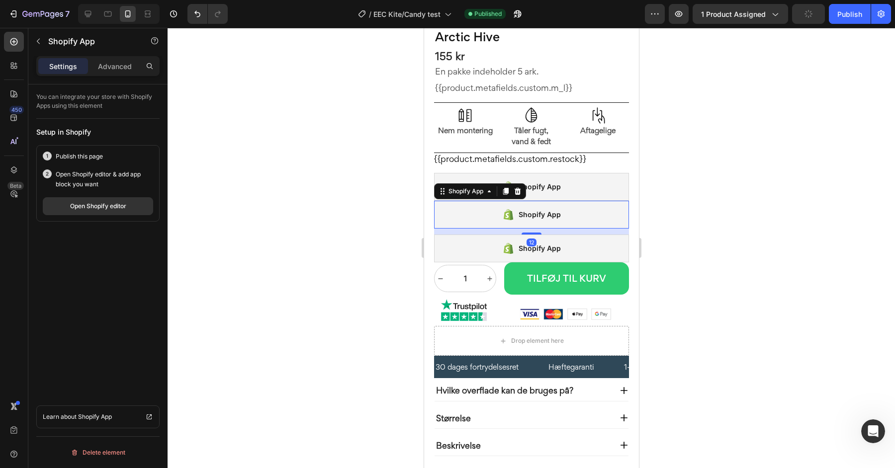
click at [557, 213] on div "Shopify App" at bounding box center [539, 215] width 42 height 12
click at [526, 230] on div "12" at bounding box center [531, 232] width 195 height 6
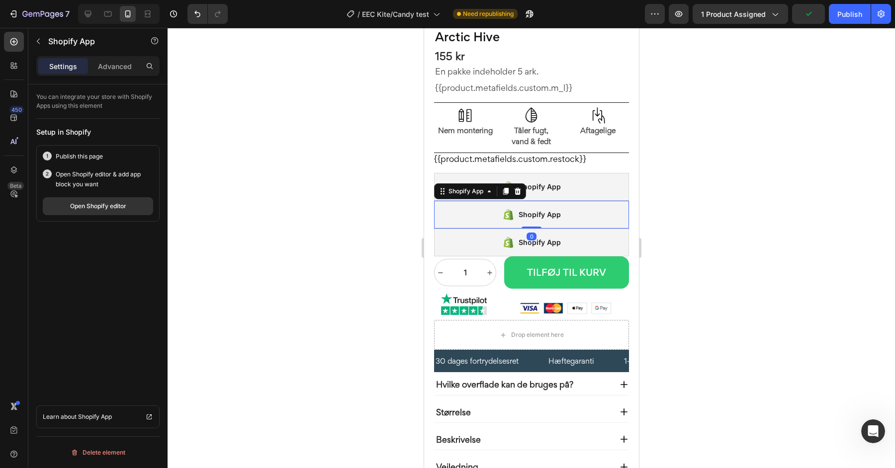
drag, startPoint x: 529, startPoint y: 233, endPoint x: 527, endPoint y: 213, distance: 19.4
click at [527, 213] on div "Shopify App Shopify App 0" at bounding box center [531, 215] width 195 height 28
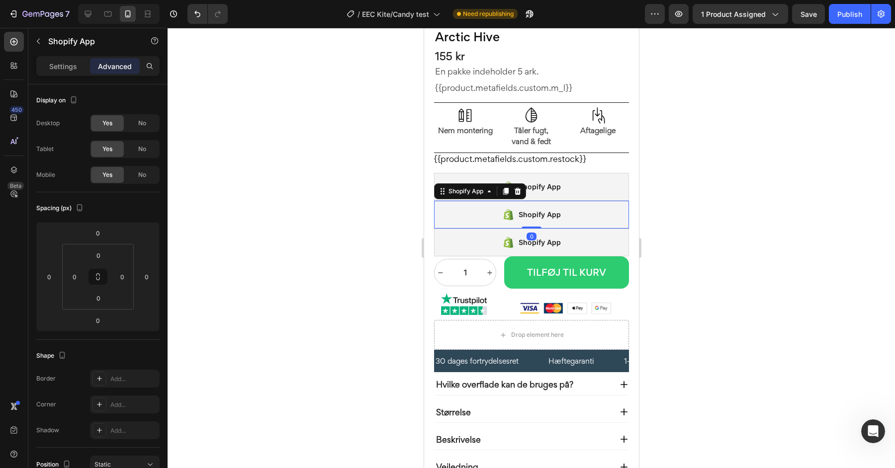
click at [371, 247] on div at bounding box center [531, 248] width 727 height 441
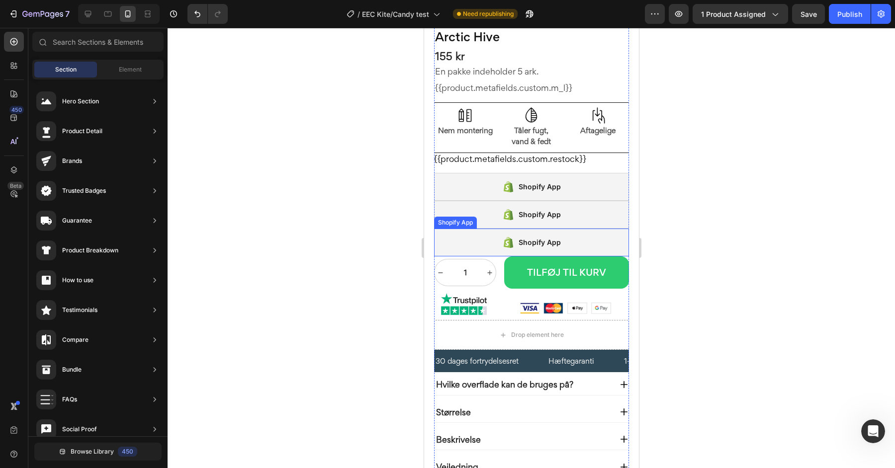
click at [491, 244] on div "Shopify App" at bounding box center [531, 243] width 195 height 28
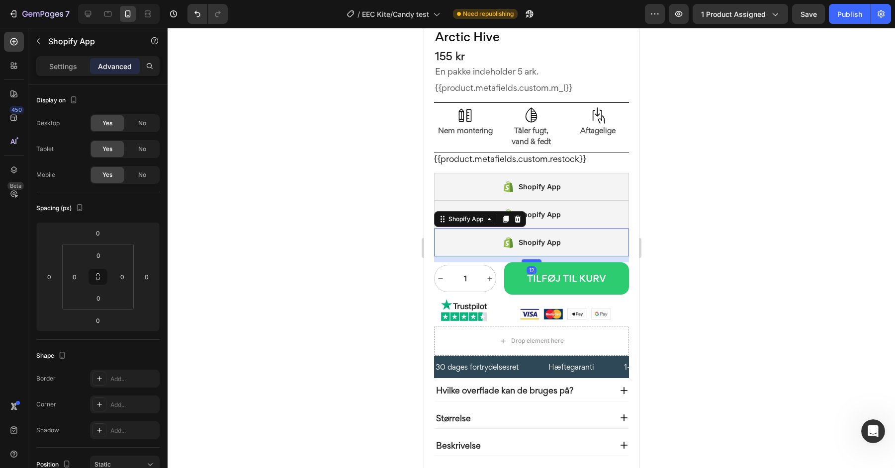
drag, startPoint x: 528, startPoint y: 254, endPoint x: 527, endPoint y: 260, distance: 6.0
click at [527, 260] on div at bounding box center [531, 261] width 20 height 3
type input "12"
click at [839, 15] on div "Publish" at bounding box center [849, 14] width 25 height 10
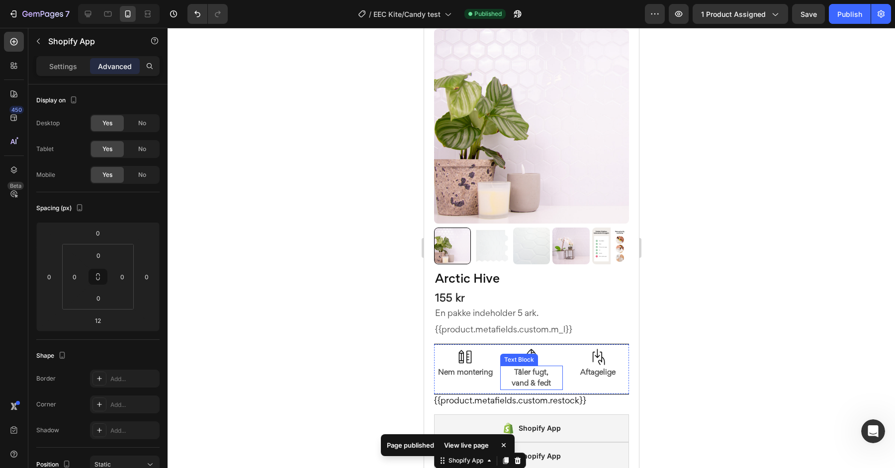
scroll to position [0, 0]
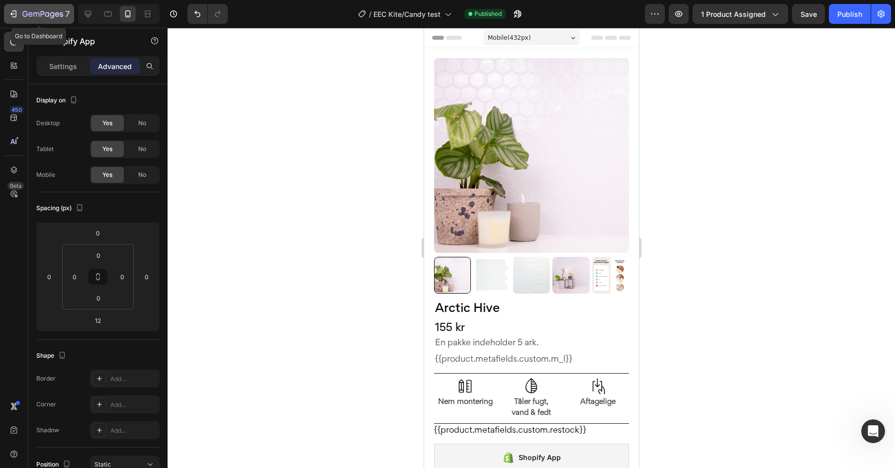
click at [36, 15] on icon "button" at bounding box center [36, 14] width 6 height 4
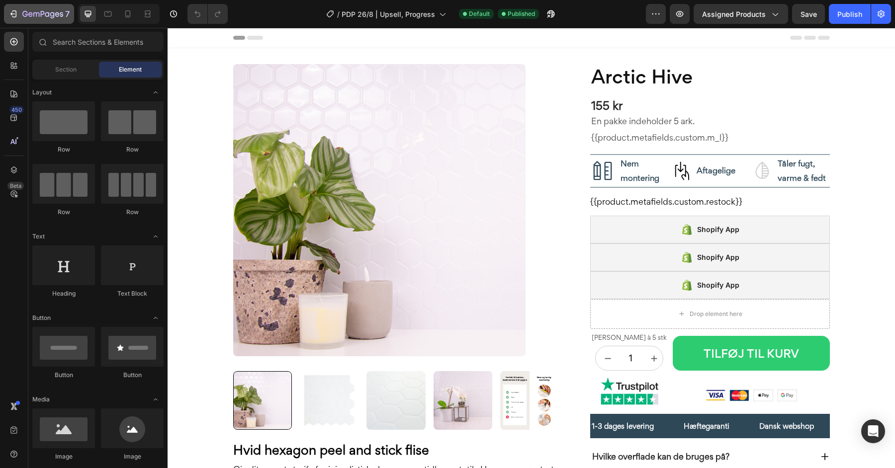
click at [34, 18] on icon "button" at bounding box center [42, 14] width 41 height 8
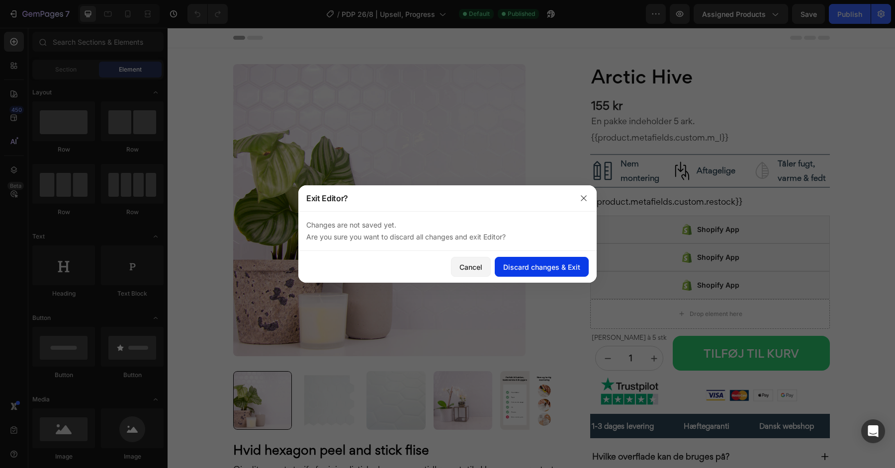
click at [519, 269] on div "Discard changes & Exit" at bounding box center [541, 267] width 77 height 10
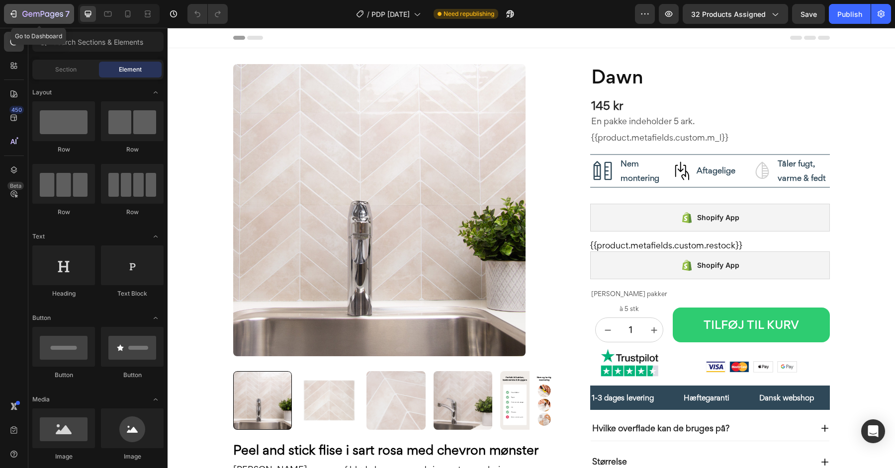
click at [19, 15] on div "7" at bounding box center [38, 14] width 61 height 12
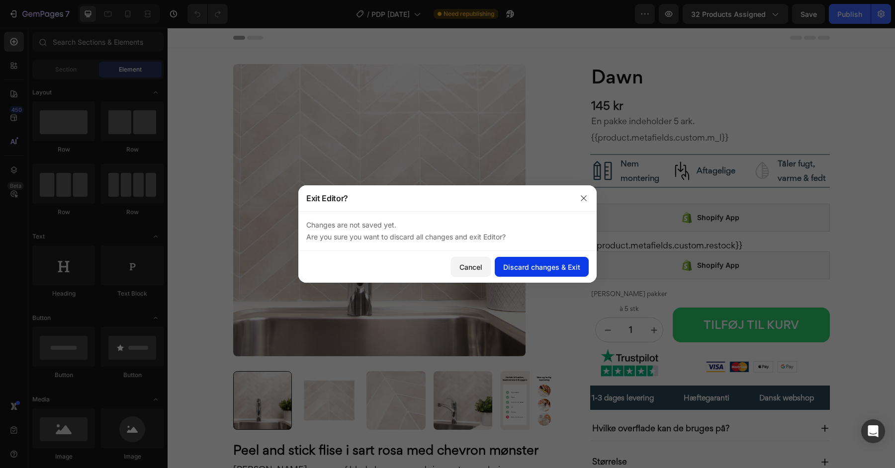
click at [533, 268] on div "Discard changes & Exit" at bounding box center [541, 267] width 77 height 10
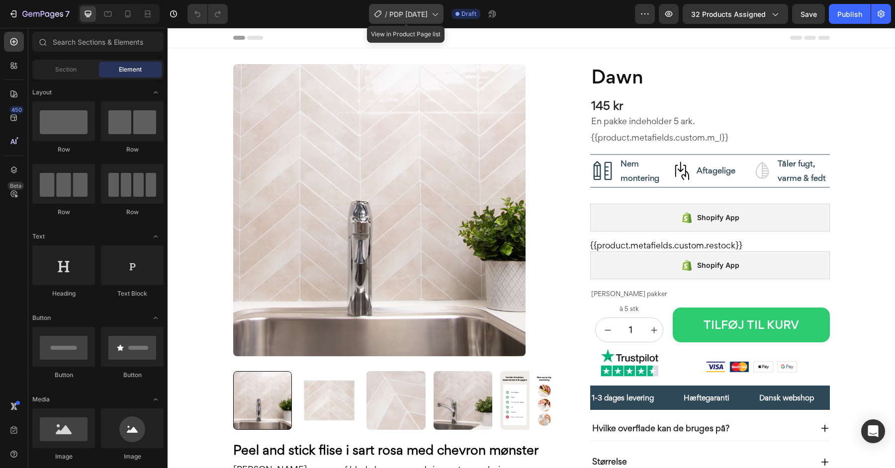
click at [408, 15] on span "PDP [DATE]" at bounding box center [408, 14] width 38 height 10
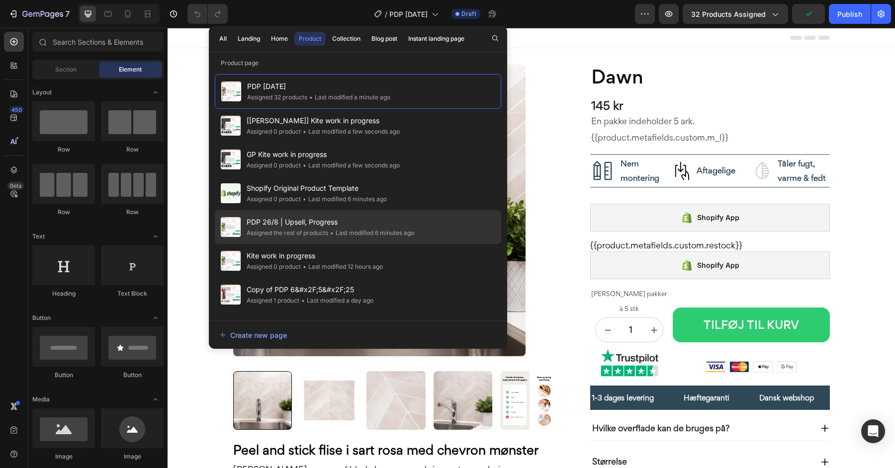
click at [341, 226] on span "PDP 26/8 | Upsell, Progress" at bounding box center [331, 222] width 168 height 12
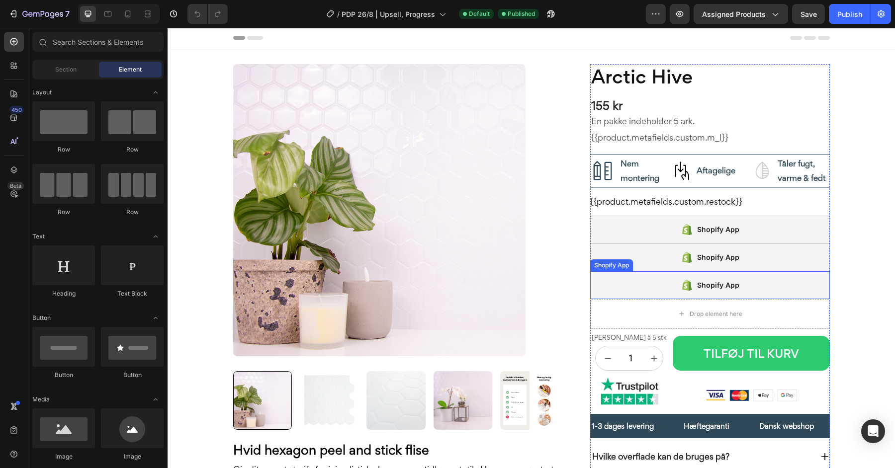
click at [637, 285] on div "Shopify App" at bounding box center [710, 285] width 240 height 28
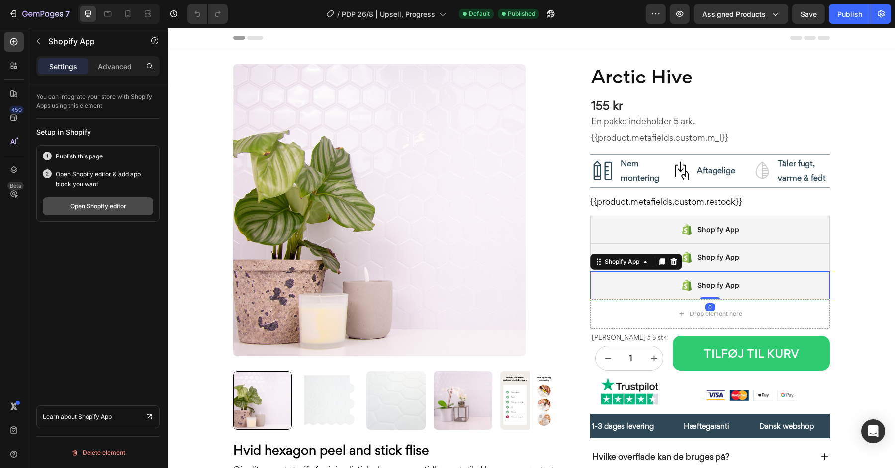
click at [138, 205] on button "Open Shopify editor" at bounding box center [98, 206] width 110 height 18
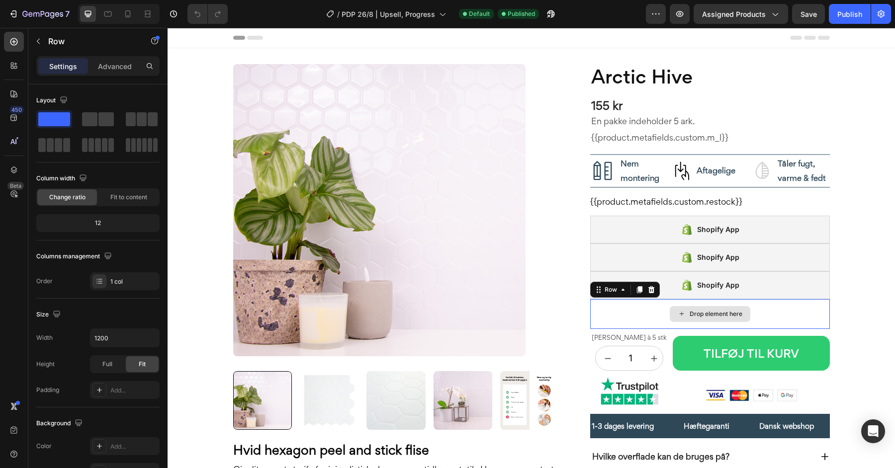
click at [644, 313] on div "Drop element here" at bounding box center [710, 314] width 240 height 30
click at [651, 288] on icon at bounding box center [651, 290] width 8 height 8
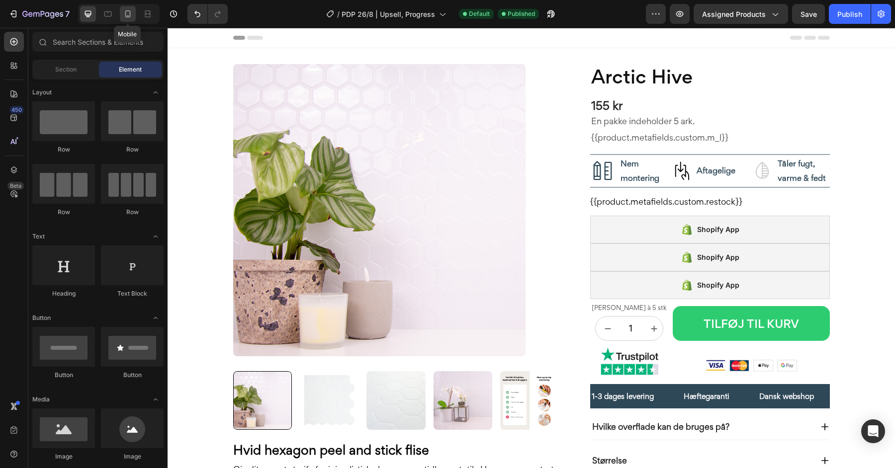
click at [126, 13] on icon at bounding box center [128, 14] width 10 height 10
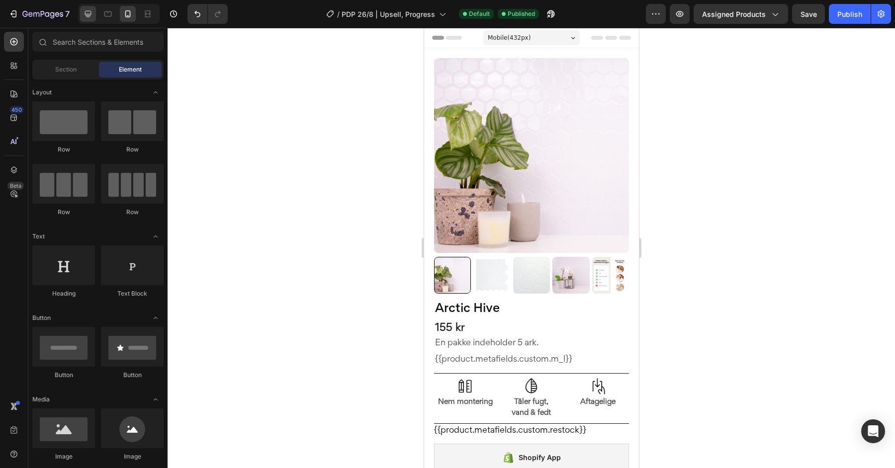
click at [85, 13] on icon at bounding box center [88, 14] width 6 height 6
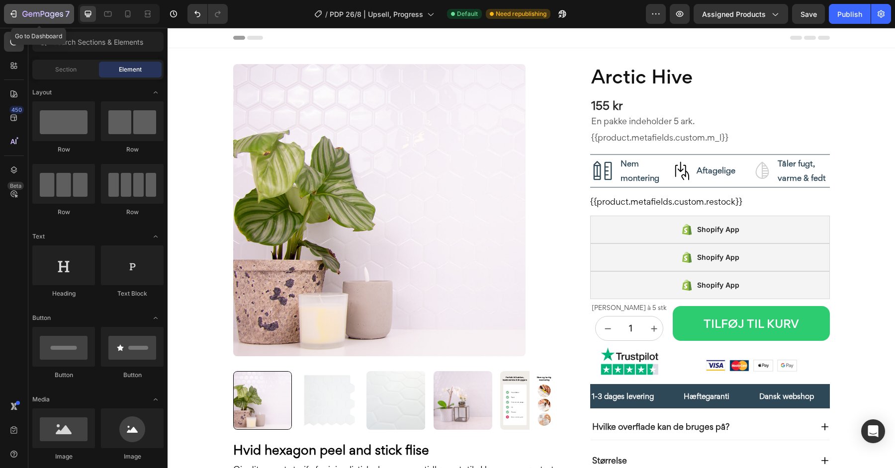
click at [10, 15] on icon "button" at bounding box center [13, 14] width 10 height 10
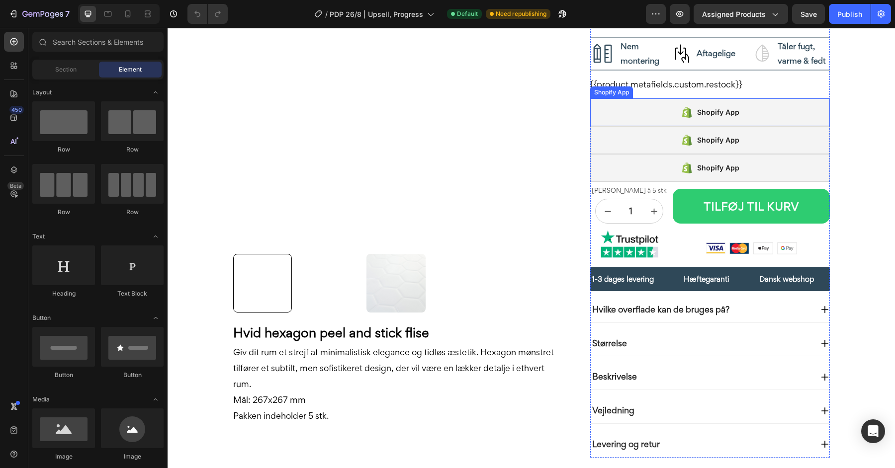
scroll to position [147, 0]
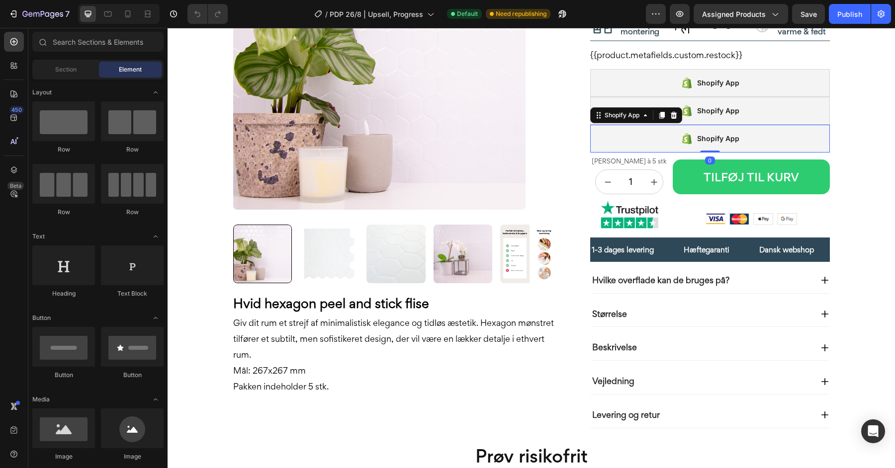
click at [630, 137] on div "Shopify App" at bounding box center [710, 139] width 240 height 28
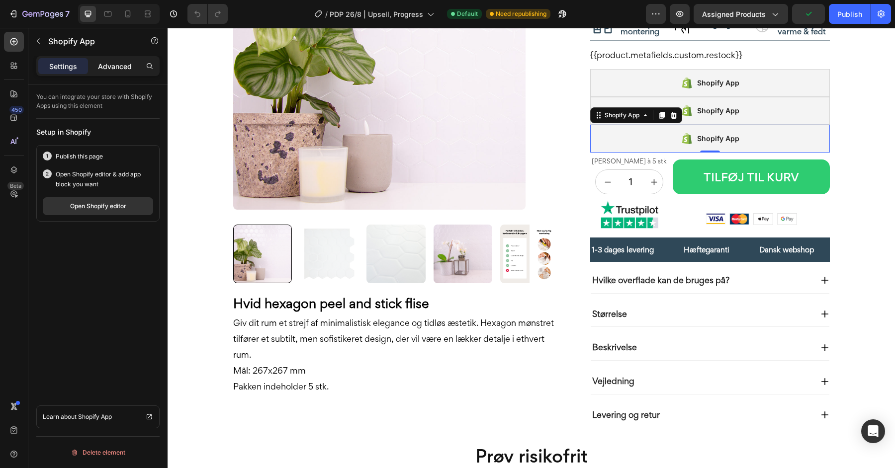
click at [112, 67] on p "Advanced" at bounding box center [115, 66] width 34 height 10
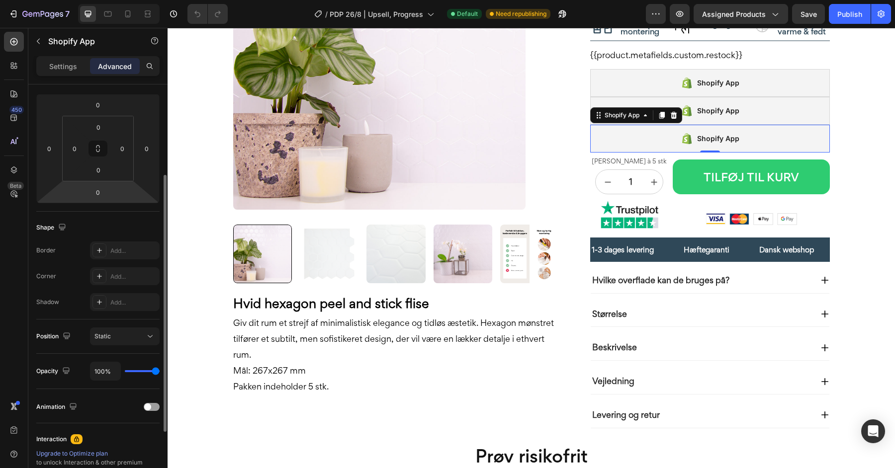
scroll to position [123, 0]
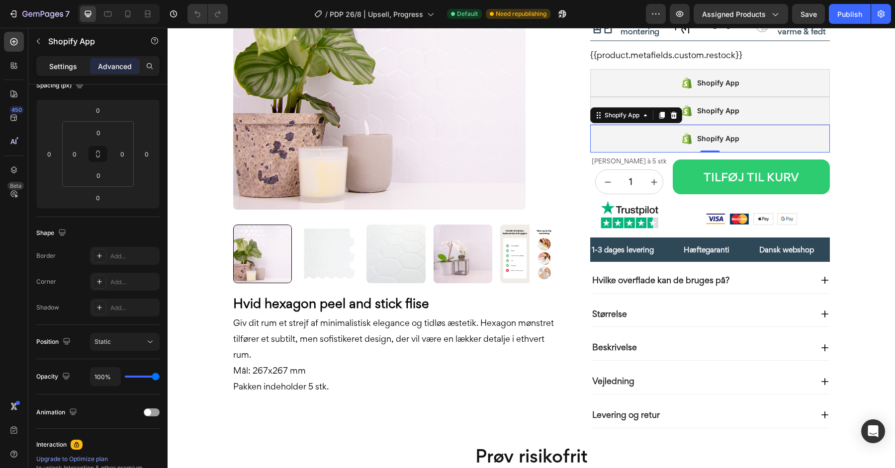
click at [65, 66] on p "Settings" at bounding box center [63, 66] width 28 height 10
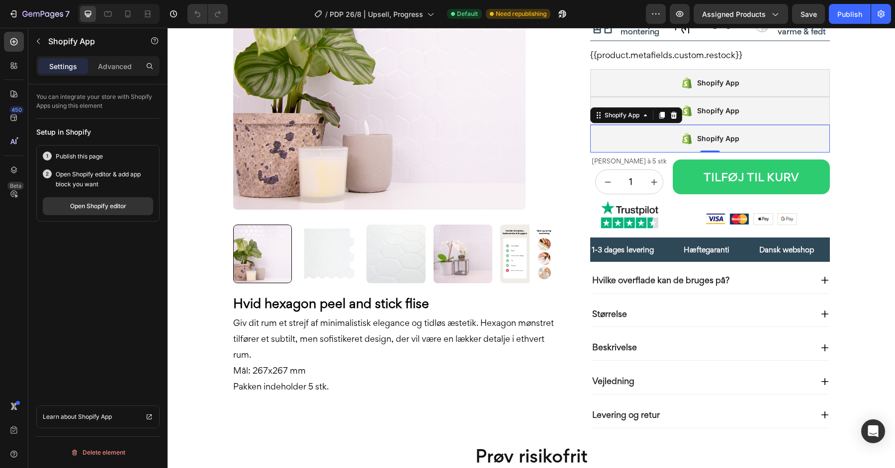
scroll to position [0, 0]
click at [121, 68] on p "Advanced" at bounding box center [115, 66] width 34 height 10
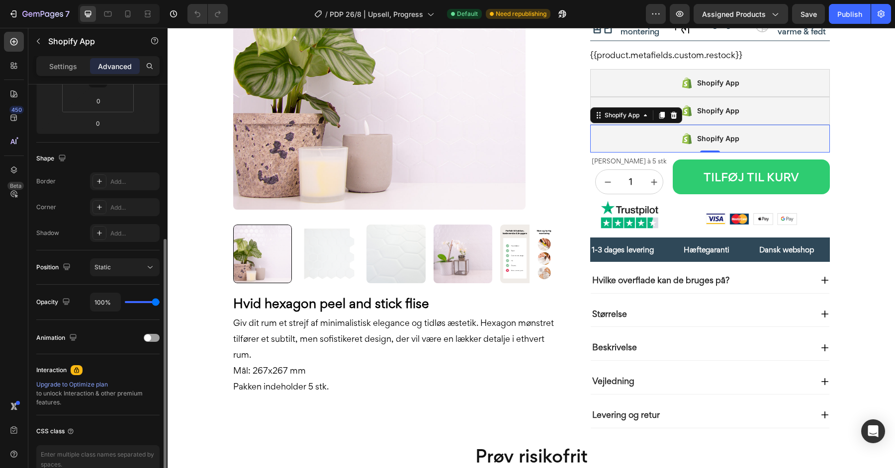
scroll to position [227, 0]
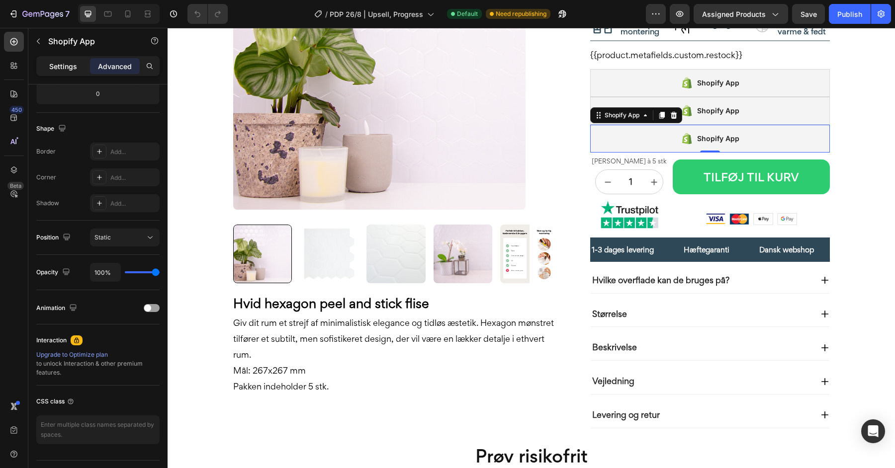
click at [49, 64] on p "Settings" at bounding box center [63, 66] width 28 height 10
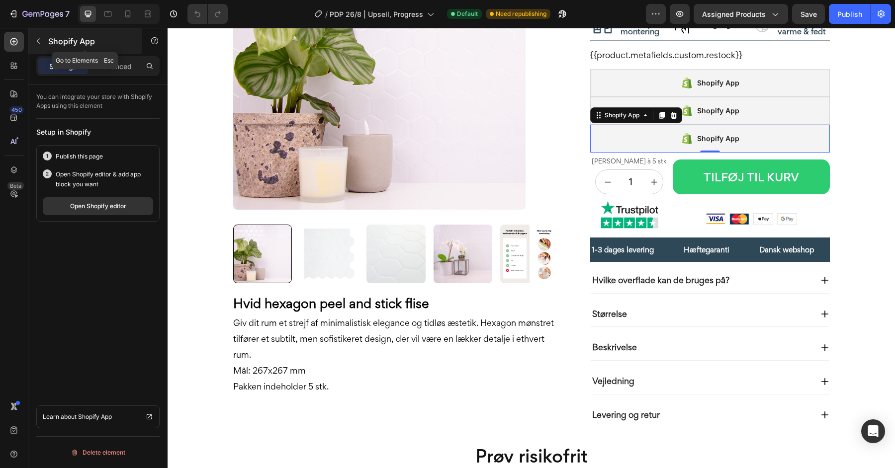
click at [39, 44] on icon "button" at bounding box center [38, 41] width 8 height 8
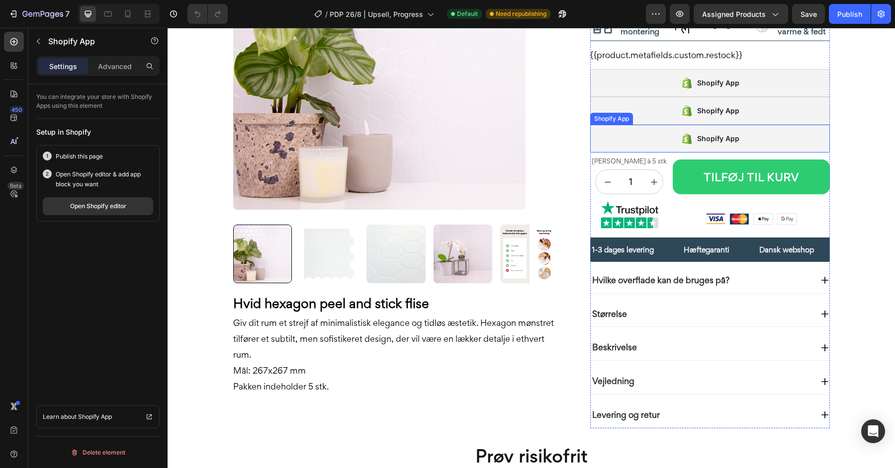
click at [628, 136] on div "Shopify App" at bounding box center [710, 139] width 240 height 28
click at [611, 115] on div "Shopify App" at bounding box center [622, 115] width 39 height 9
click at [616, 140] on div "Shopify App" at bounding box center [710, 139] width 240 height 28
click at [634, 140] on div "Shopify App" at bounding box center [710, 139] width 240 height 28
click at [111, 67] on p "Advanced" at bounding box center [115, 66] width 34 height 10
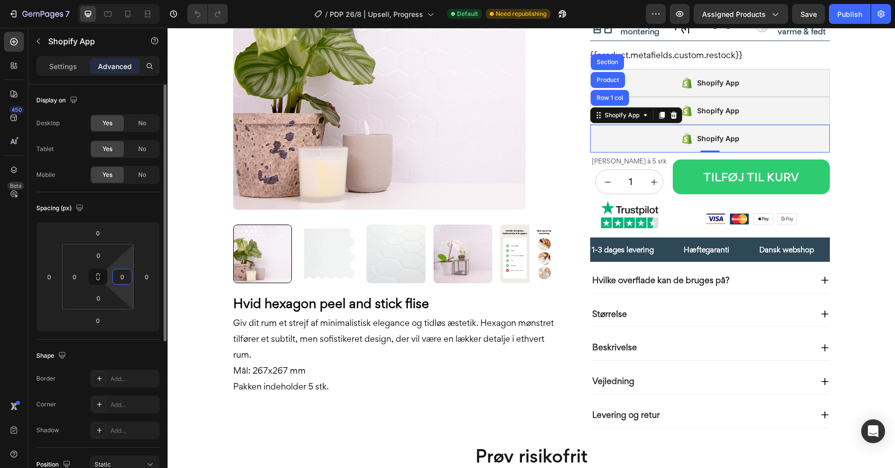
click at [125, 274] on input "0" at bounding box center [122, 276] width 15 height 15
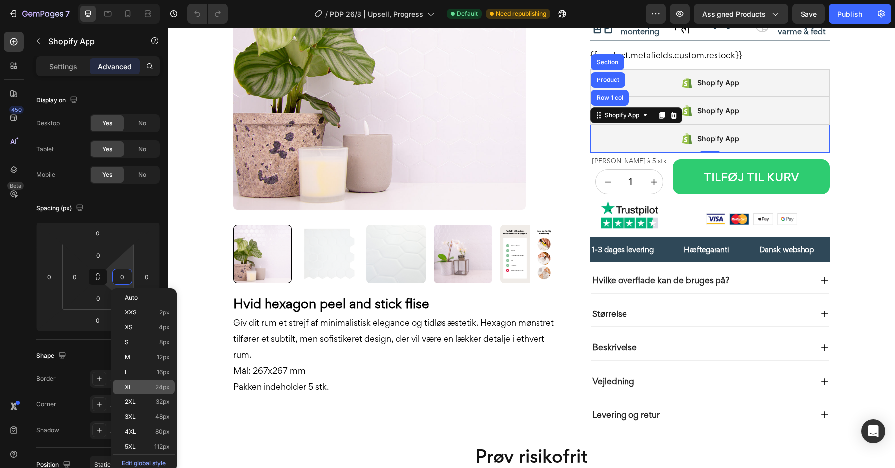
click at [128, 384] on span "XL" at bounding box center [128, 387] width 7 height 7
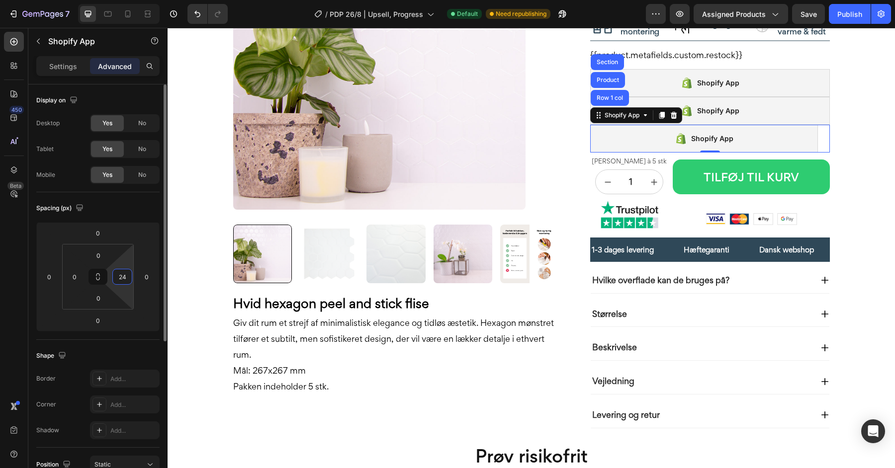
click at [120, 273] on input "24" at bounding box center [122, 276] width 15 height 15
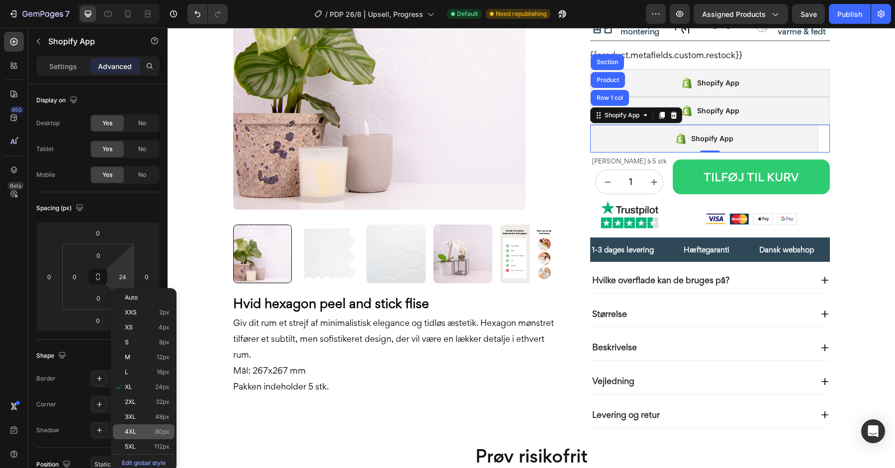
click at [140, 434] on p "4XL 80px" at bounding box center [147, 432] width 45 height 7
type input "80"
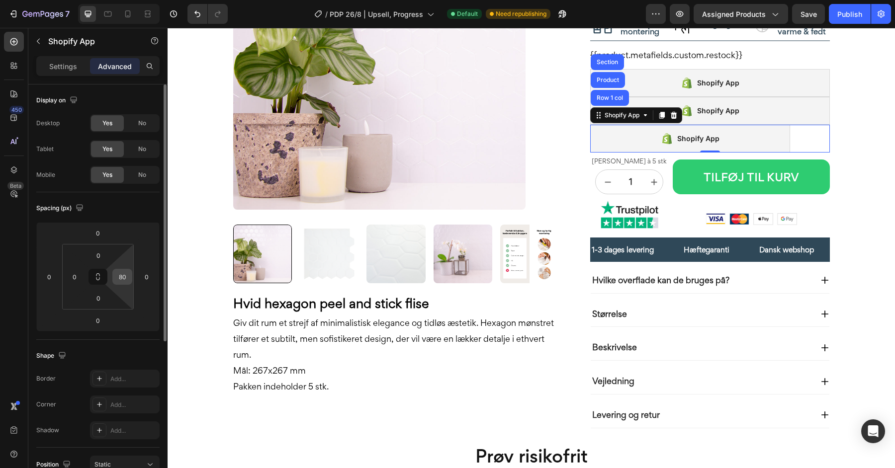
click at [123, 277] on input "80" at bounding box center [122, 276] width 15 height 15
type input "0"
click at [0, 0] on div "Spacing (px) 0 0 0 0 0 0 0 0" at bounding box center [0, 0] width 0 height 0
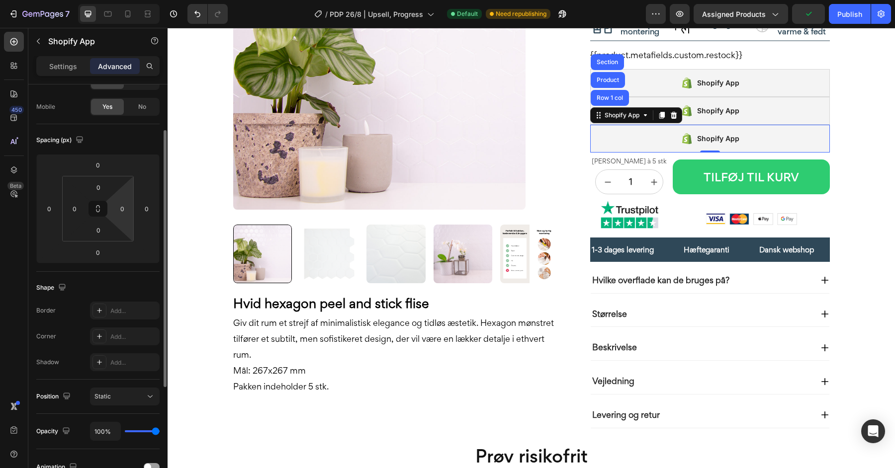
scroll to position [70, 0]
click at [840, 9] on div "Publish" at bounding box center [849, 14] width 25 height 10
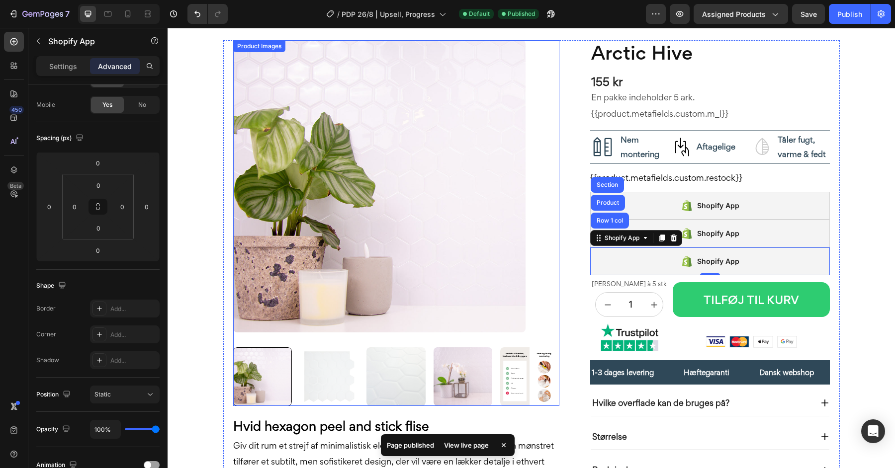
scroll to position [0, 0]
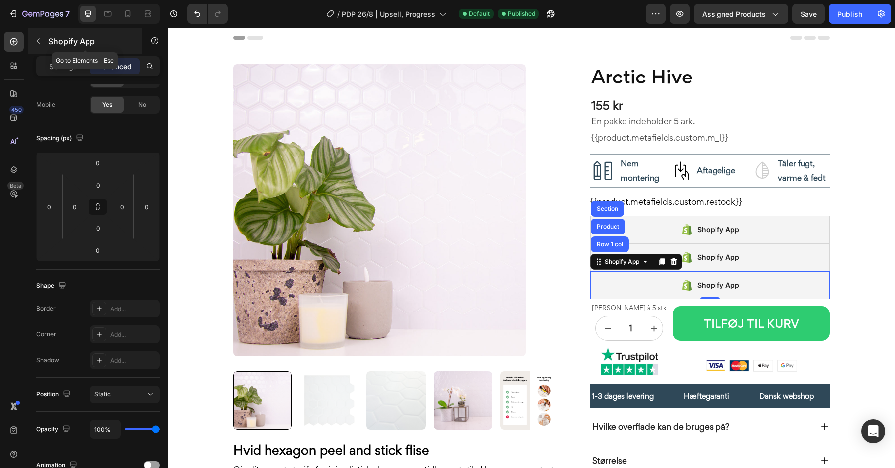
click at [35, 40] on icon "button" at bounding box center [38, 41] width 8 height 8
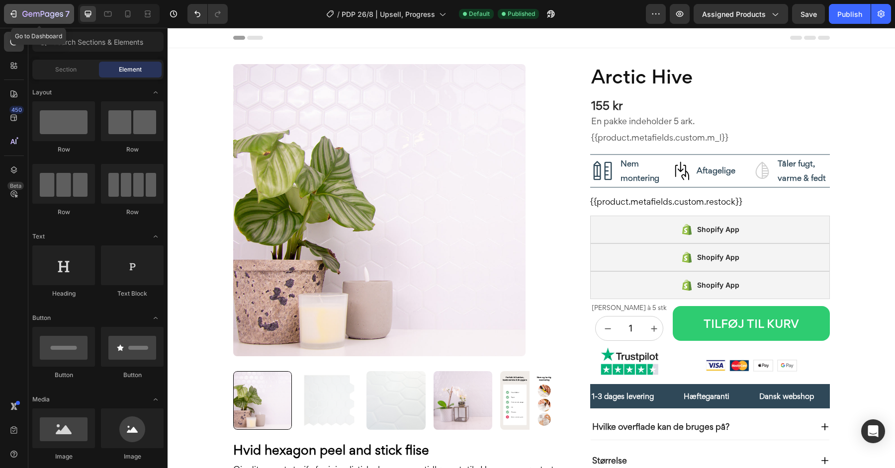
click at [22, 9] on div "7" at bounding box center [45, 14] width 47 height 12
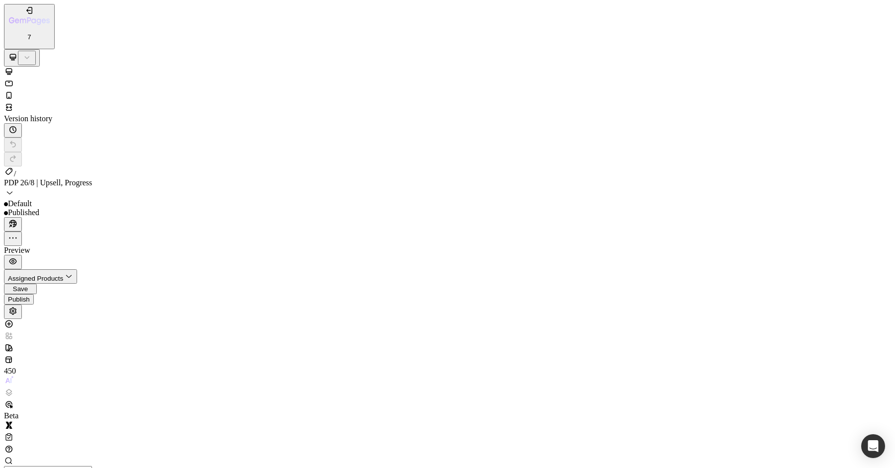
scroll to position [12, 0]
drag, startPoint x: 542, startPoint y: 1885, endPoint x: 542, endPoint y: 1891, distance: 6.0
click at [30, 296] on div "Publish" at bounding box center [19, 299] width 22 height 7
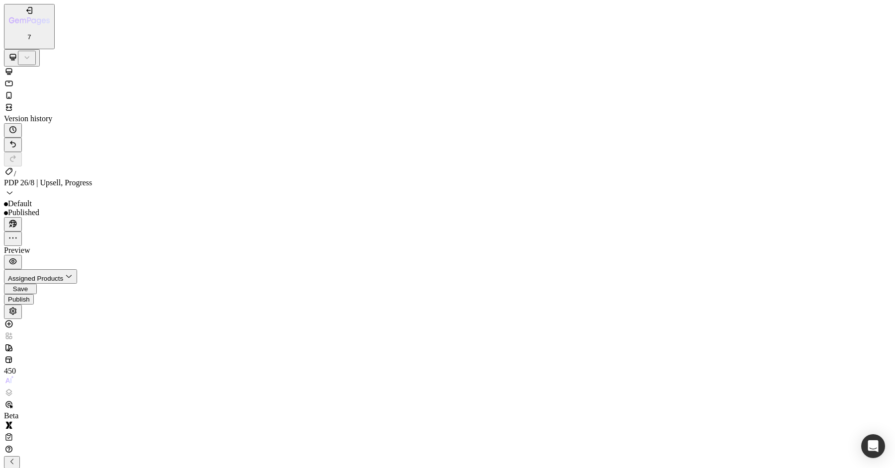
scroll to position [464, 0]
type input "50%"
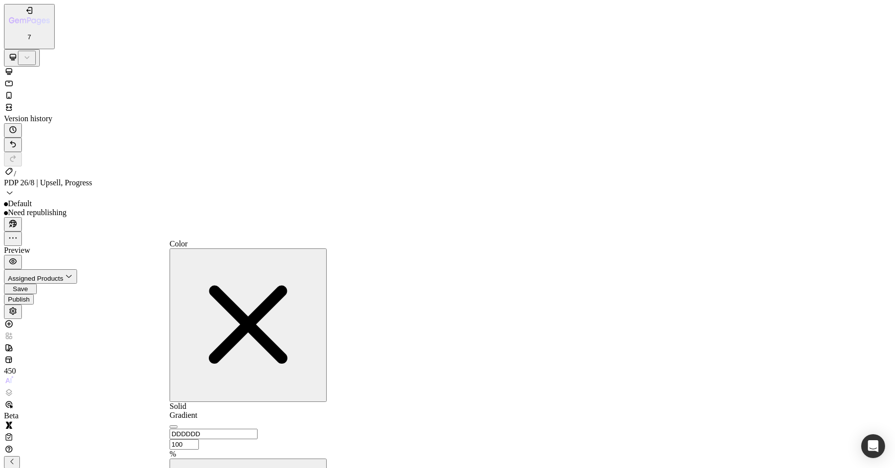
click at [215, 429] on input "DDDDDD" at bounding box center [214, 434] width 88 height 10
paste input "f6e7d3"
type input "f6e7d3"
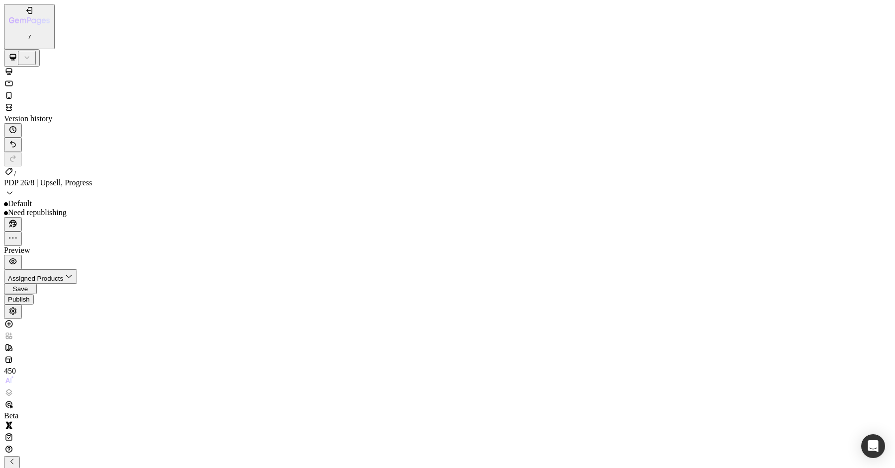
scroll to position [171, 0]
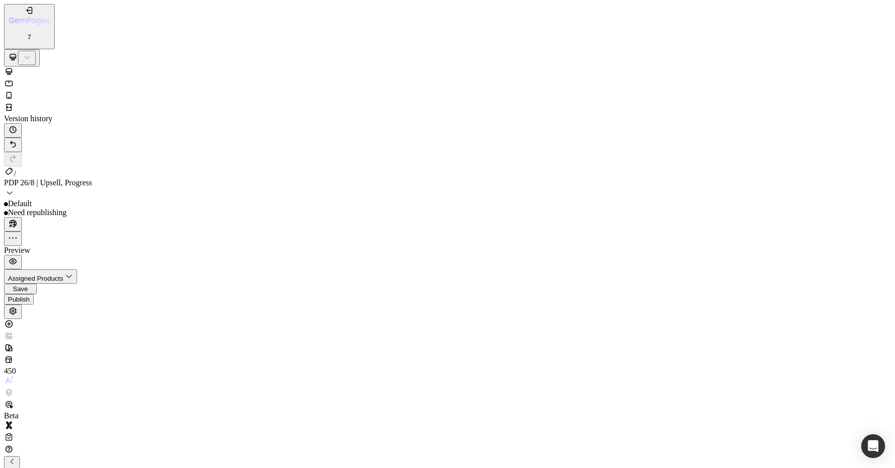
type input "50%"
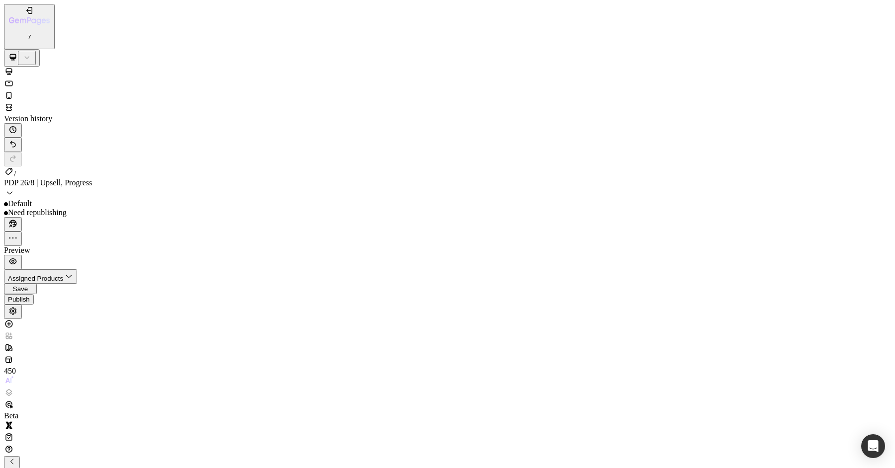
type input "100%"
click at [69, 456] on div "Text Block" at bounding box center [447, 470] width 887 height 29
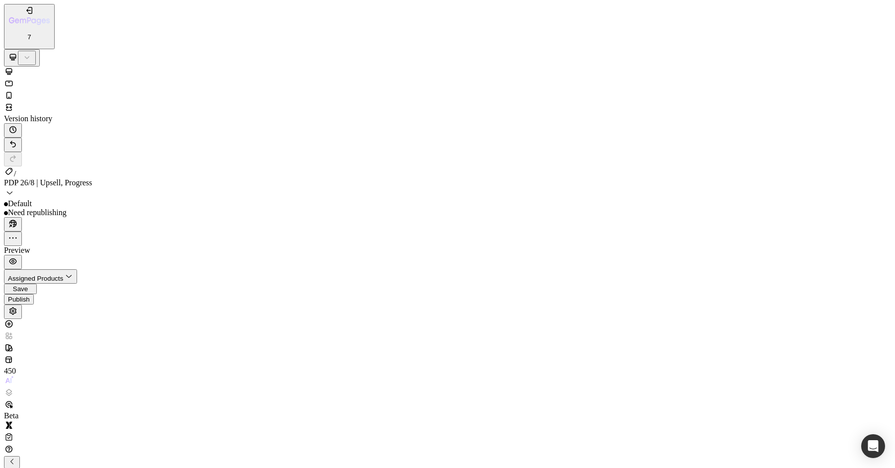
type input "75%"
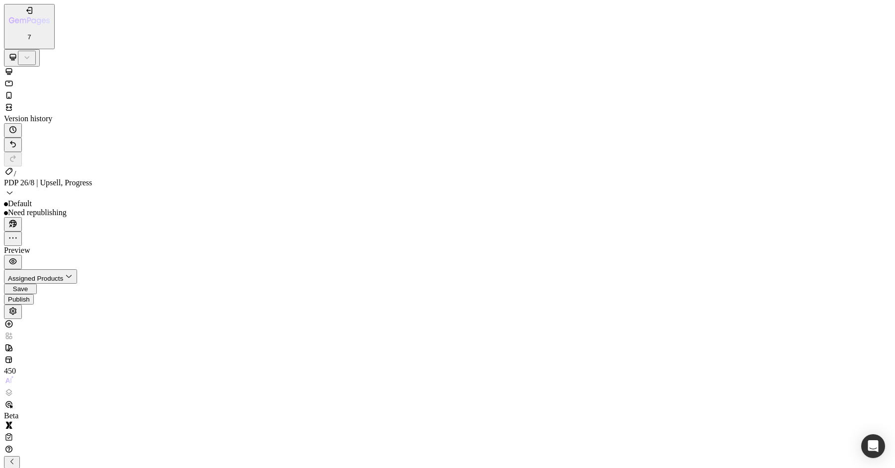
type input "20"
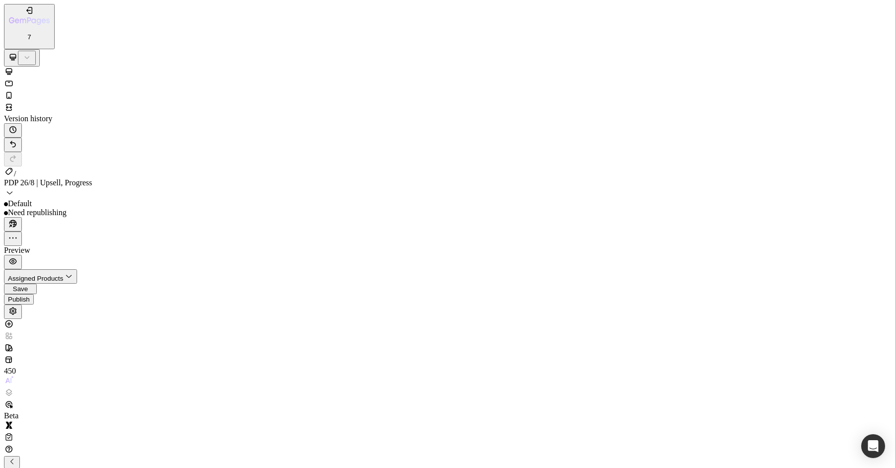
type input "20"
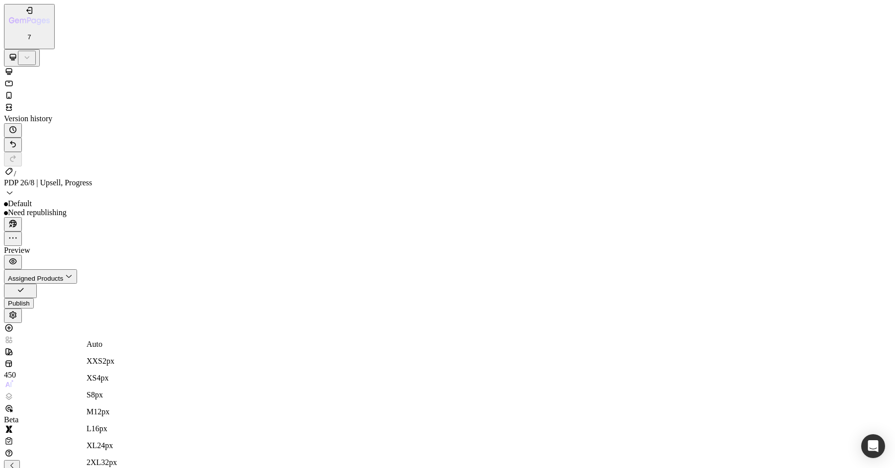
type input "40"
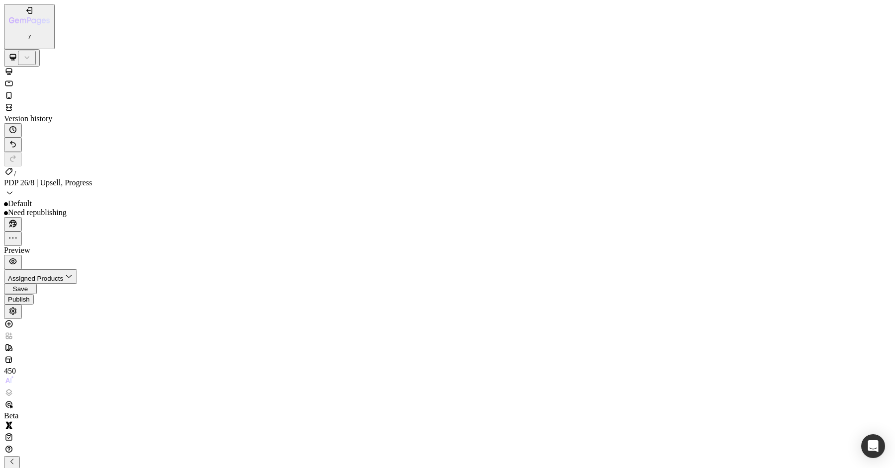
type input "40"
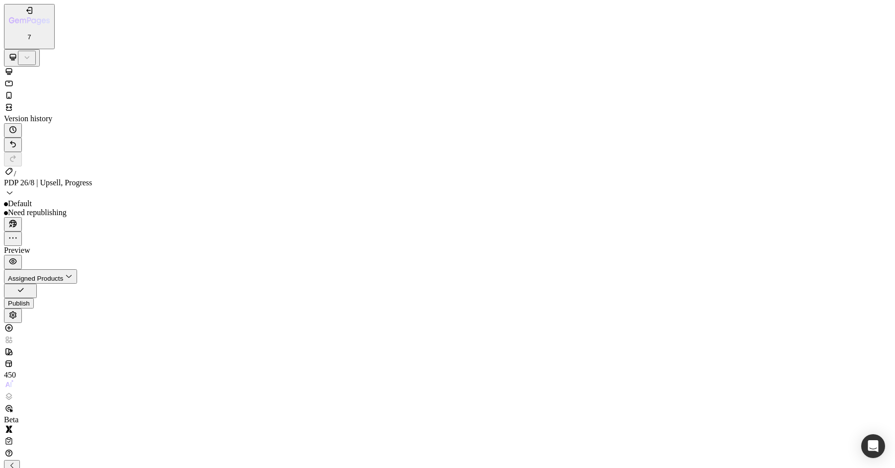
type input "40"
click at [30, 296] on div "Publish" at bounding box center [19, 299] width 22 height 7
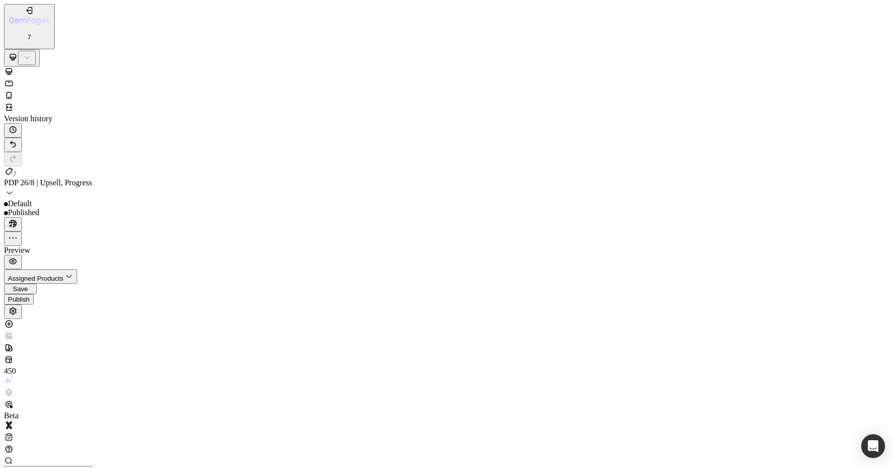
scroll to position [775, 0]
drag, startPoint x: 158, startPoint y: 8582, endPoint x: 158, endPoint y: 8587, distance: 5.0
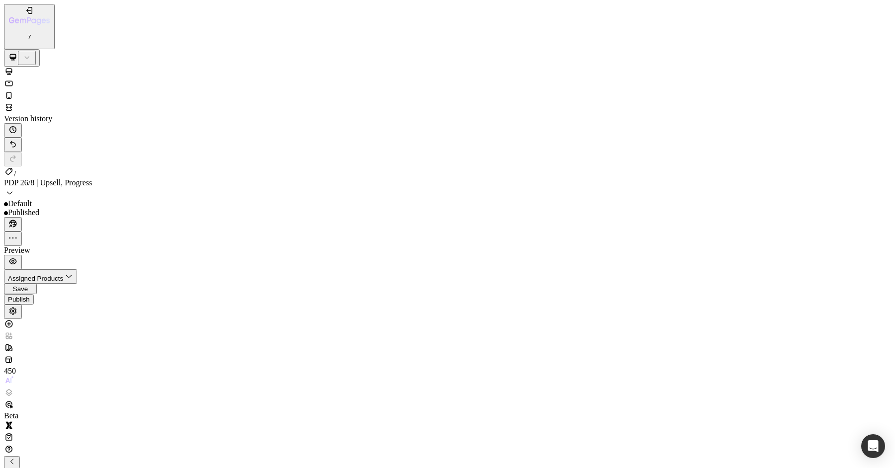
click at [113, 408] on div "M 12px" at bounding box center [113, 412] width 52 height 9
type input "12"
click at [12, 92] on icon at bounding box center [8, 95] width 5 height 7
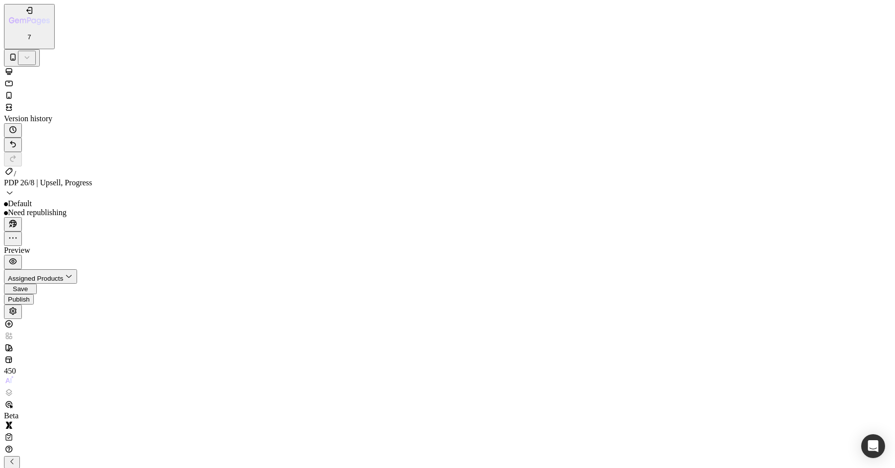
scroll to position [761, 0]
type input "10"
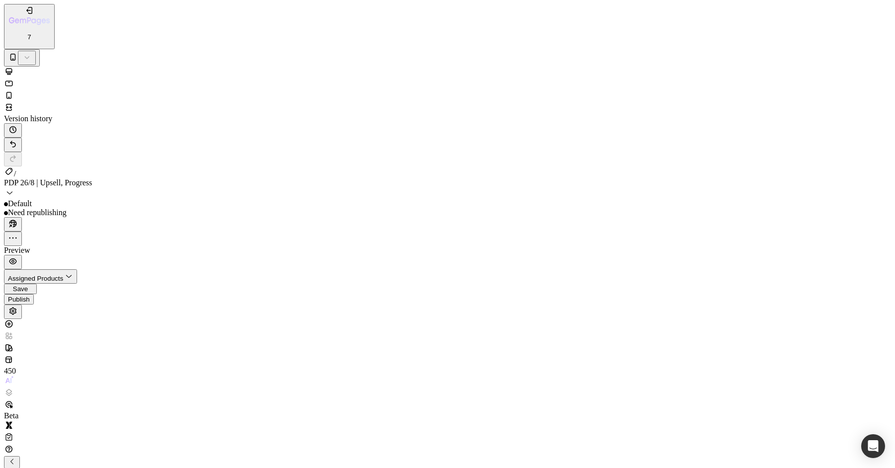
type input "10"
type input "0"
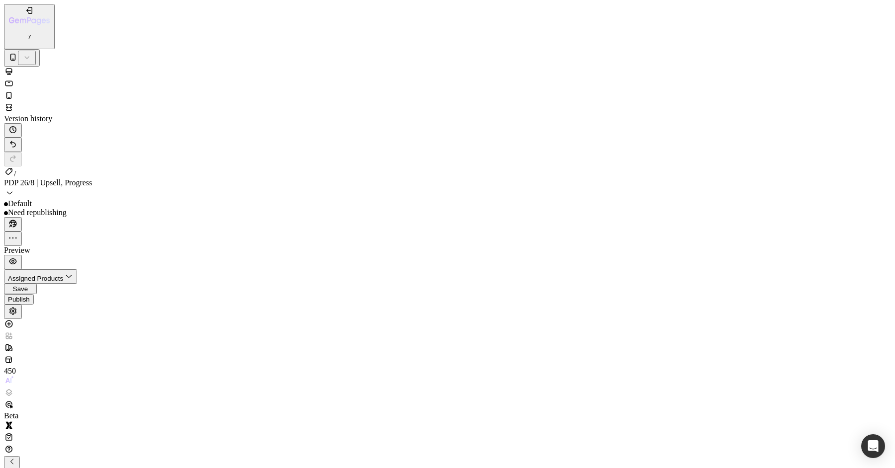
click at [18, 139] on icon "Undo/Redo" at bounding box center [13, 144] width 10 height 10
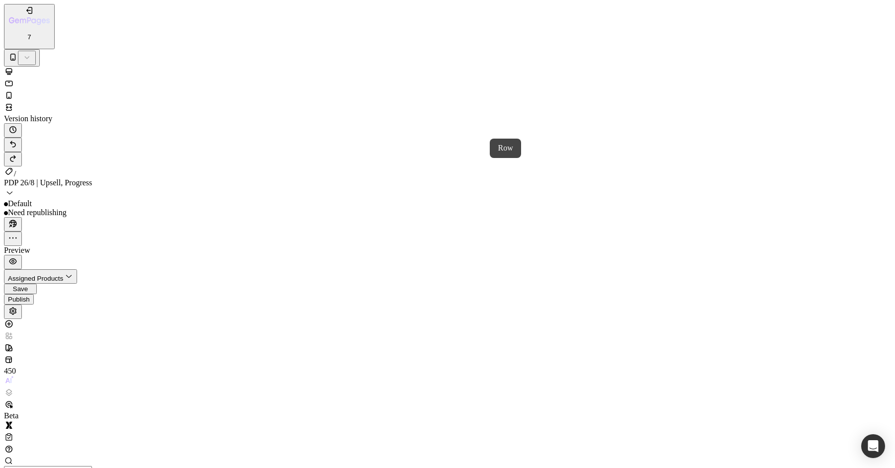
drag, startPoint x: 62, startPoint y: 1465, endPoint x: 70, endPoint y: 1450, distance: 16.7
drag, startPoint x: 92, startPoint y: 16378, endPoint x: 93, endPoint y: 16333, distance: 44.8
drag, startPoint x: 88, startPoint y: 16373, endPoint x: 89, endPoint y: 16316, distance: 56.7
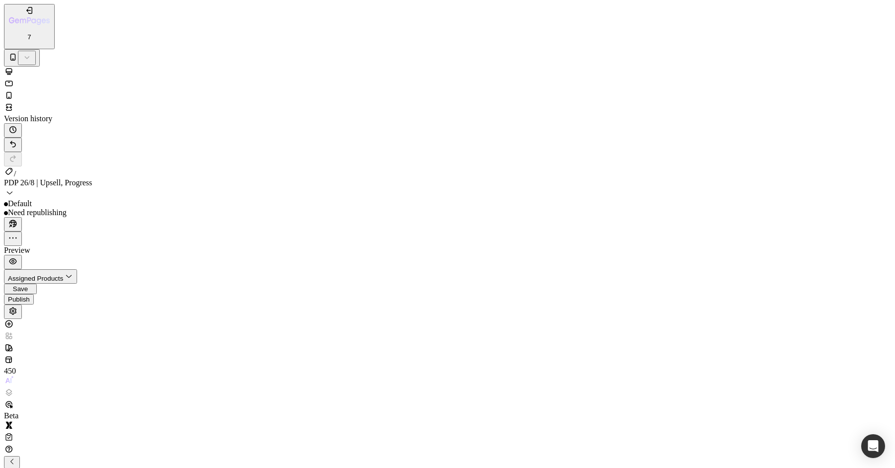
scroll to position [167, 0]
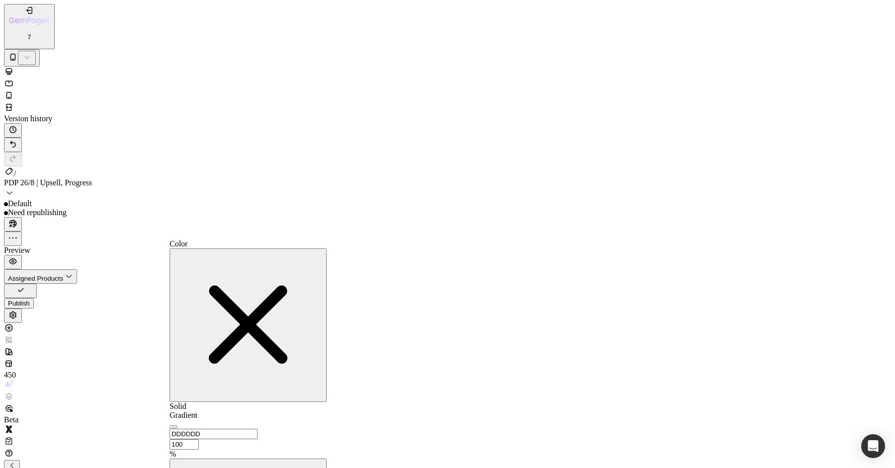
type input "F6E7D3"
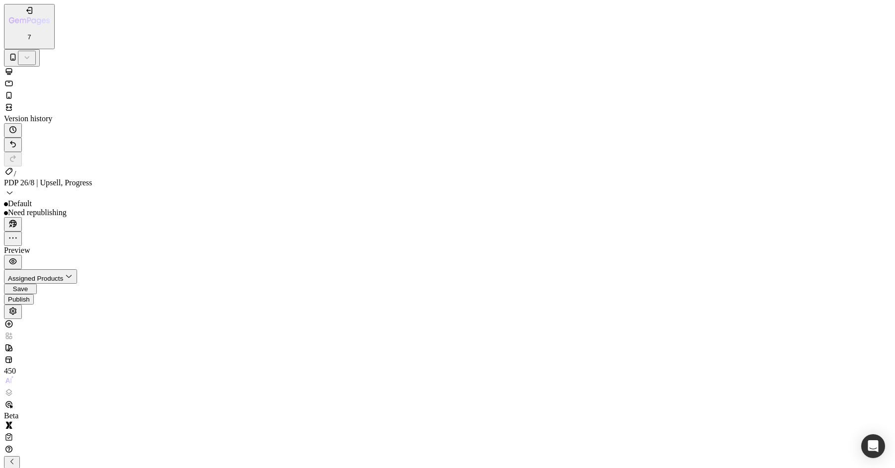
scroll to position [42, 0]
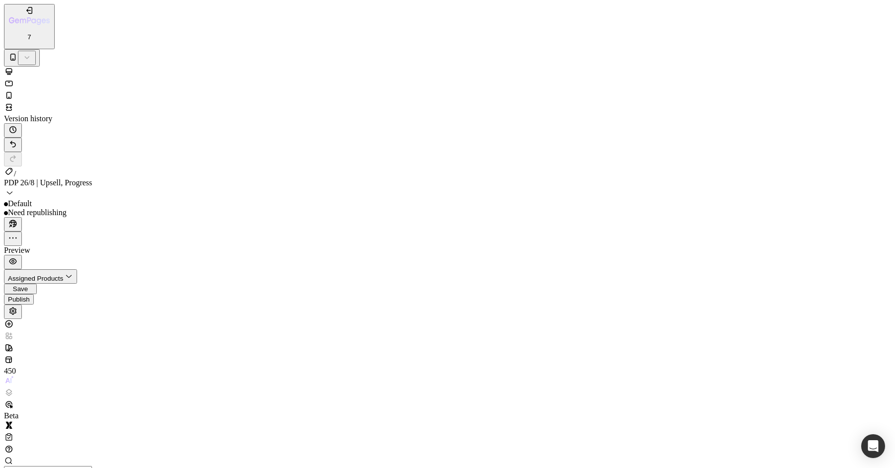
click at [115, 456] on div "Section" at bounding box center [447, 470] width 887 height 29
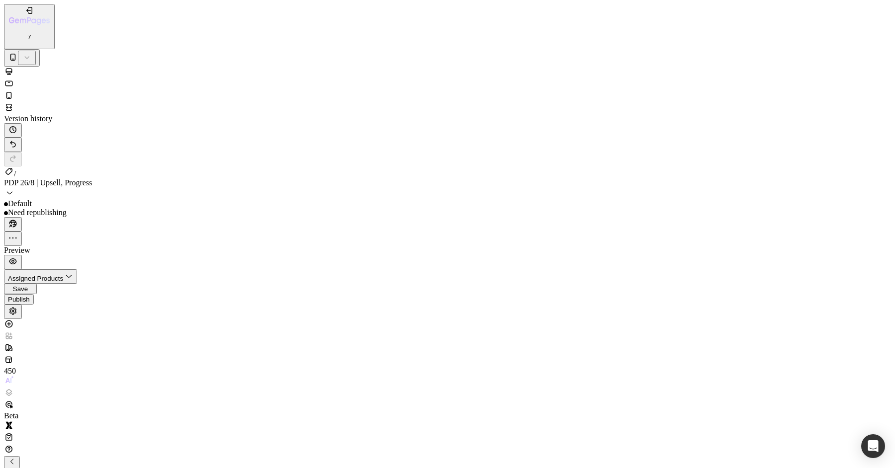
type input "0"
type input "2"
type input "0"
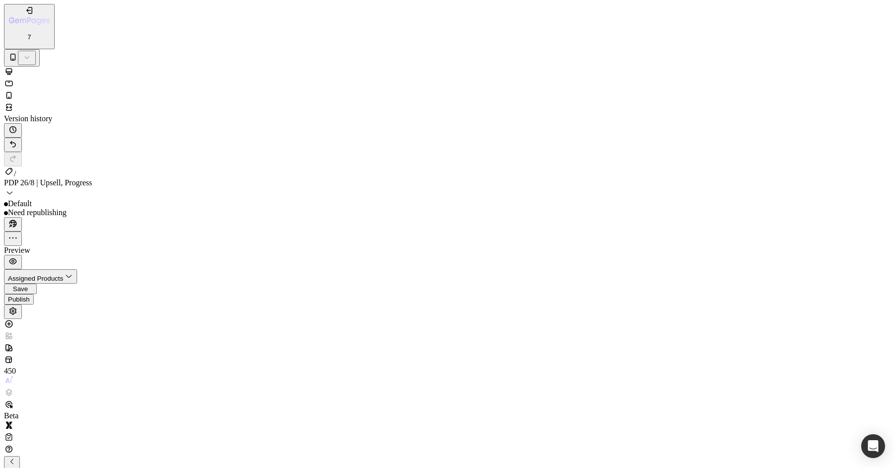
type input "32"
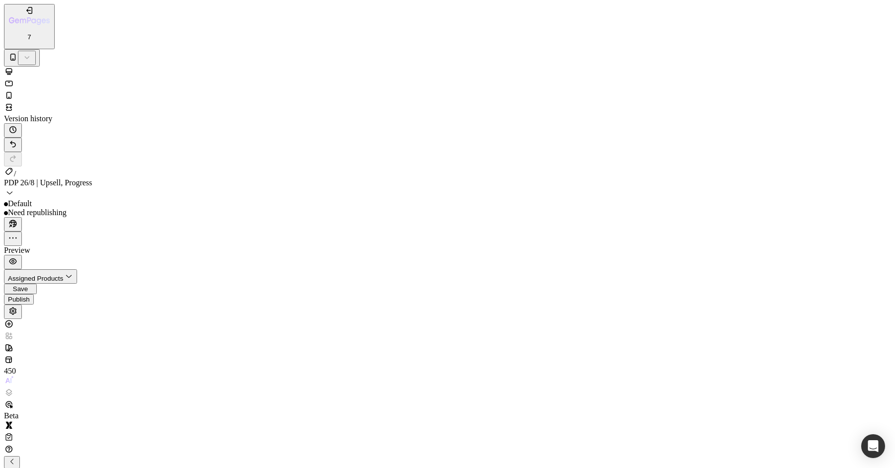
click at [30, 296] on div "Publish" at bounding box center [19, 299] width 22 height 7
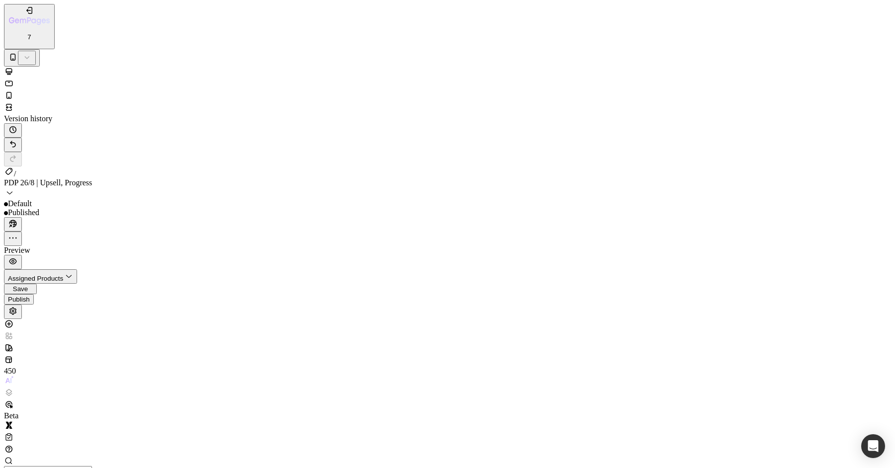
scroll to position [1331, 0]
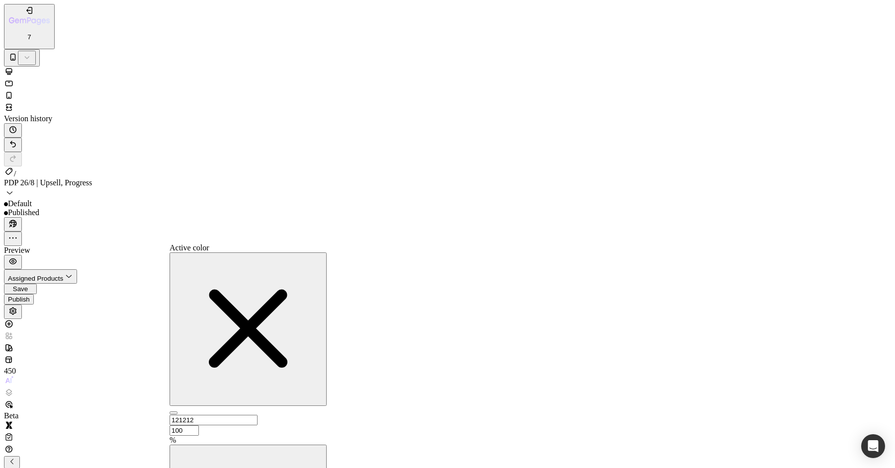
type input "84A7C6"
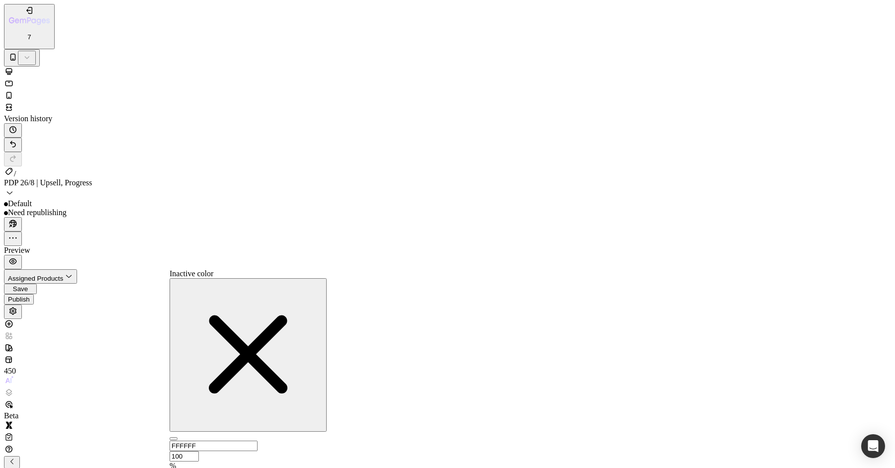
type input "92BAD8"
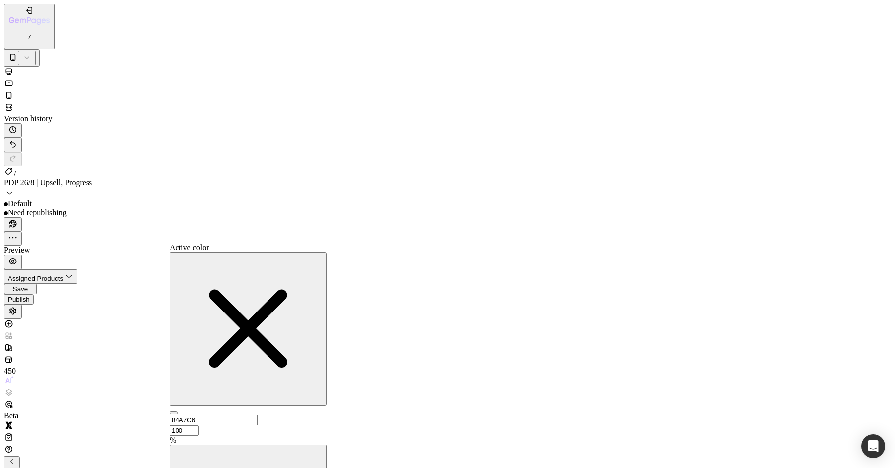
type input "84A7C6"
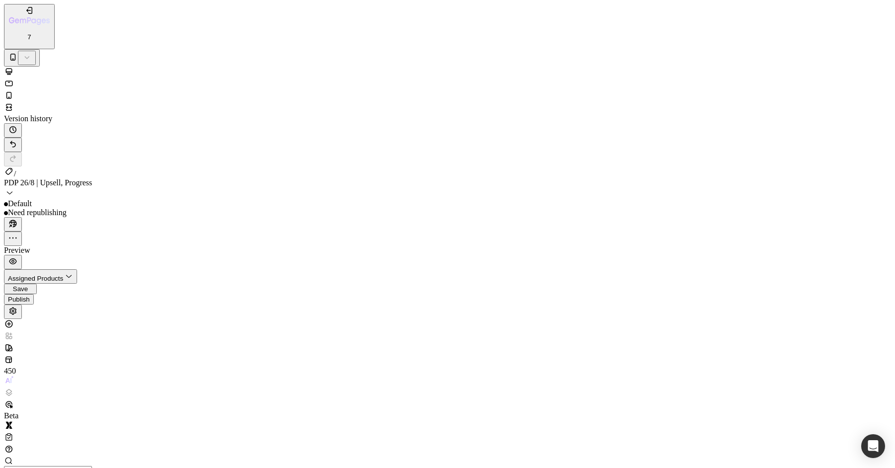
click at [30, 296] on div "Publish" at bounding box center [19, 299] width 22 height 7
